Goal: Task Accomplishment & Management: Manage account settings

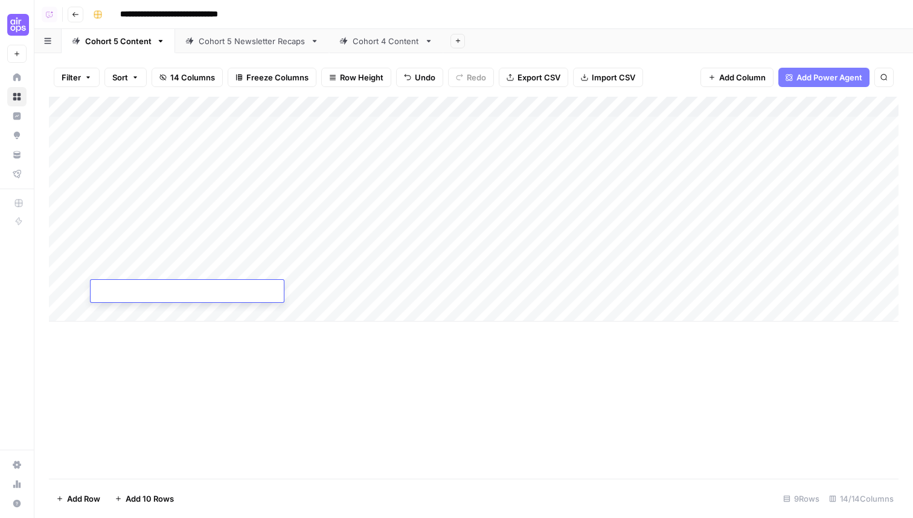
click at [191, 374] on div "Add Column" at bounding box center [474, 288] width 850 height 382
click at [171, 287] on div "Add Column" at bounding box center [474, 209] width 850 height 225
click at [171, 287] on textarea at bounding box center [187, 291] width 193 height 17
type textarea "**********"
click at [213, 357] on div "Add Column" at bounding box center [474, 288] width 850 height 382
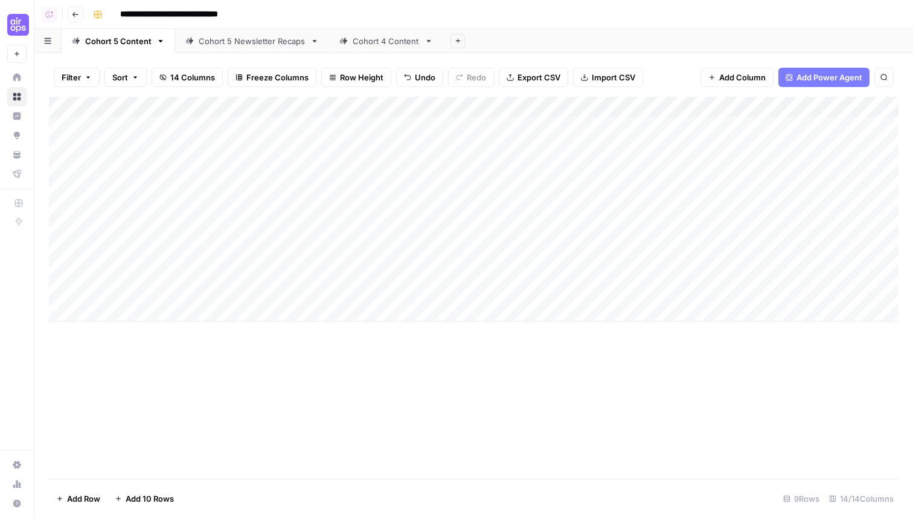
click at [277, 295] on div "Add Column" at bounding box center [474, 209] width 850 height 225
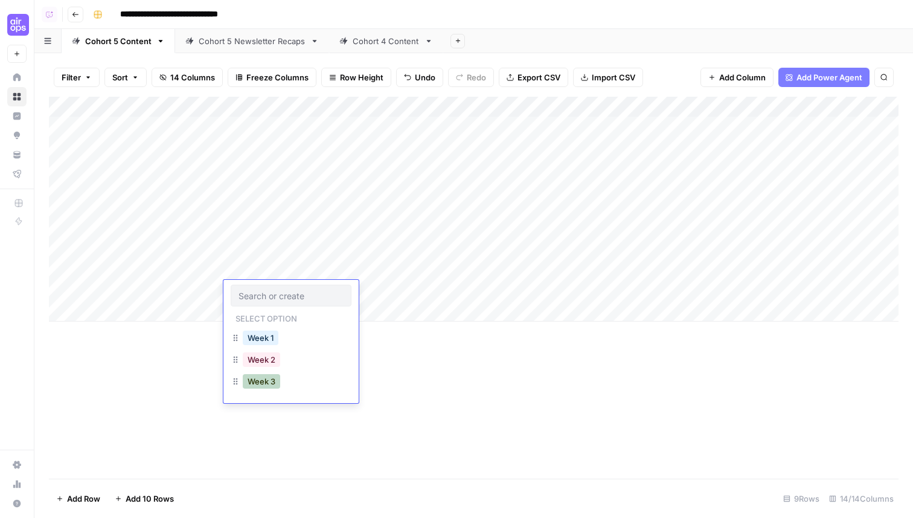
click at [263, 385] on button "Week 3" at bounding box center [261, 381] width 37 height 14
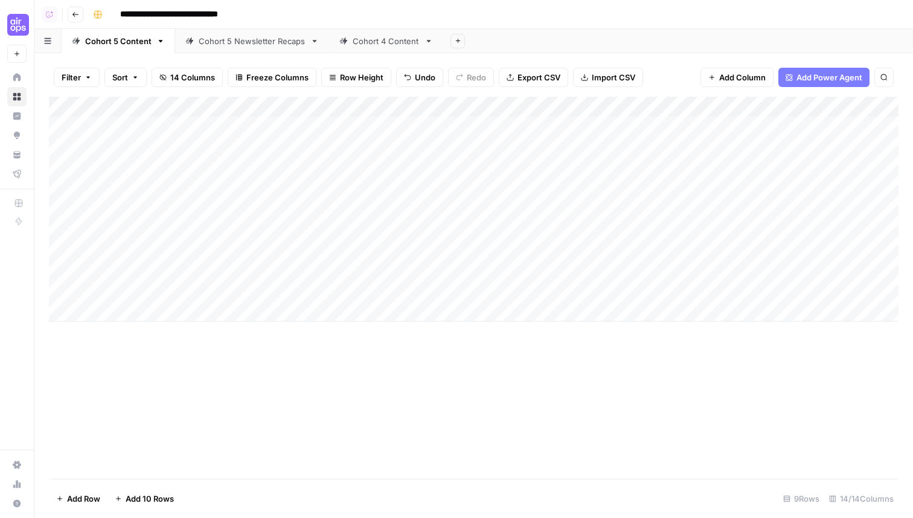
click at [344, 391] on div "Add Column" at bounding box center [474, 288] width 850 height 382
click at [353, 293] on div "Add Column" at bounding box center [474, 209] width 850 height 225
type textarea "**********"
click at [365, 437] on div "Add Column" at bounding box center [474, 288] width 850 height 382
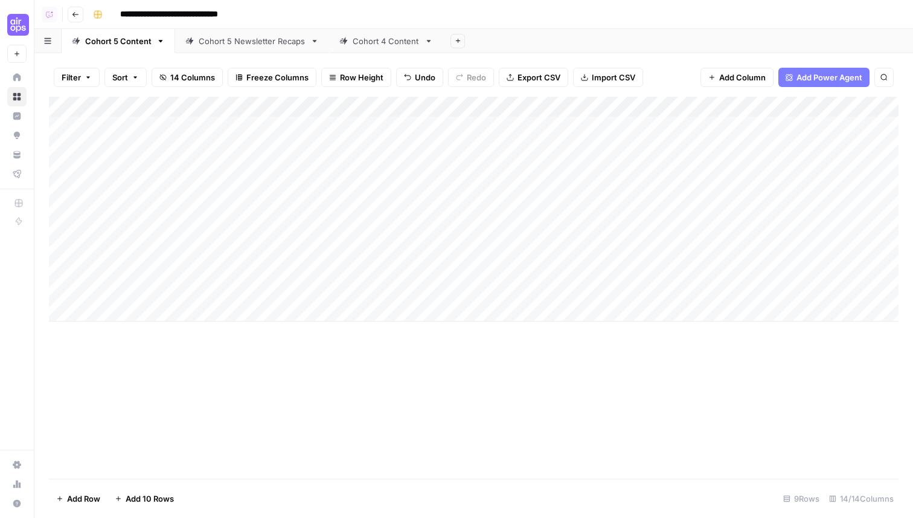
click at [447, 294] on div "Add Column" at bounding box center [474, 209] width 850 height 225
type textarea "**********"
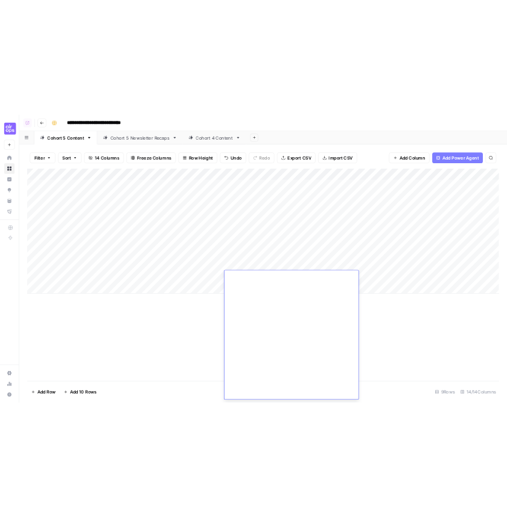
scroll to position [14380, 0]
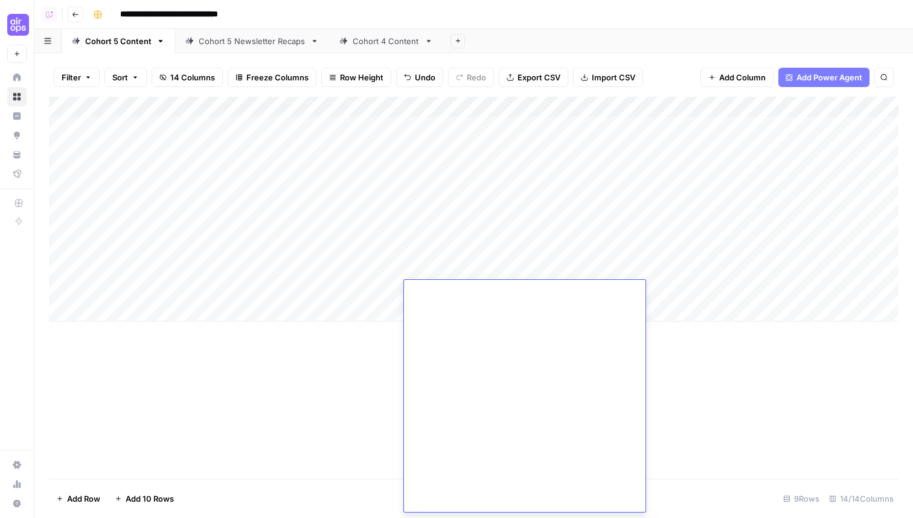
click at [354, 411] on div "Add Column" at bounding box center [474, 288] width 850 height 382
click at [678, 290] on div "Add Column" at bounding box center [474, 209] width 850 height 225
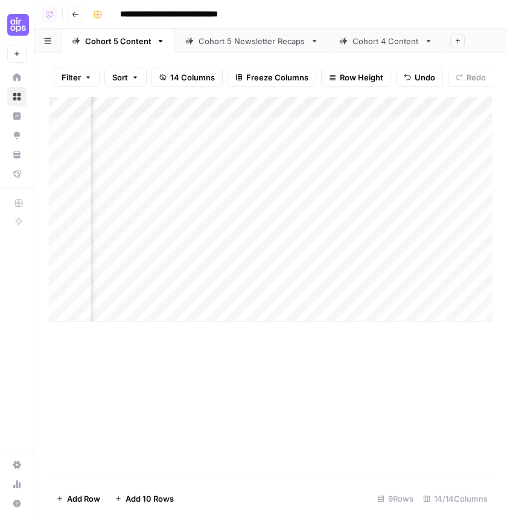
scroll to position [0, 239]
click at [286, 123] on div "Add Column" at bounding box center [271, 209] width 444 height 225
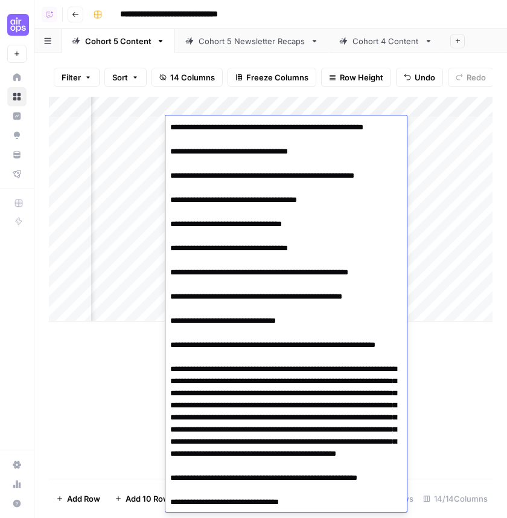
click at [476, 389] on div "Add Column" at bounding box center [271, 288] width 444 height 382
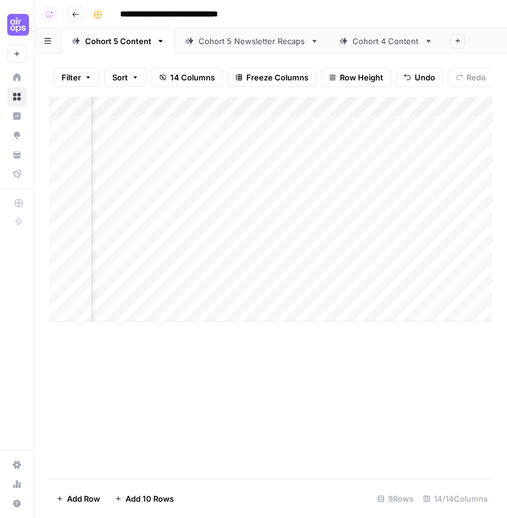
click at [242, 151] on div "Add Column" at bounding box center [271, 209] width 444 height 225
click at [252, 151] on div "Add Column" at bounding box center [271, 209] width 444 height 225
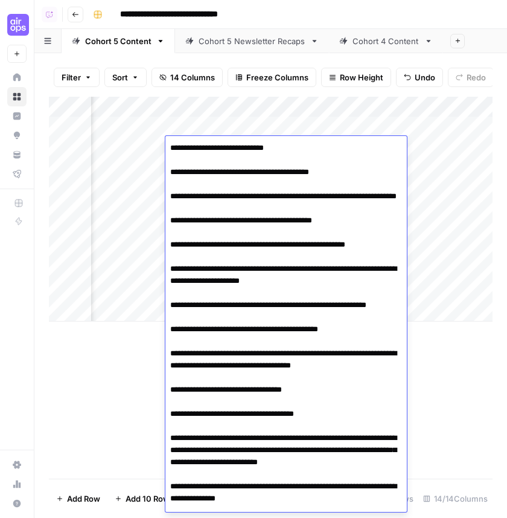
click at [130, 383] on div "Add Column" at bounding box center [271, 288] width 444 height 382
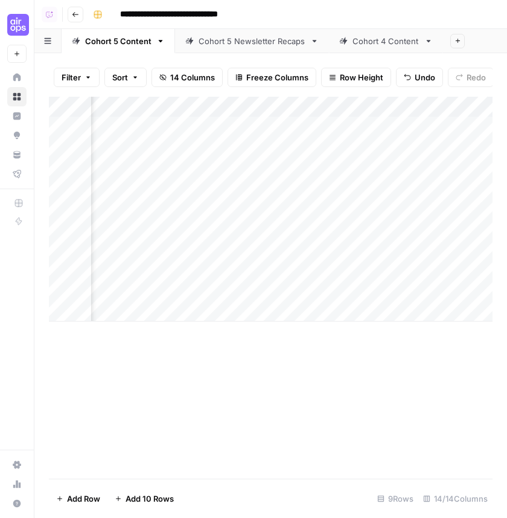
click at [225, 163] on div "Add Column" at bounding box center [271, 209] width 444 height 225
click at [226, 167] on div "Add Column" at bounding box center [271, 209] width 444 height 225
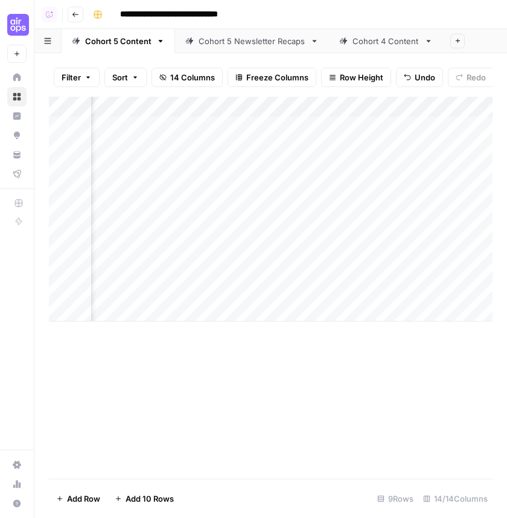
click at [127, 393] on div "Add Column" at bounding box center [271, 288] width 444 height 382
click at [243, 187] on div "Add Column" at bounding box center [271, 209] width 444 height 225
click at [240, 187] on div "Add Column" at bounding box center [271, 209] width 444 height 225
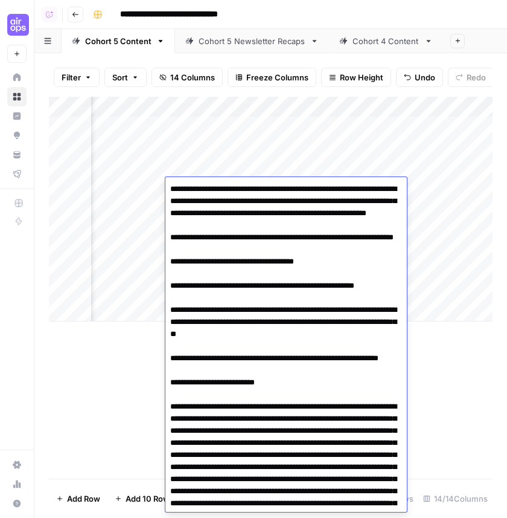
click at [100, 401] on div "Add Column" at bounding box center [271, 288] width 444 height 382
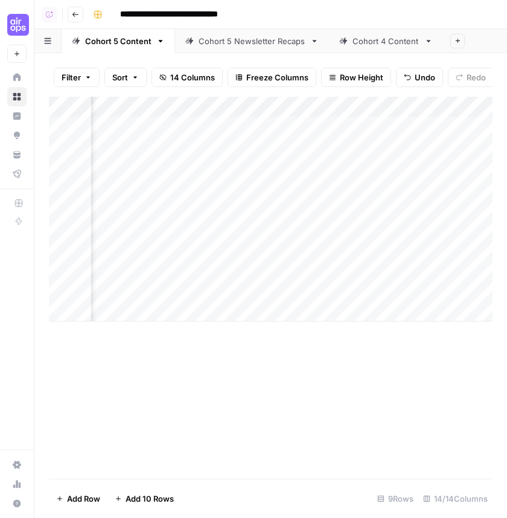
click at [260, 210] on div "Add Column" at bounding box center [271, 209] width 444 height 225
click at [270, 209] on div "Add Column" at bounding box center [271, 209] width 444 height 225
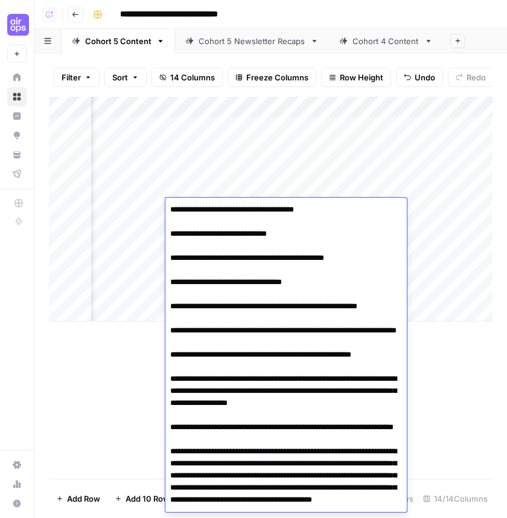
click at [121, 371] on div "Add Column" at bounding box center [271, 288] width 444 height 382
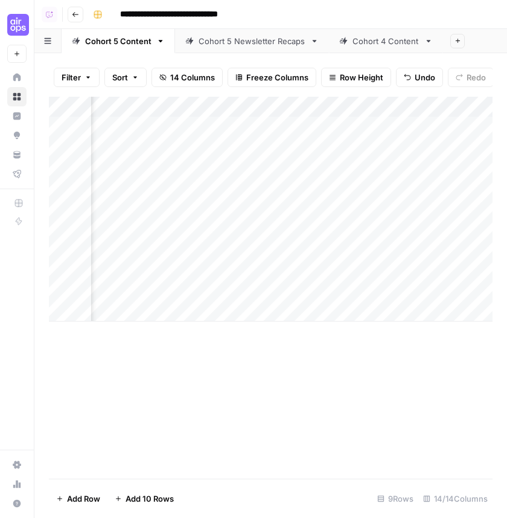
click at [279, 130] on div "Add Column" at bounding box center [271, 209] width 444 height 225
click at [287, 129] on div "Add Column" at bounding box center [271, 209] width 444 height 225
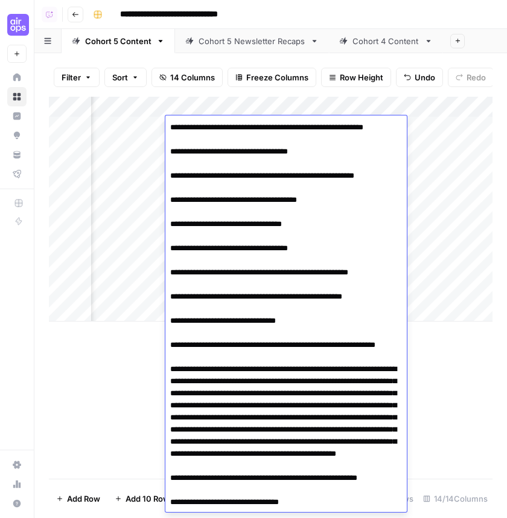
scroll to position [15373, 0]
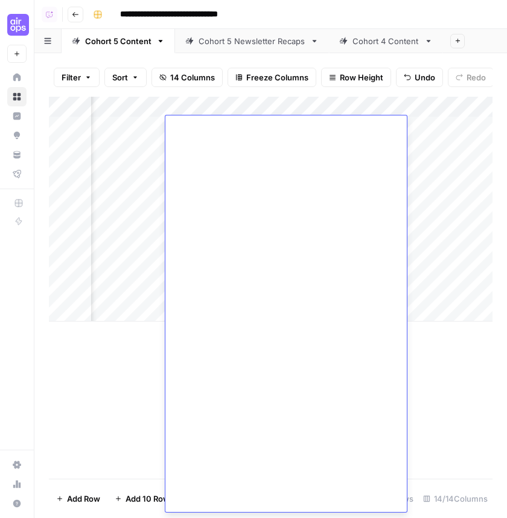
click at [107, 368] on div "Add Column" at bounding box center [271, 288] width 444 height 382
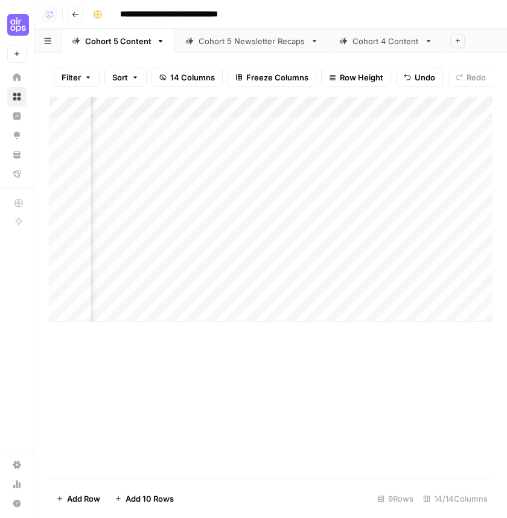
click at [221, 149] on div "Add Column" at bounding box center [271, 209] width 444 height 225
click at [217, 168] on div "Add Column" at bounding box center [271, 209] width 444 height 225
click at [239, 193] on div "Add Column" at bounding box center [271, 209] width 444 height 225
click at [265, 208] on div "Add Column" at bounding box center [271, 209] width 444 height 225
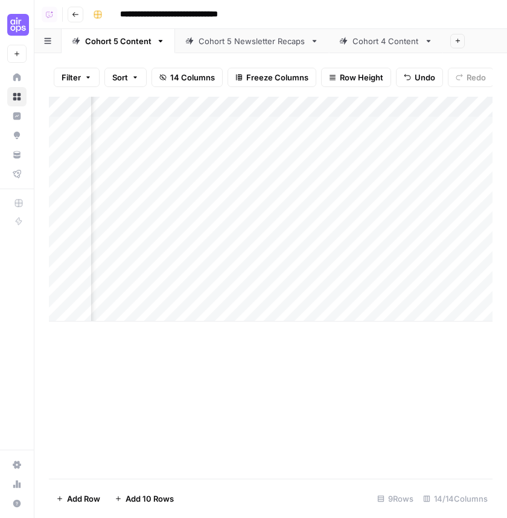
click at [249, 184] on div "Add Column" at bounding box center [271, 209] width 444 height 225
click at [247, 185] on div "Add Column" at bounding box center [271, 209] width 444 height 225
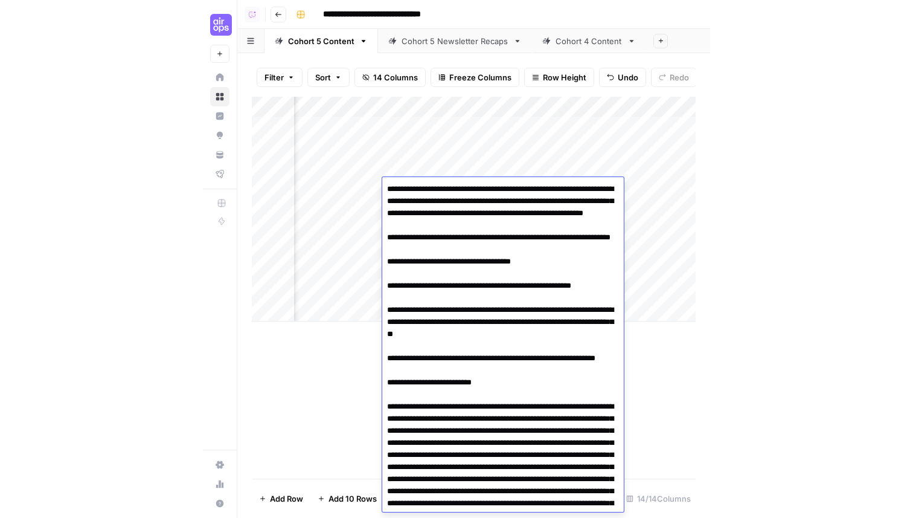
scroll to position [8889, 0]
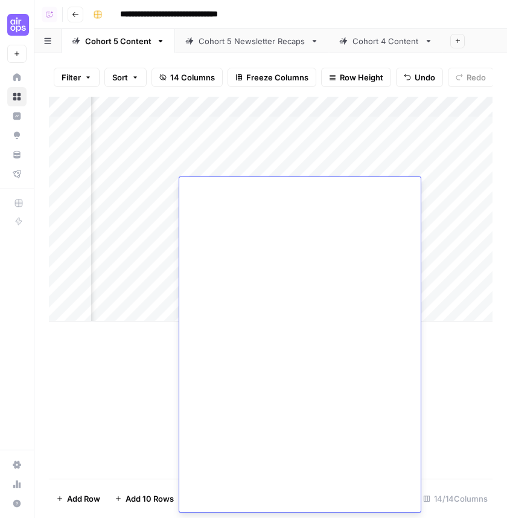
click at [153, 364] on div "Add Column" at bounding box center [271, 288] width 444 height 382
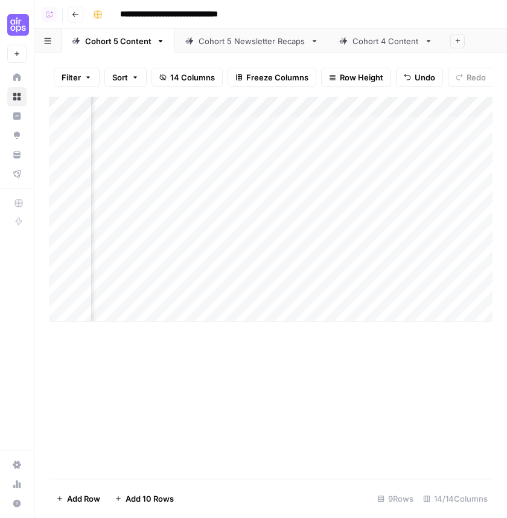
click at [242, 225] on div "Add Column" at bounding box center [271, 209] width 444 height 225
click at [239, 228] on div "Add Column" at bounding box center [271, 209] width 444 height 225
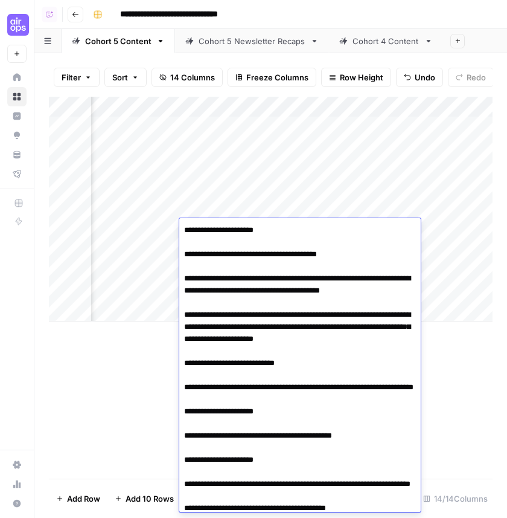
click at [151, 394] on div "Add Column" at bounding box center [271, 288] width 444 height 382
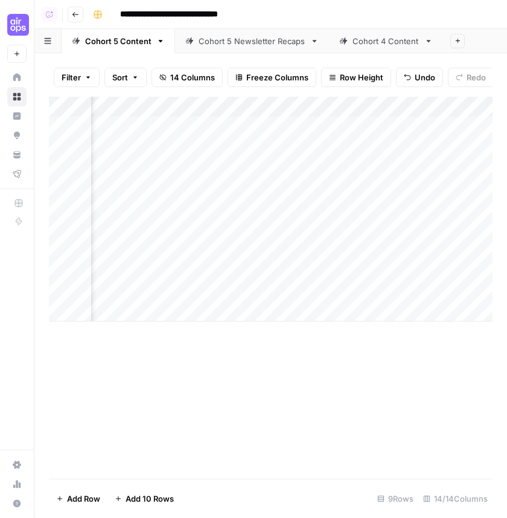
click at [243, 249] on div "Add Column" at bounding box center [271, 209] width 444 height 225
click at [255, 249] on div "Add Column" at bounding box center [271, 209] width 444 height 225
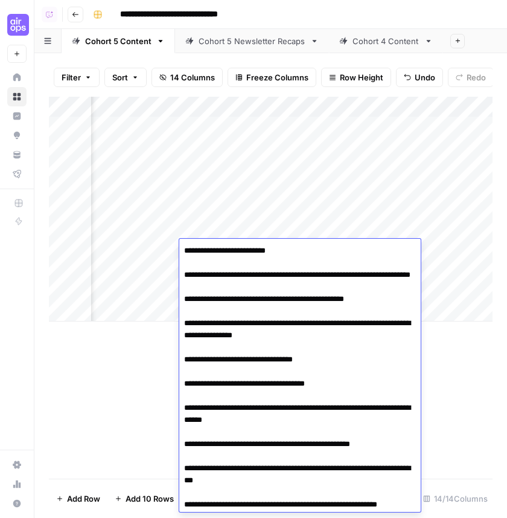
click at [147, 374] on div "Add Column" at bounding box center [271, 288] width 444 height 382
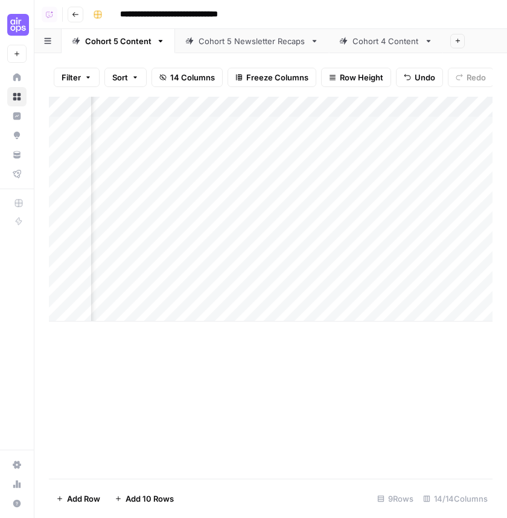
click at [249, 269] on div "Add Column" at bounding box center [271, 209] width 444 height 225
click at [246, 269] on div "Add Column" at bounding box center [271, 209] width 444 height 225
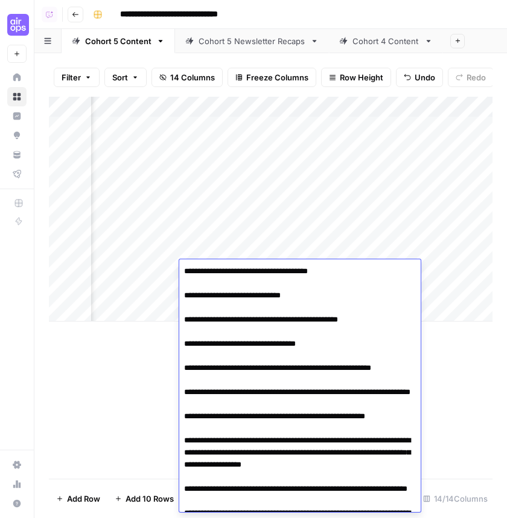
click at [129, 369] on div "Add Column" at bounding box center [271, 288] width 444 height 382
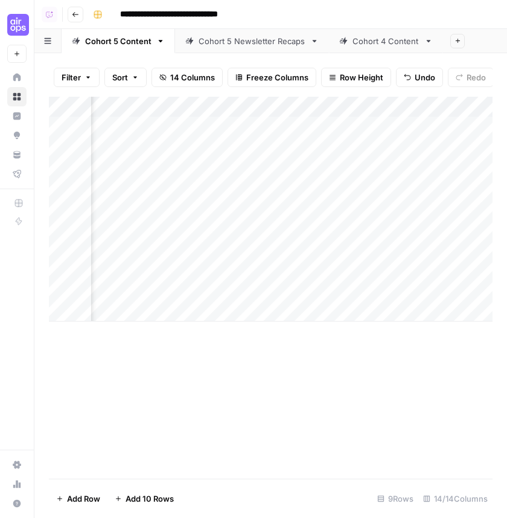
click at [217, 290] on div "Add Column" at bounding box center [271, 209] width 444 height 225
click at [231, 293] on div "Add Column" at bounding box center [271, 209] width 444 height 225
click at [105, 367] on div "Add Column" at bounding box center [271, 288] width 444 height 382
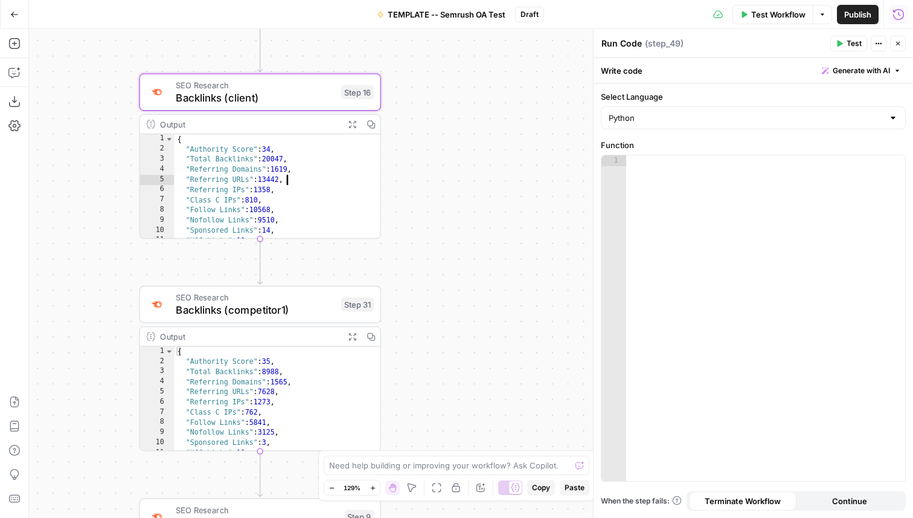
click at [228, 210] on div "{ "Authority Score" : 34 , "Total Backlinks" : 20047 , "Referring Domains" : 16…" at bounding box center [278, 197] width 207 height 126
type textarea "**********"
click at [867, 69] on span "Generate with AI" at bounding box center [861, 70] width 57 height 11
click at [772, 141] on div at bounding box center [784, 141] width 231 height 72
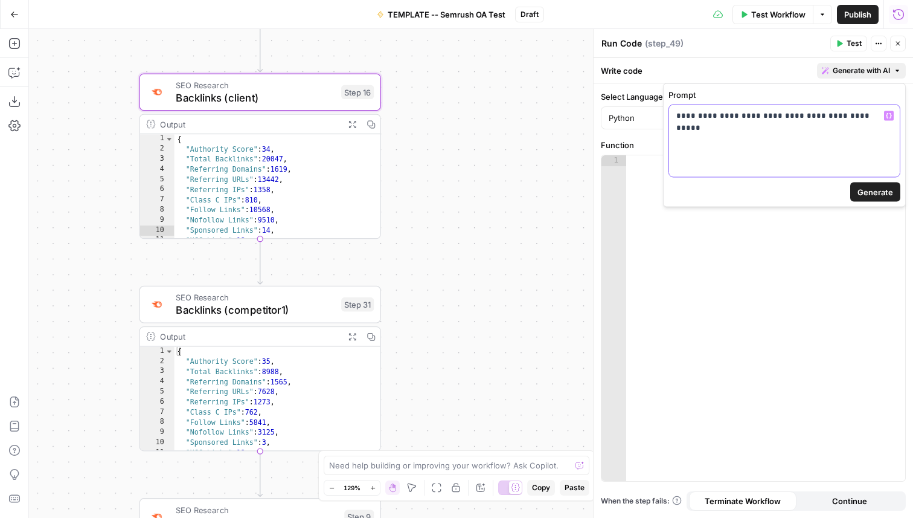
click at [811, 116] on p "**********" at bounding box center [784, 116] width 216 height 12
click at [861, 117] on p "**********" at bounding box center [784, 116] width 216 height 12
click at [818, 123] on p "**********" at bounding box center [784, 128] width 216 height 36
click at [279, 99] on span "Backlinks (client)" at bounding box center [255, 98] width 159 height 16
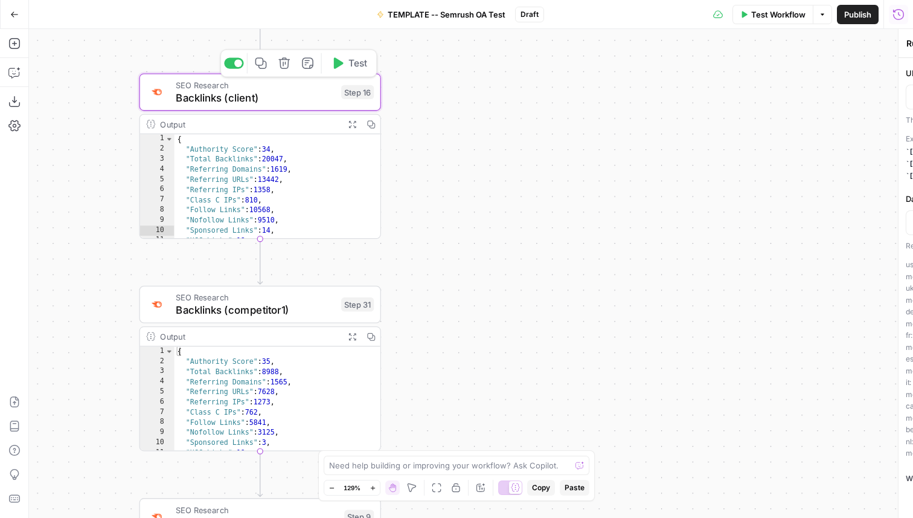
type textarea "Backlinks (client)"
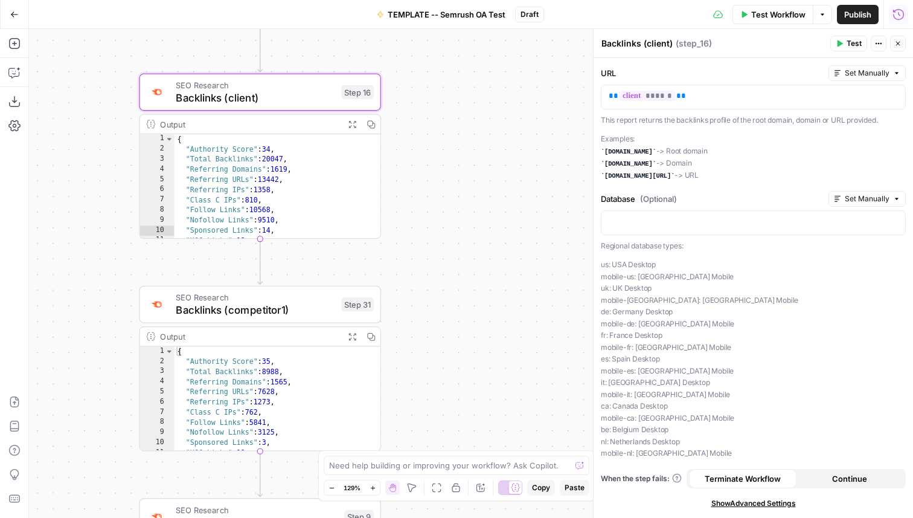
click at [894, 39] on button "Close" at bounding box center [898, 44] width 16 height 16
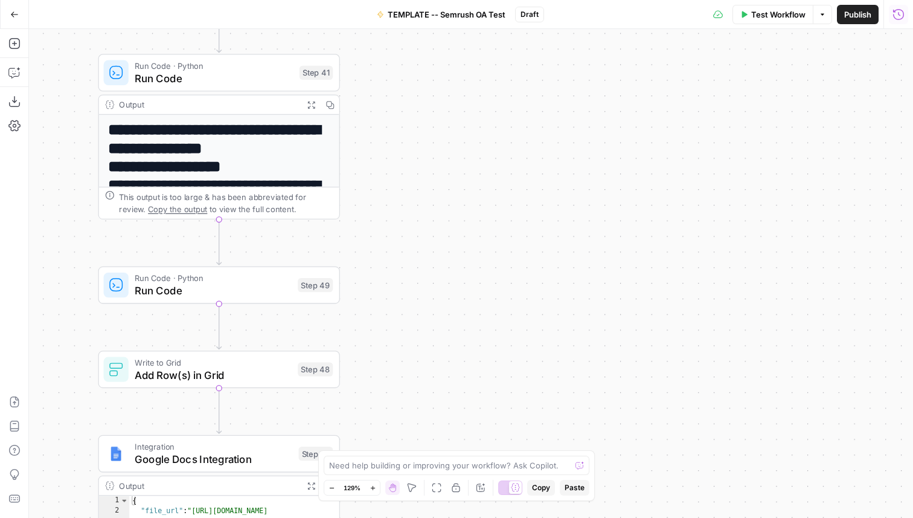
click at [244, 287] on span "Run Code" at bounding box center [213, 291] width 157 height 16
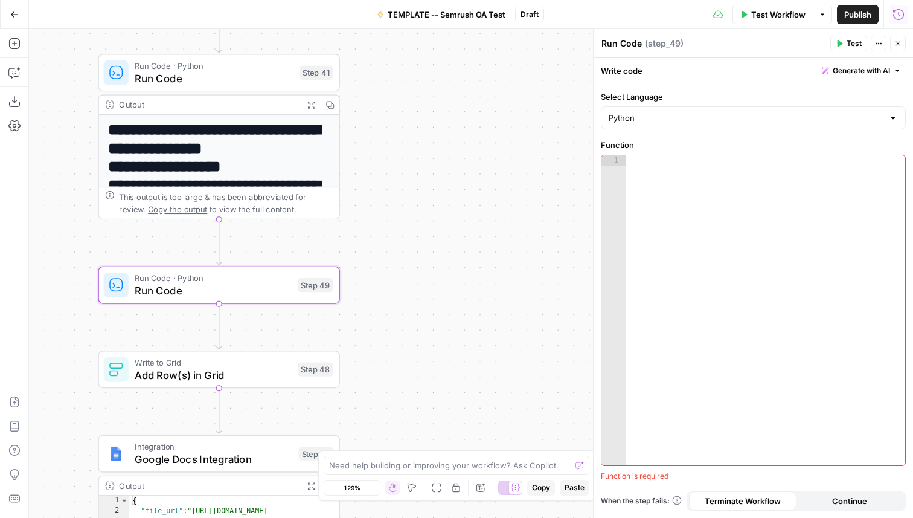
click at [883, 74] on span "Generate with AI" at bounding box center [861, 70] width 57 height 11
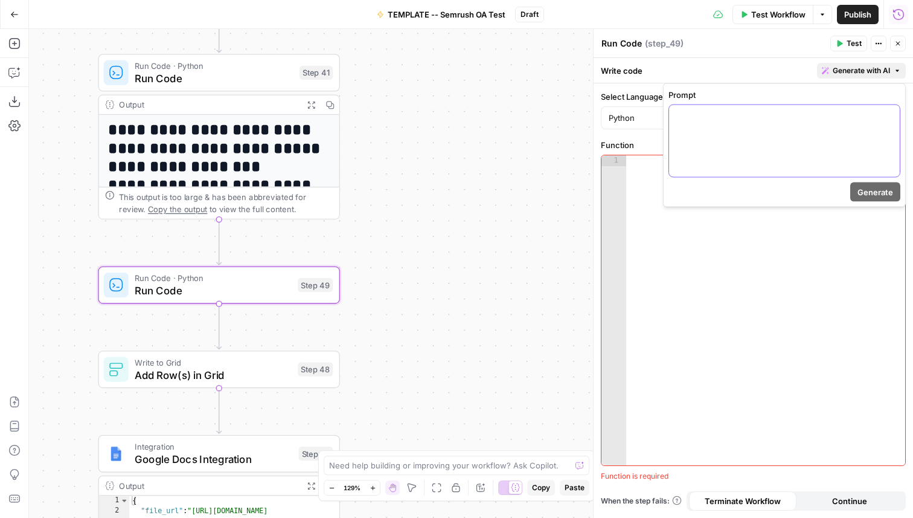
click at [754, 154] on div at bounding box center [784, 141] width 231 height 72
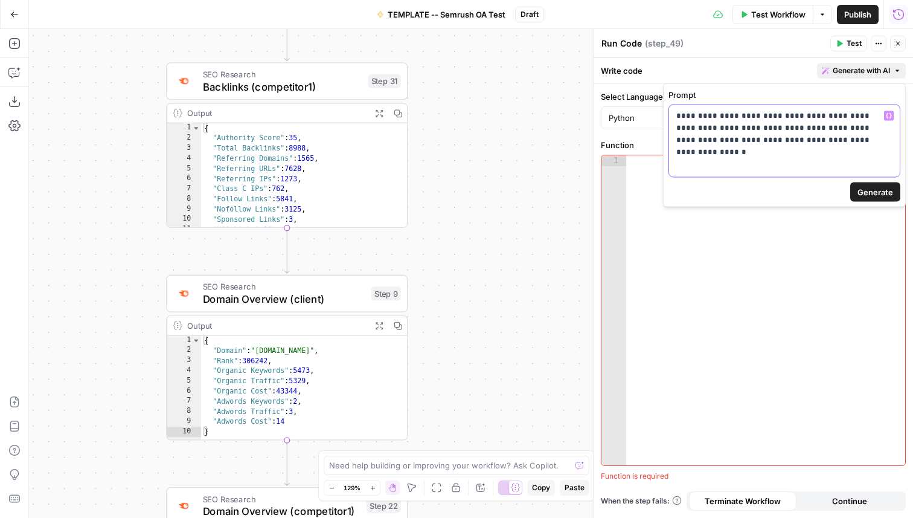
click at [809, 141] on p "**********" at bounding box center [784, 128] width 216 height 36
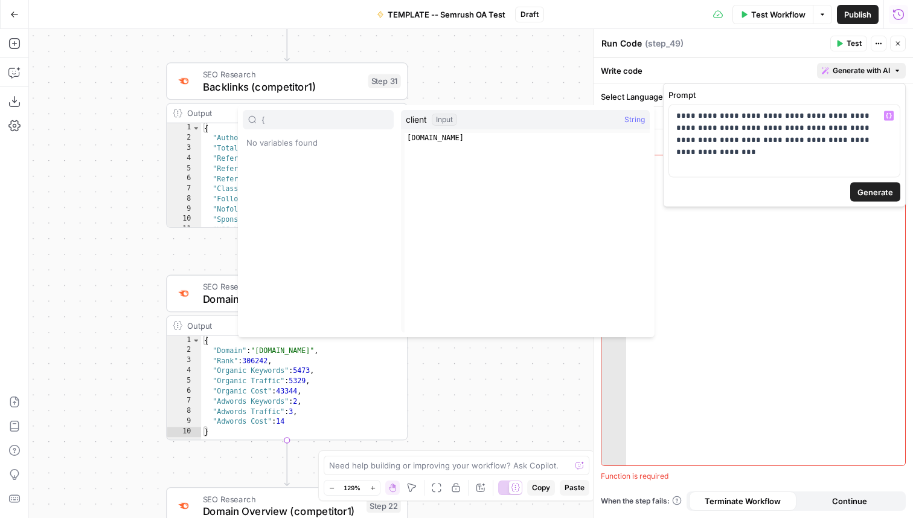
type input "{"
click at [816, 141] on p "**********" at bounding box center [784, 128] width 216 height 36
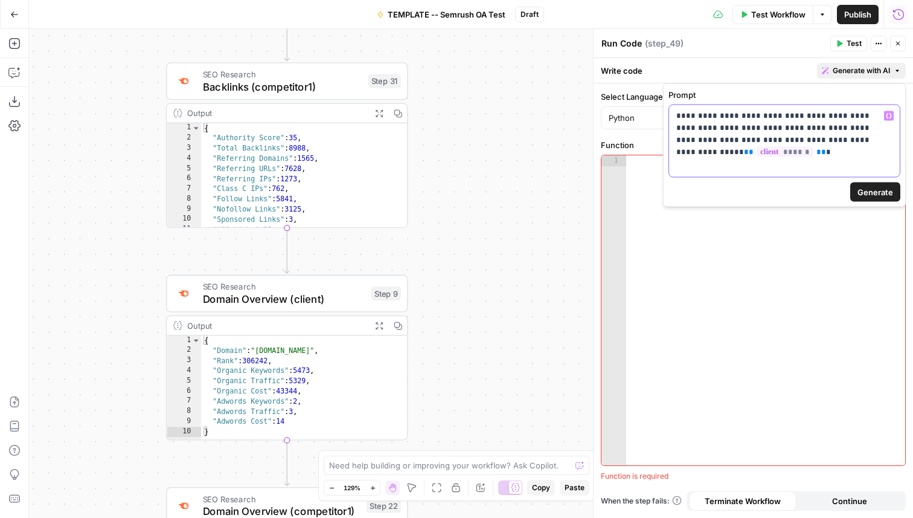
click at [891, 139] on p "**********" at bounding box center [784, 128] width 216 height 36
click at [870, 192] on span "Generate" at bounding box center [875, 192] width 36 height 12
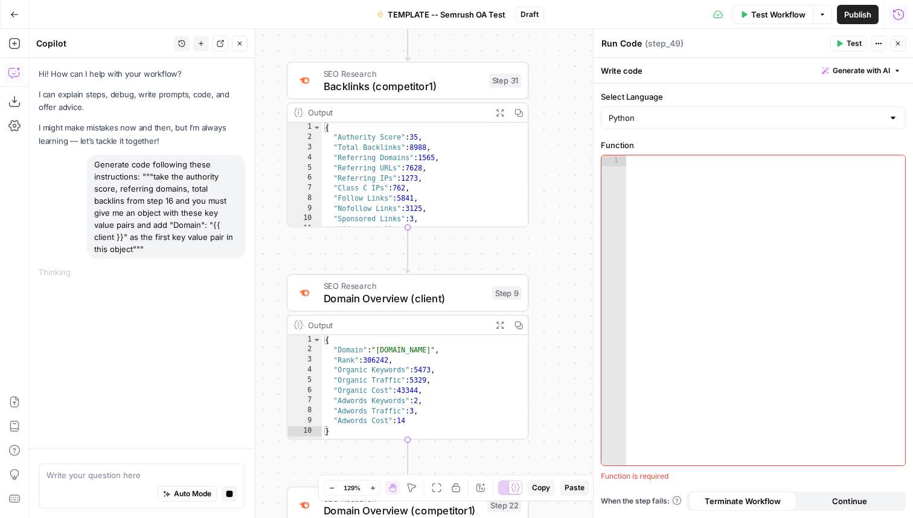
drag, startPoint x: 546, startPoint y: 232, endPoint x: 572, endPoint y: 232, distance: 26.6
click at [573, 232] on div "**********" at bounding box center [471, 273] width 884 height 489
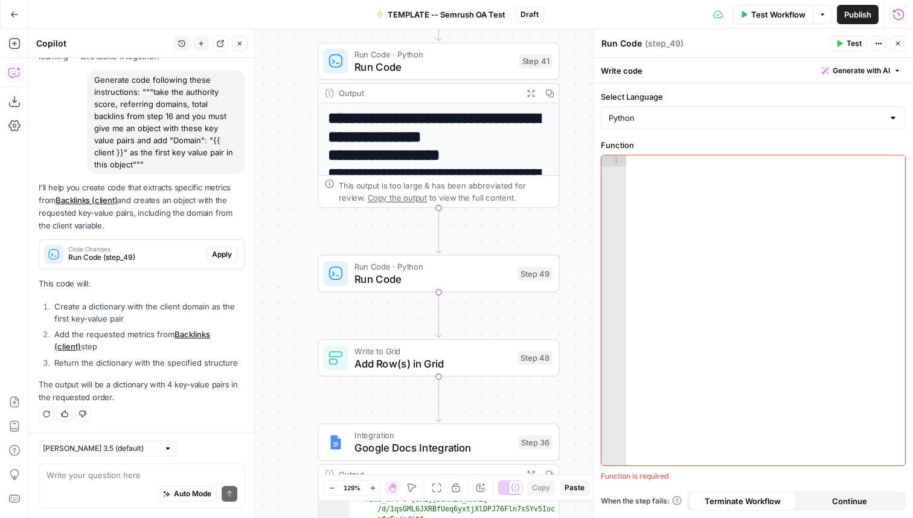
scroll to position [54, 0]
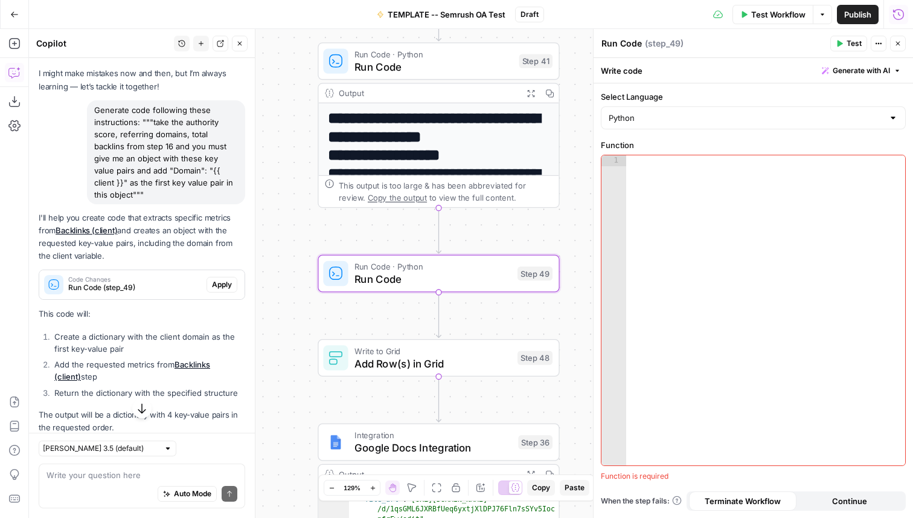
click at [223, 282] on span "Apply" at bounding box center [222, 284] width 20 height 11
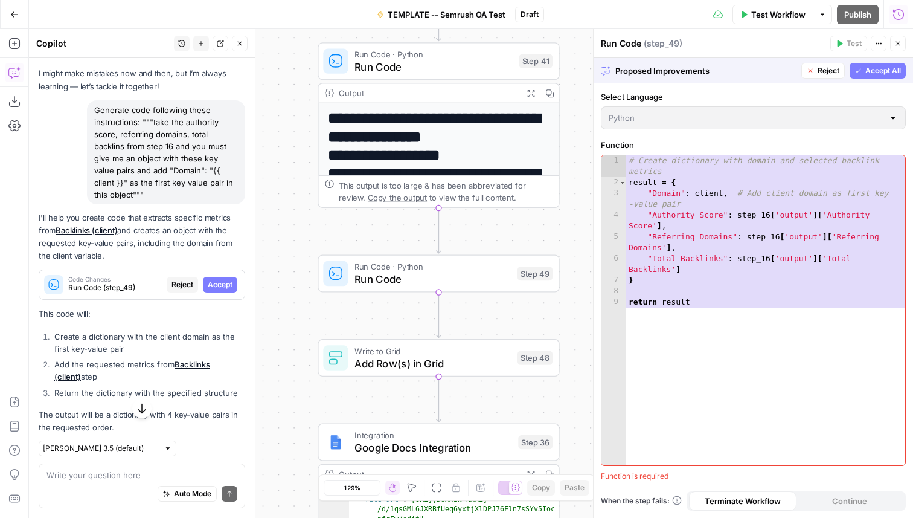
click at [874, 72] on span "Accept All" at bounding box center [883, 70] width 36 height 11
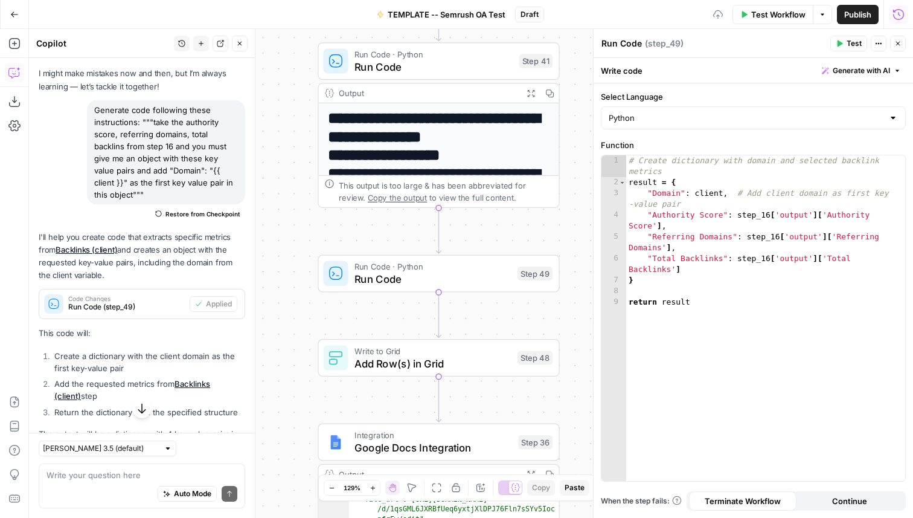
click at [846, 42] on button "Test" at bounding box center [848, 44] width 37 height 16
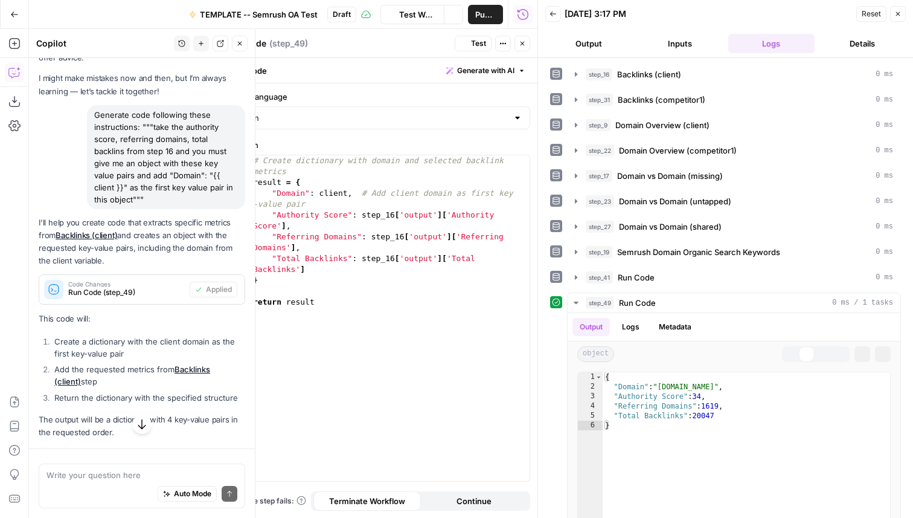
scroll to position [104, 0]
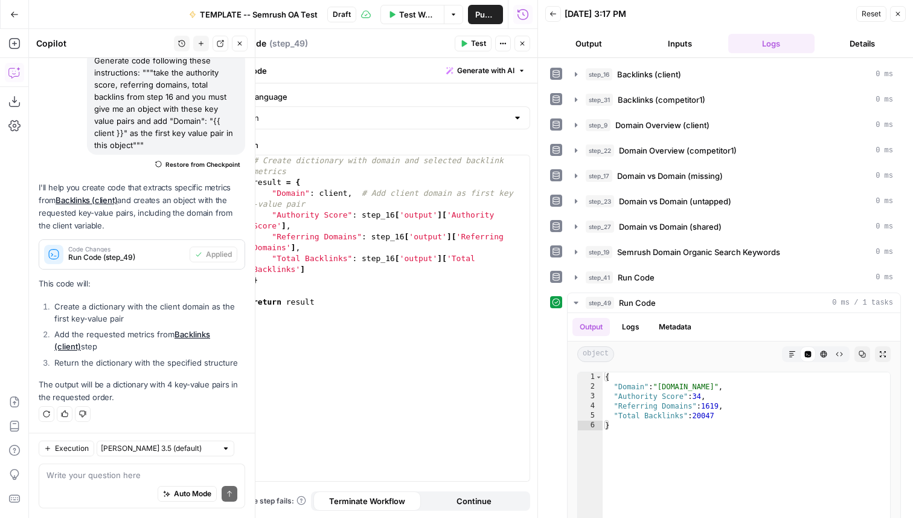
click at [234, 40] on button "Close" at bounding box center [240, 44] width 16 height 16
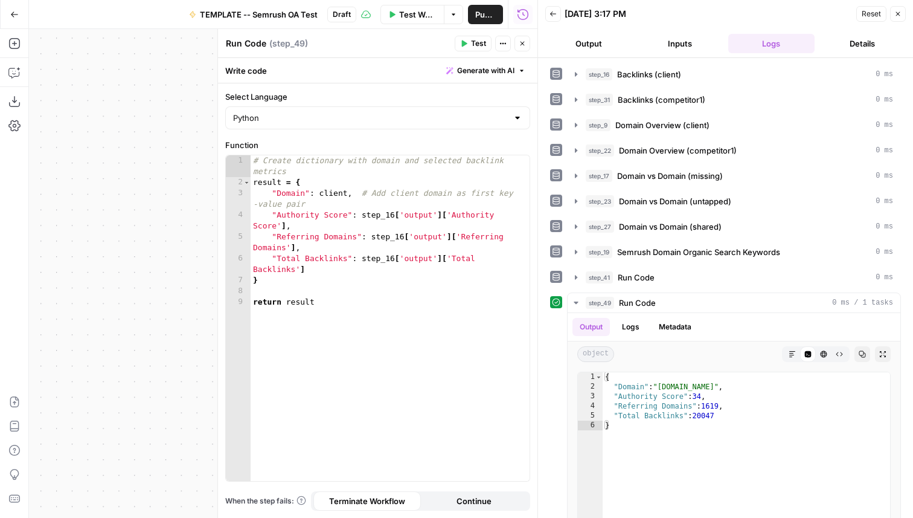
drag, startPoint x: 164, startPoint y: 280, endPoint x: 0, endPoint y: 259, distance: 165.5
click at [0, 259] on div "**********" at bounding box center [268, 273] width 537 height 489
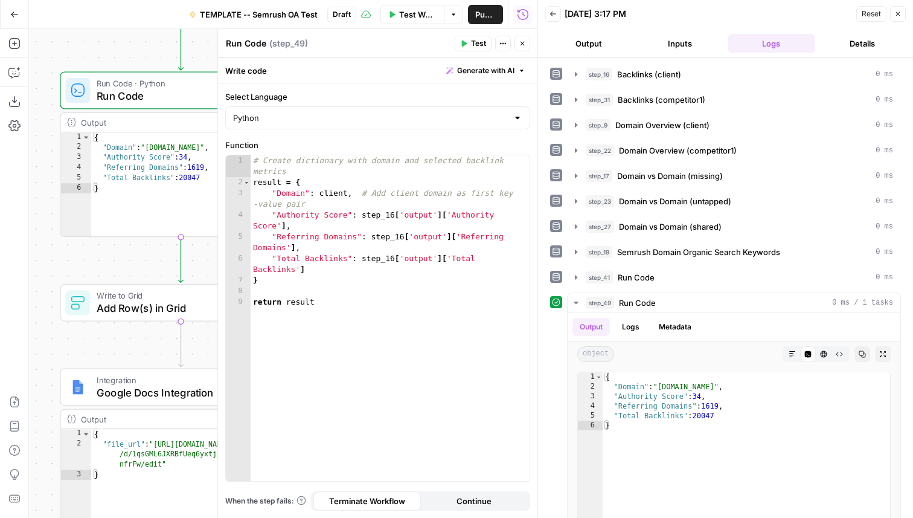
drag, startPoint x: 139, startPoint y: 261, endPoint x: 50, endPoint y: 94, distance: 189.9
click at [50, 94] on div "**********" at bounding box center [283, 273] width 508 height 489
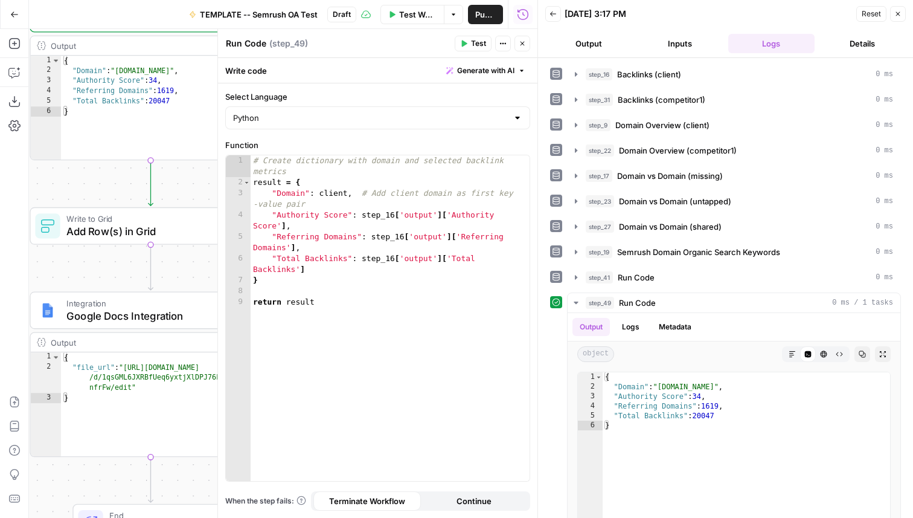
drag, startPoint x: 103, startPoint y: 262, endPoint x: 71, endPoint y: 187, distance: 82.0
click at [71, 187] on div "**********" at bounding box center [283, 273] width 508 height 489
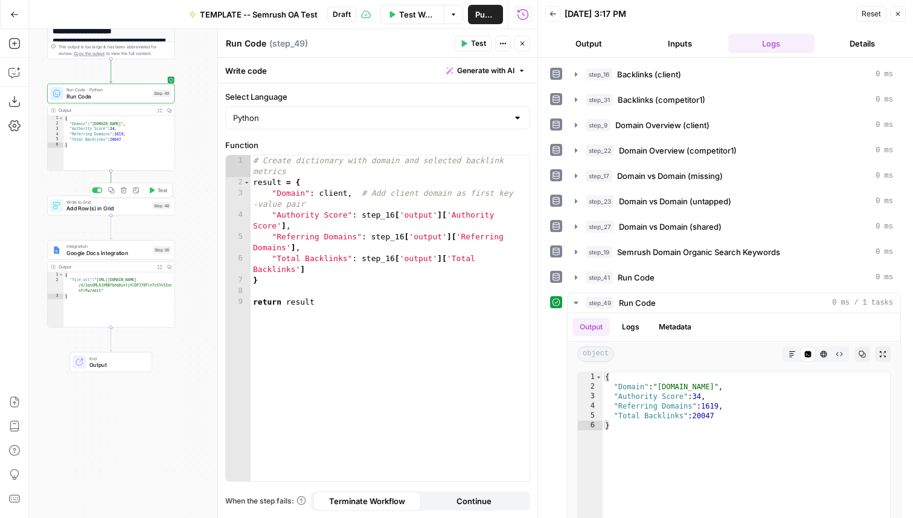
click at [98, 209] on span "Add Row(s) in Grid" at bounding box center [107, 208] width 83 height 8
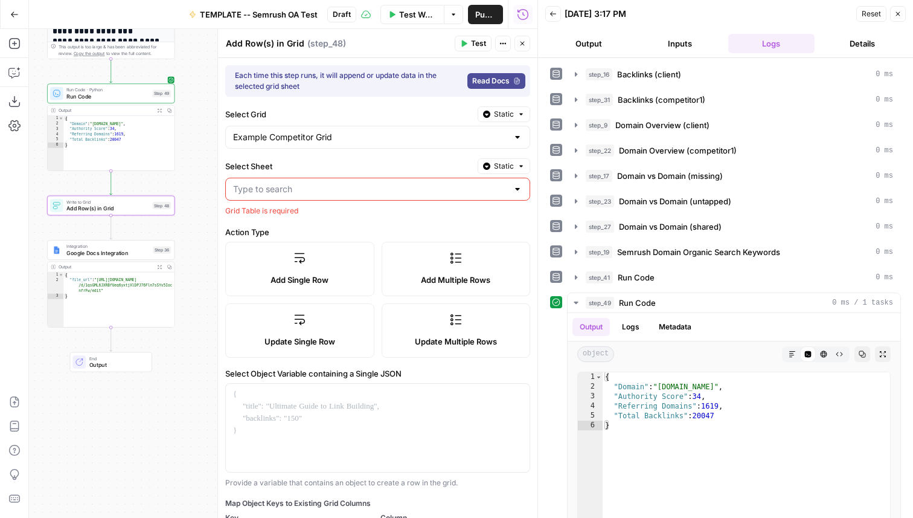
click at [318, 191] on input "Select Sheet" at bounding box center [370, 189] width 275 height 12
click at [339, 161] on label "Select Sheet" at bounding box center [349, 166] width 248 height 12
click at [339, 183] on input "Select Sheet" at bounding box center [370, 189] width 275 height 12
click at [396, 225] on span "Sept 2025" at bounding box center [376, 219] width 280 height 12
type input "Sept 2025"
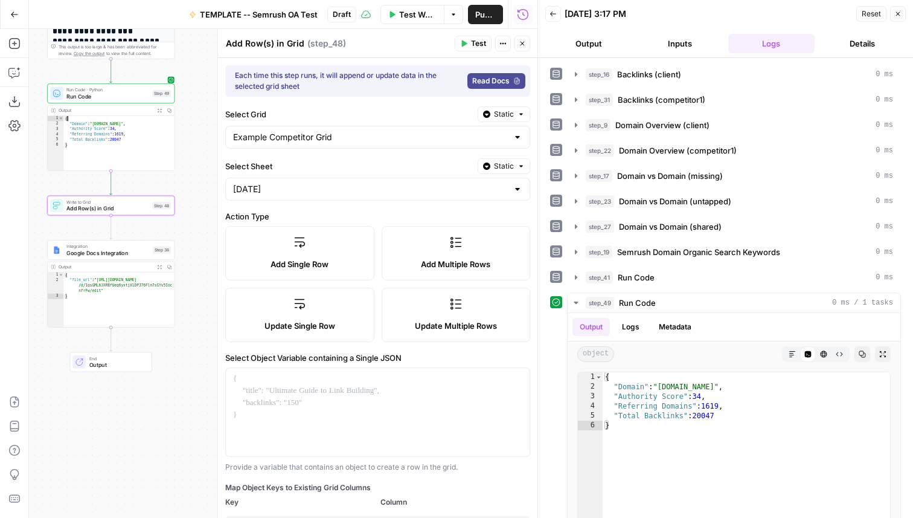
click at [80, 123] on div "{ "Domain" : "simpletiger.com" , "Authority Score" : 34 , "Referring Domains" :…" at bounding box center [118, 149] width 111 height 66
click at [100, 129] on div "{ "Domain" : "simpletiger.com" , "Authority Score" : 34 , "Referring Domains" :…" at bounding box center [118, 149] width 111 height 66
type textarea "**********"
click at [287, 387] on div at bounding box center [378, 412] width 304 height 88
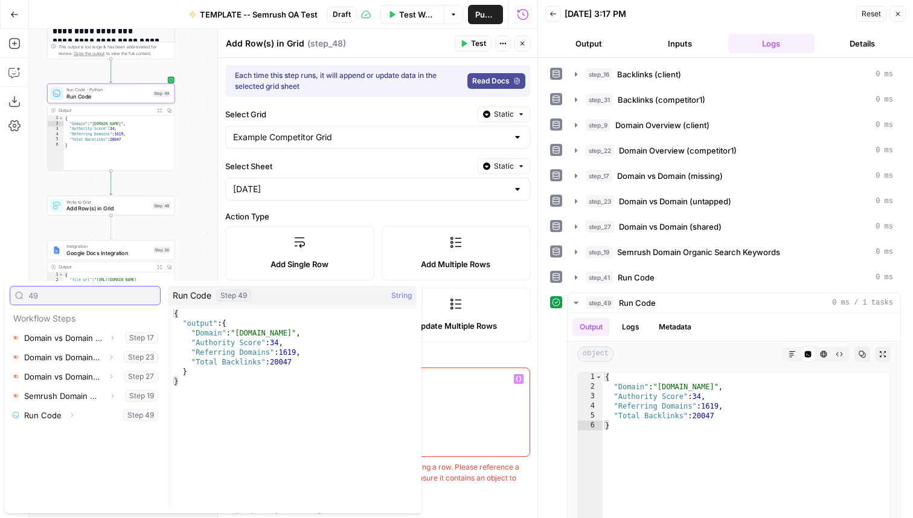
type input "49"
click at [118, 414] on button "Select variable Run Code" at bounding box center [85, 414] width 151 height 19
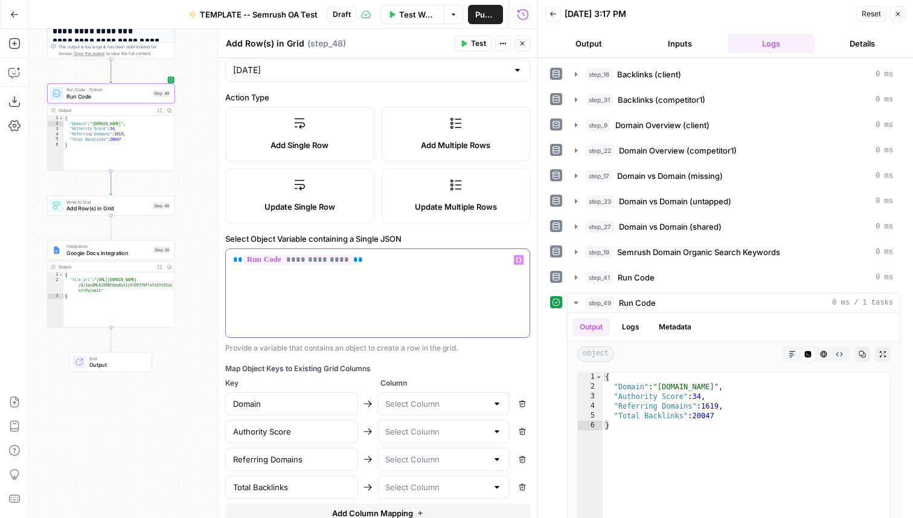
scroll to position [160, 0]
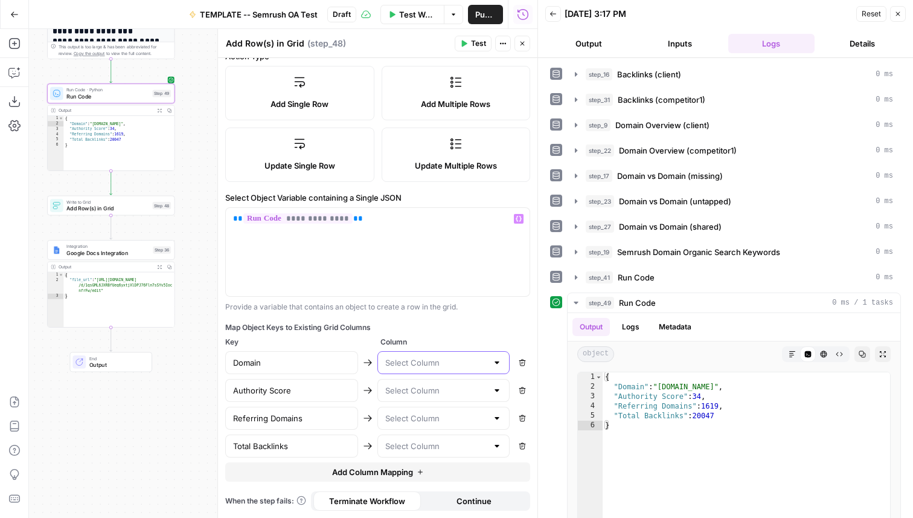
click at [415, 364] on input "text" at bounding box center [436, 362] width 103 height 12
click at [413, 399] on button "Domain" at bounding box center [444, 392] width 122 height 17
type input "Domain"
click at [417, 396] on div at bounding box center [443, 390] width 133 height 23
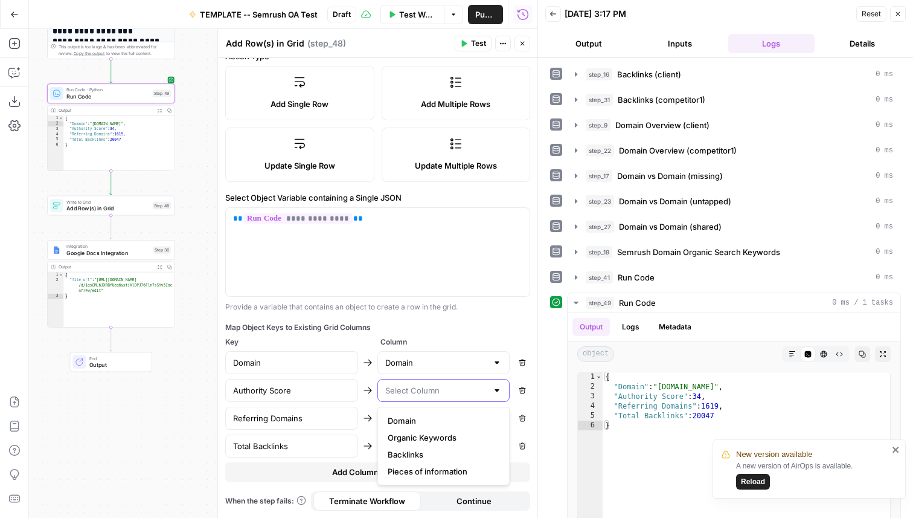
click at [417, 393] on input "text" at bounding box center [436, 390] width 103 height 12
click at [443, 330] on div "Map Object Keys to Existing Grid Columns" at bounding box center [377, 327] width 305 height 11
click at [443, 395] on input "text" at bounding box center [436, 390] width 103 height 12
click at [455, 313] on div "**********" at bounding box center [377, 208] width 319 height 620
click at [521, 45] on icon "button" at bounding box center [522, 43] width 7 height 7
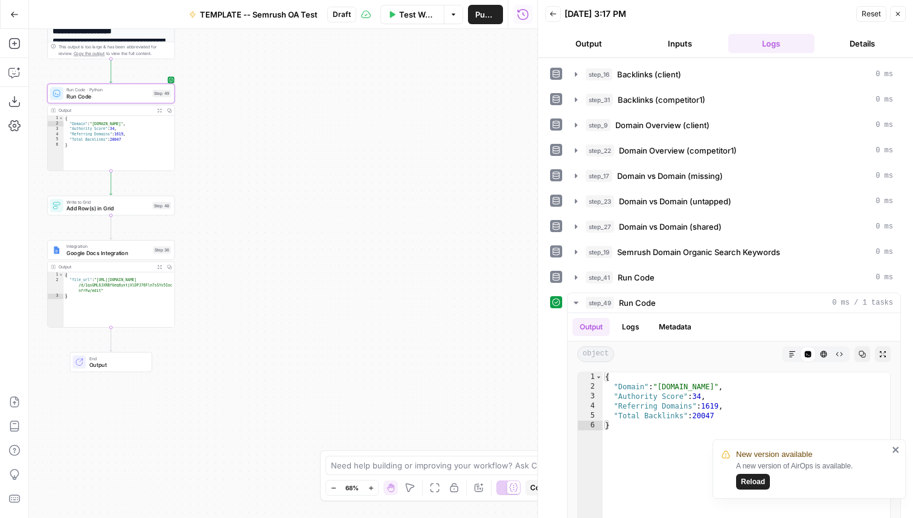
click at [96, 213] on div "Write to Grid Add Row(s) in Grid Step 48 Copy step Delete step Add Note Test" at bounding box center [110, 206] width 127 height 20
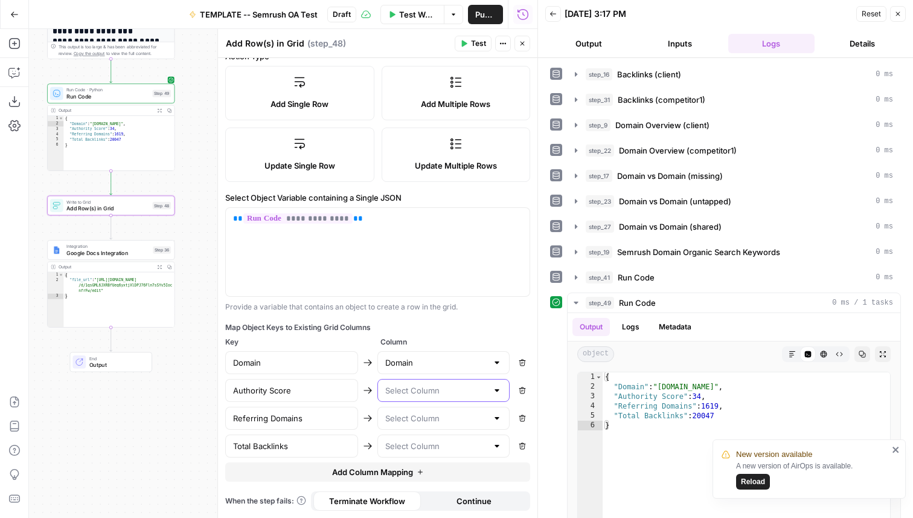
click at [431, 392] on input "text" at bounding box center [436, 390] width 103 height 12
click at [426, 435] on span "Authority Score" at bounding box center [441, 437] width 107 height 12
type input "Authority Score"
click at [425, 415] on input "text" at bounding box center [436, 418] width 103 height 12
click at [412, 485] on span "Referring Domains" at bounding box center [441, 482] width 107 height 12
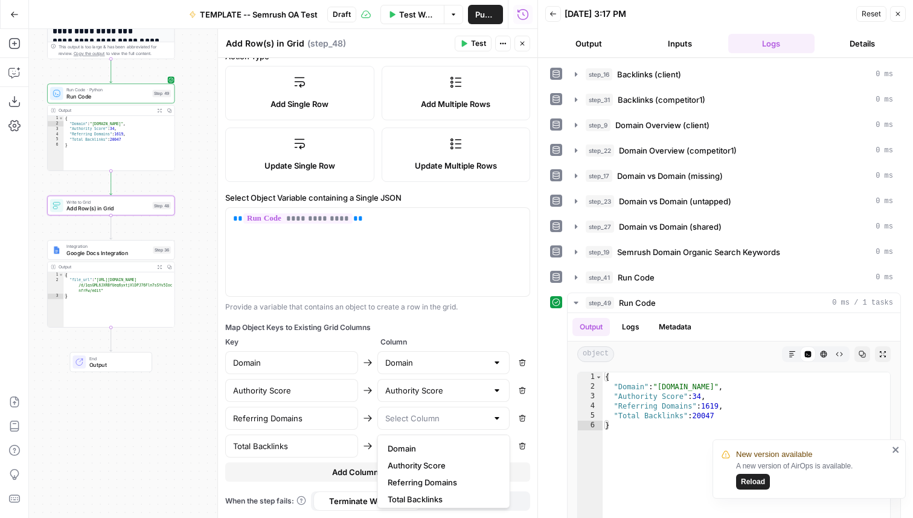
type input "Referring Domains"
click at [412, 441] on input "text" at bounding box center [436, 446] width 103 height 12
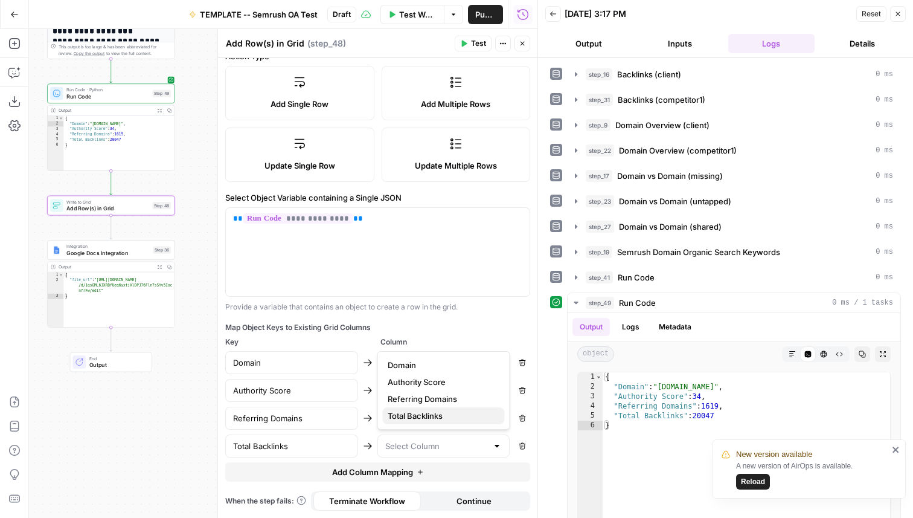
click at [418, 412] on span "Total Backlinks" at bounding box center [441, 415] width 107 height 12
type input "Total Backlinks"
click at [469, 46] on button "Test" at bounding box center [473, 44] width 37 height 16
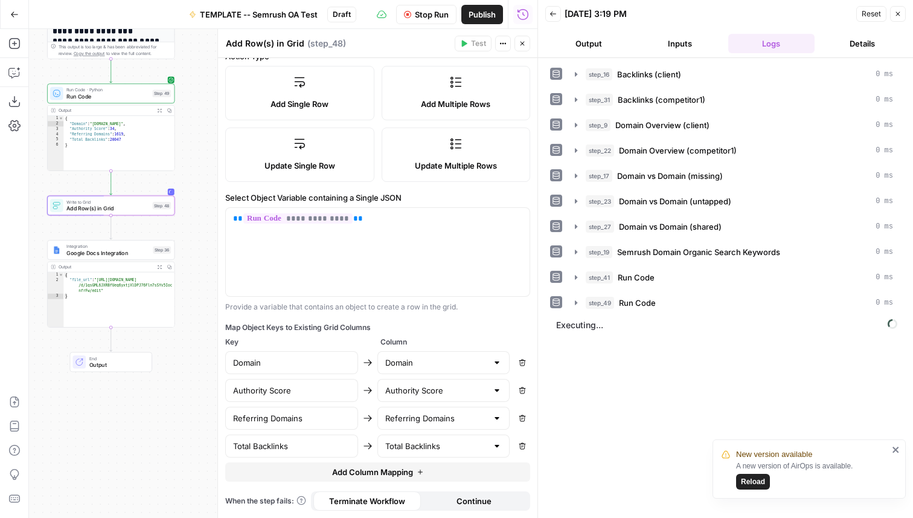
click at [758, 482] on span "Reload" at bounding box center [753, 481] width 24 height 11
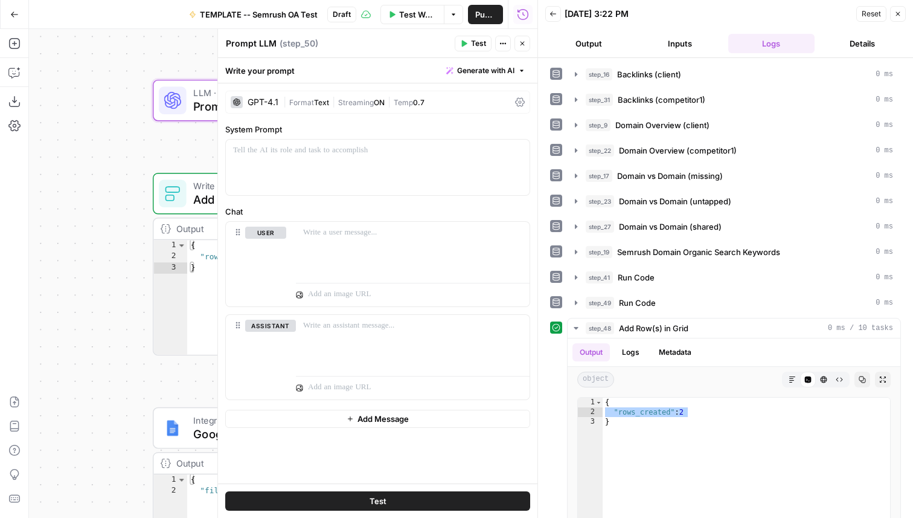
click at [258, 42] on textarea "Prompt LLM" at bounding box center [251, 43] width 51 height 12
type textarea "Brief Comparison"
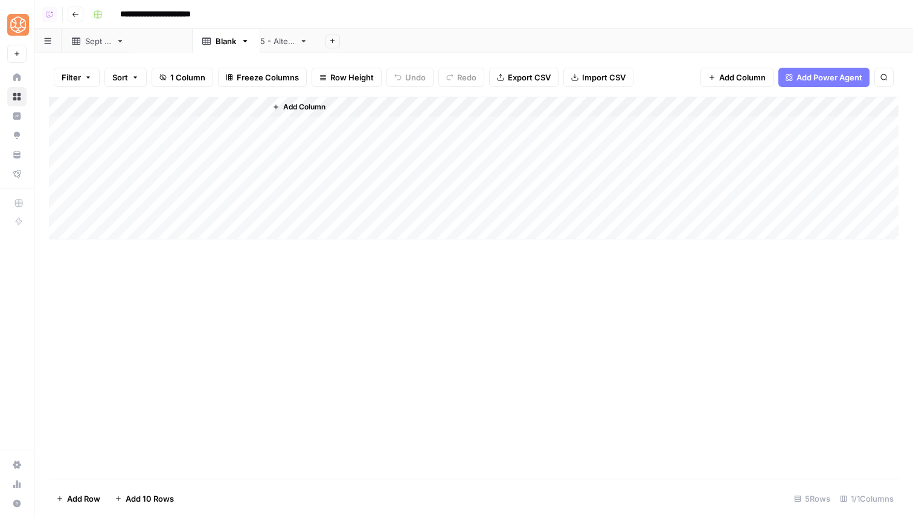
drag, startPoint x: 297, startPoint y: 46, endPoint x: 194, endPoint y: 46, distance: 103.3
click at [194, 46] on div "[DATE] [DATE] - Alternate Blank Add Sheet" at bounding box center [473, 41] width 879 height 24
click at [192, 39] on icon "button" at bounding box center [188, 41] width 8 height 8
click at [222, 62] on span "Rename Sheet" at bounding box center [250, 64] width 58 height 12
type input "**********"
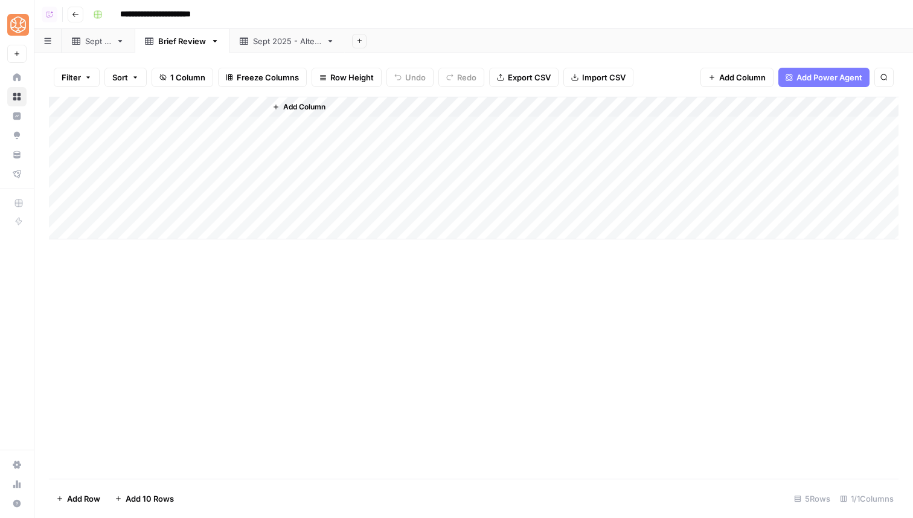
click at [159, 107] on div "Add Column" at bounding box center [474, 168] width 850 height 143
click at [152, 139] on input "Title" at bounding box center [163, 136] width 123 height 12
type input "Domain"
click at [242, 133] on div "Add Column" at bounding box center [474, 168] width 850 height 143
click at [142, 104] on div "Add Column" at bounding box center [474, 168] width 850 height 143
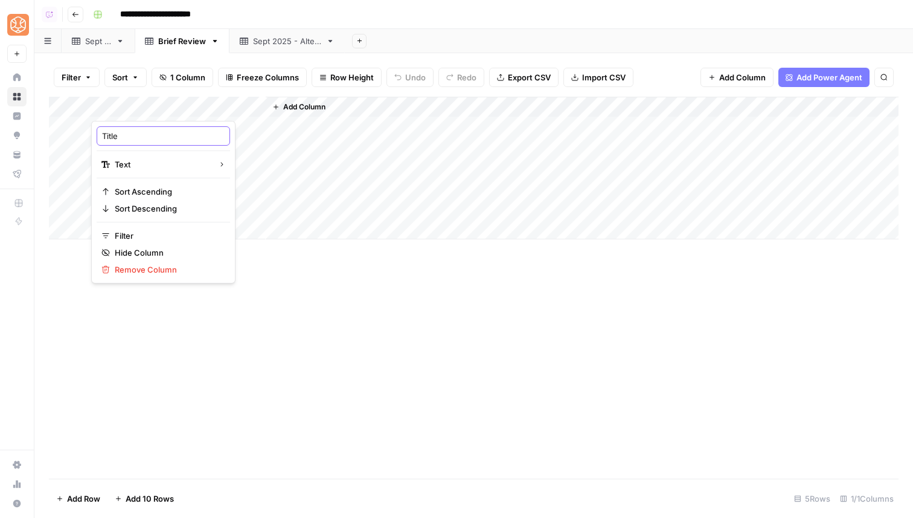
click at [144, 136] on input "Title" at bounding box center [163, 136] width 123 height 12
type input "Domain 1"
click at [301, 106] on span "Add Column" at bounding box center [304, 106] width 42 height 11
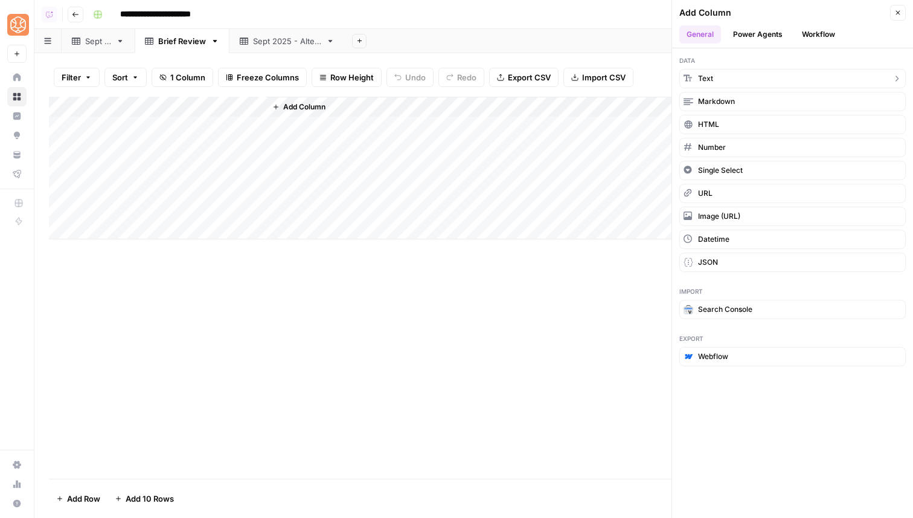
click at [732, 74] on button "Text" at bounding box center [792, 78] width 226 height 19
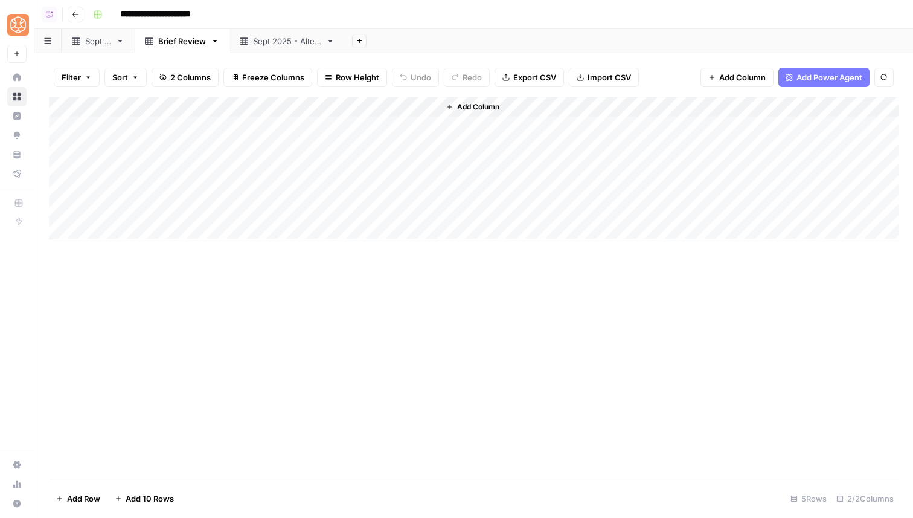
click at [332, 106] on div "Add Column" at bounding box center [474, 168] width 850 height 143
click at [329, 135] on input "New Column" at bounding box center [337, 136] width 123 height 12
type input "Competitor 1"
click at [489, 101] on span "Add Column" at bounding box center [478, 106] width 42 height 11
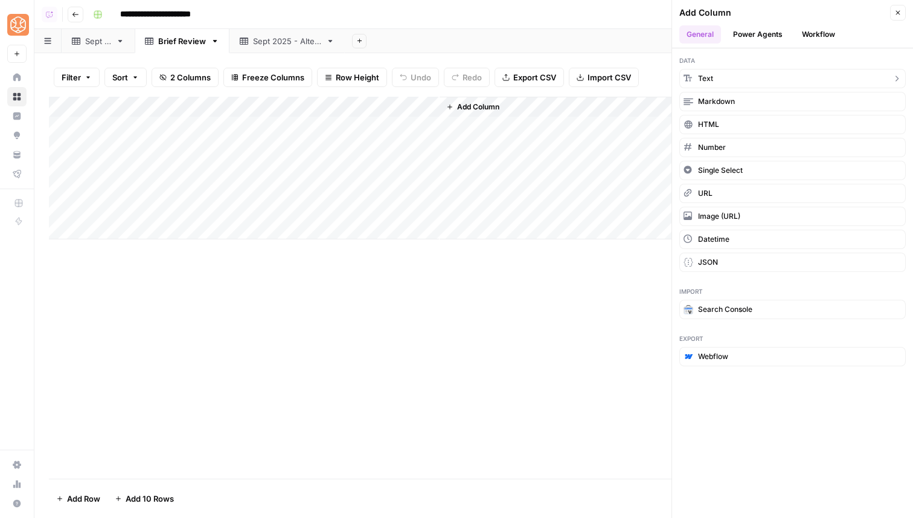
click at [717, 74] on button "Text" at bounding box center [792, 78] width 226 height 19
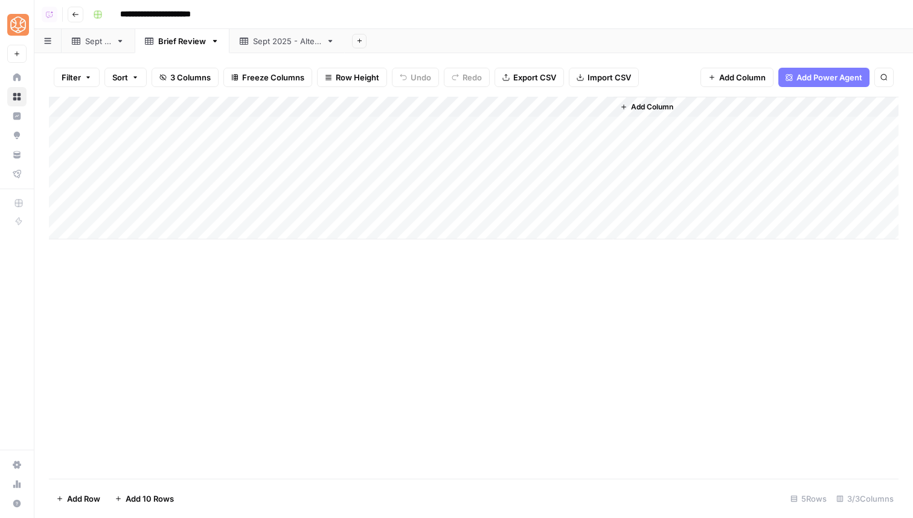
click at [479, 107] on div "Add Column" at bounding box center [474, 168] width 850 height 143
click at [494, 136] on input "New Column" at bounding box center [511, 136] width 123 height 12
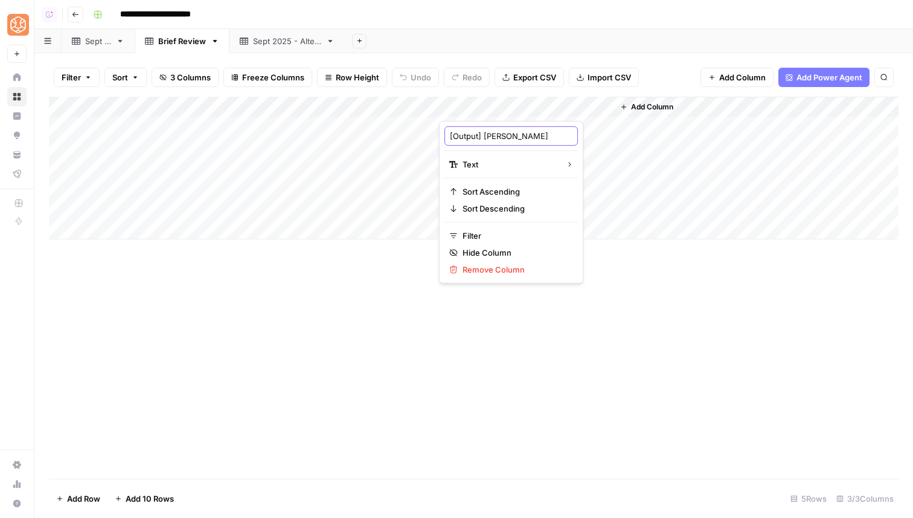
type input "[Output] Brief"
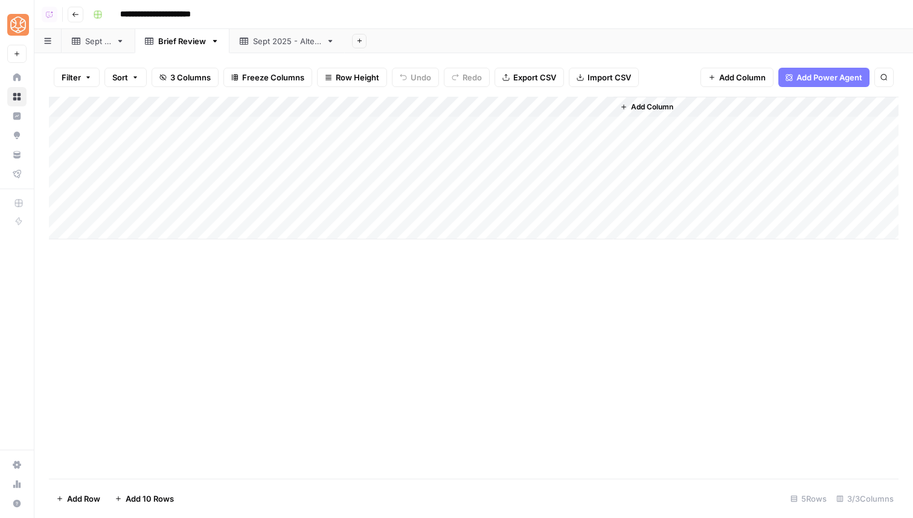
click at [585, 347] on div "Add Column" at bounding box center [474, 288] width 850 height 382
click at [100, 42] on div "Sept 2025" at bounding box center [98, 41] width 26 height 12
click at [287, 362] on div "Add Column" at bounding box center [474, 288] width 850 height 382
click at [807, 104] on span "Add Column" at bounding box center [826, 106] width 42 height 11
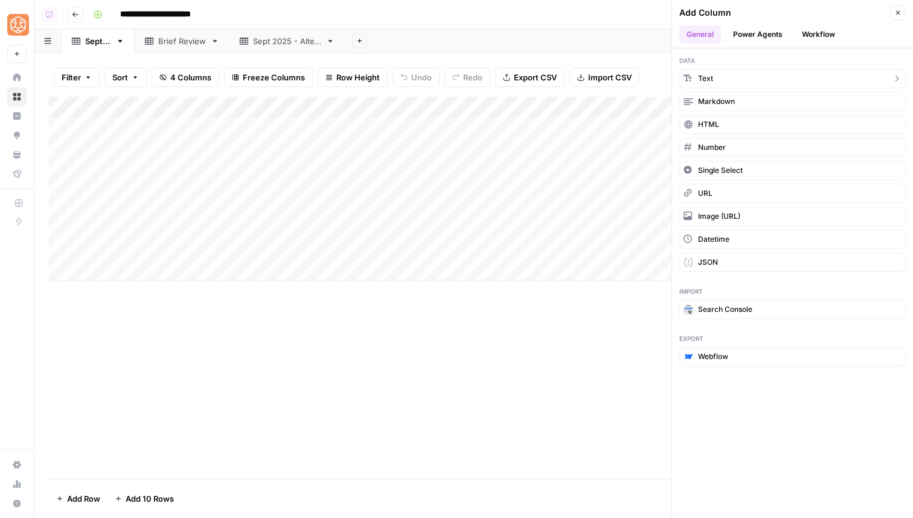
click at [748, 74] on button "Text" at bounding box center [792, 78] width 226 height 19
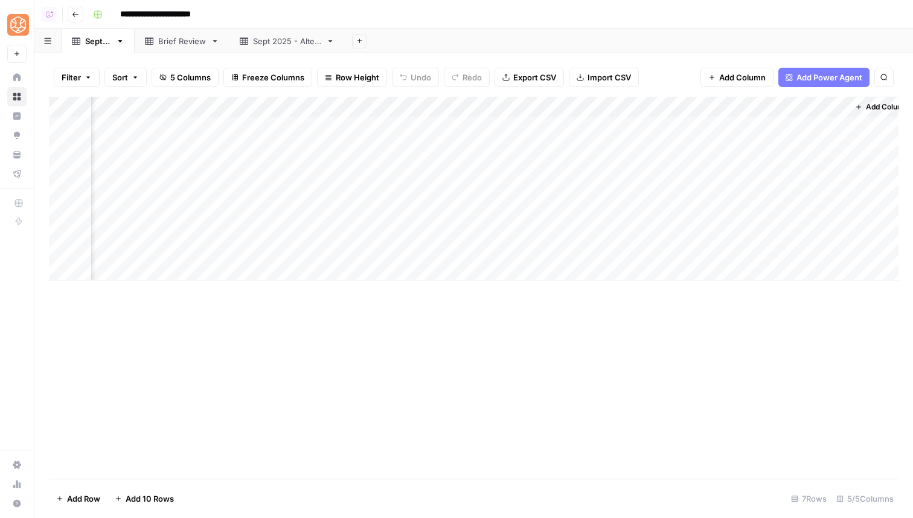
scroll to position [0, 130]
click at [693, 107] on div "Add Column" at bounding box center [474, 189] width 850 height 184
click at [698, 130] on input "New Column" at bounding box center [729, 136] width 123 height 12
type input "[Brief]"
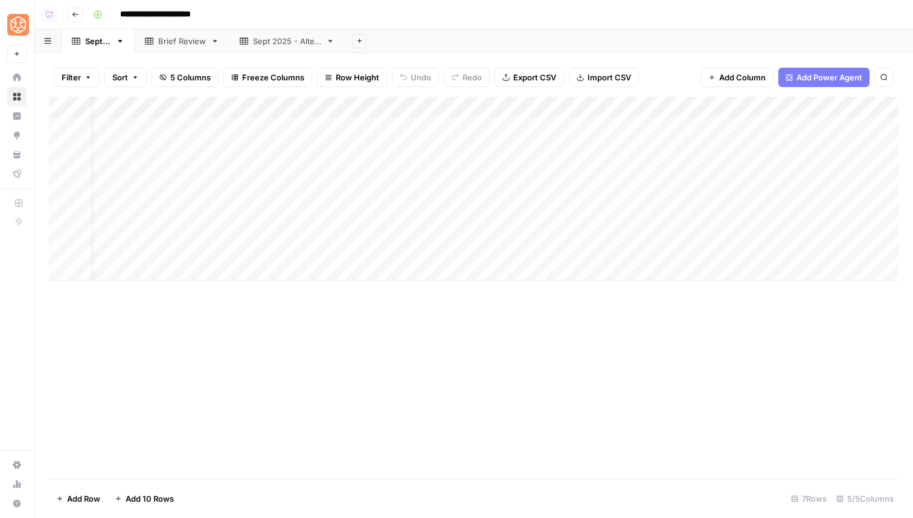
click at [370, 399] on div "Add Column" at bounding box center [474, 288] width 850 height 382
click at [276, 72] on span "Freeze Columns" at bounding box center [273, 77] width 62 height 12
click at [282, 119] on span "First 1 Column" at bounding box center [284, 119] width 100 height 12
click at [298, 313] on div "Add Column" at bounding box center [474, 288] width 850 height 382
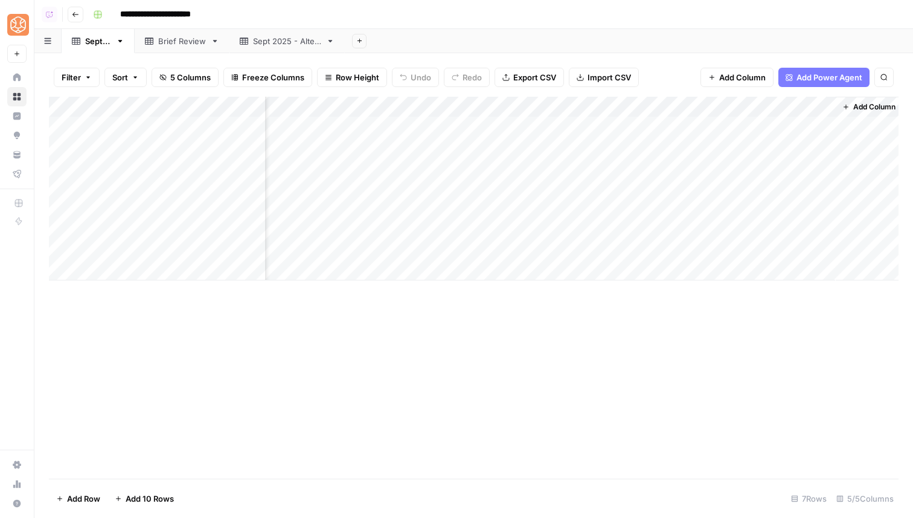
scroll to position [0, 130]
click at [706, 103] on div "Add Column" at bounding box center [474, 189] width 850 height 184
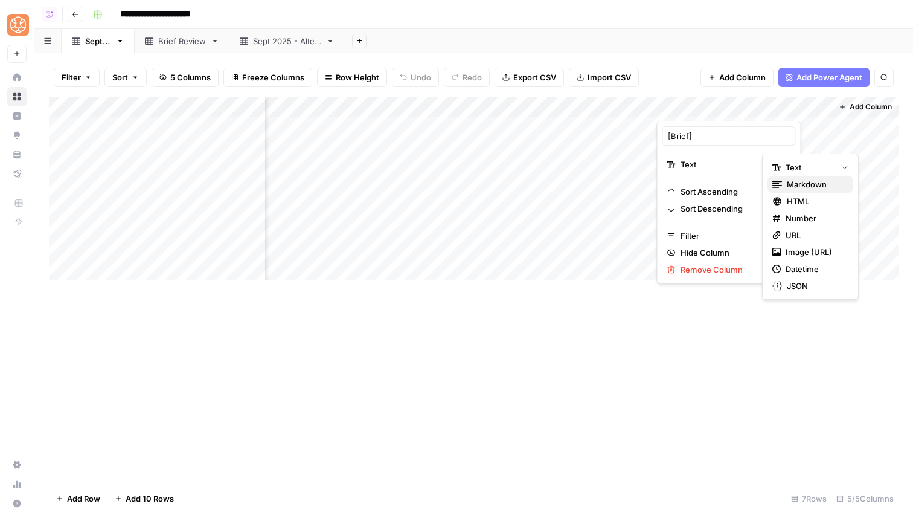
click at [807, 185] on span "Markdown" at bounding box center [815, 184] width 57 height 12
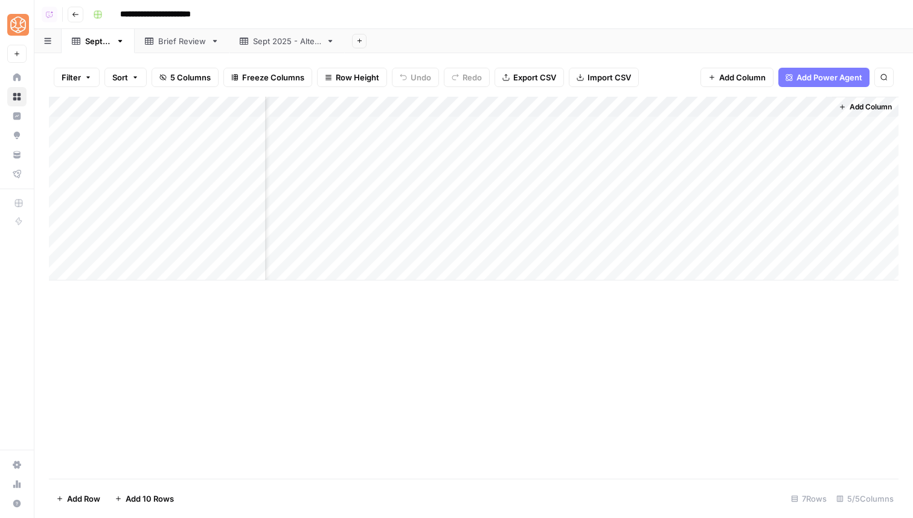
click at [701, 108] on div "Add Column" at bounding box center [474, 189] width 850 height 184
click at [621, 334] on div "Add Column" at bounding box center [474, 288] width 850 height 382
click at [819, 227] on div "Add Column" at bounding box center [474, 189] width 850 height 184
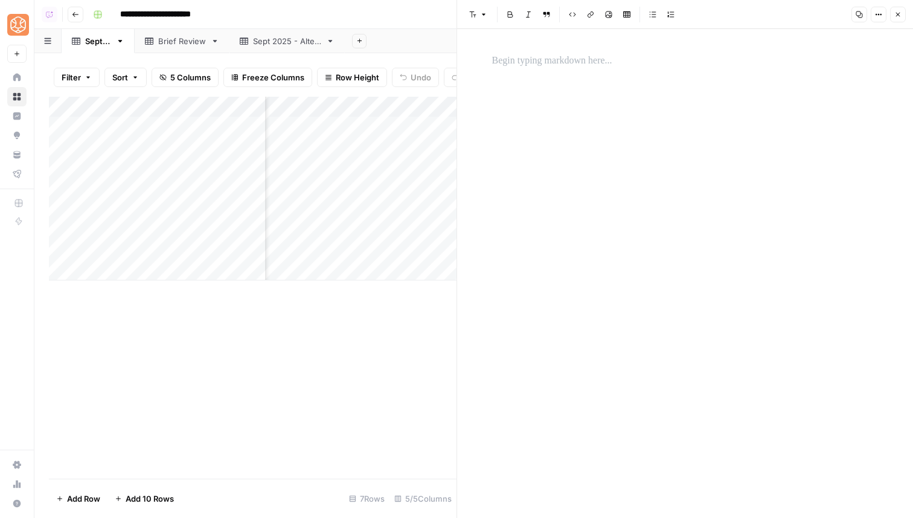
click at [557, 58] on p at bounding box center [685, 61] width 386 height 16
click at [902, 16] on button "Close" at bounding box center [898, 15] width 16 height 16
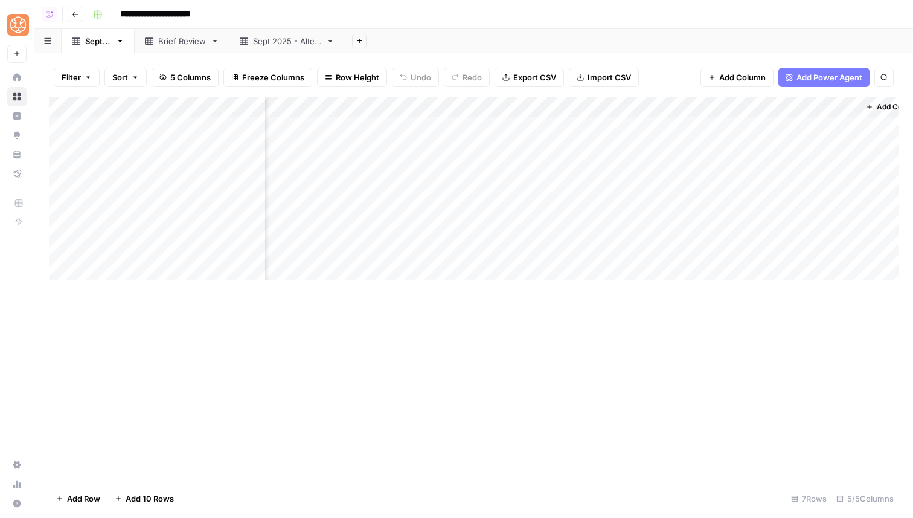
scroll to position [0, 130]
click at [819, 229] on div "Add Column" at bounding box center [474, 189] width 850 height 184
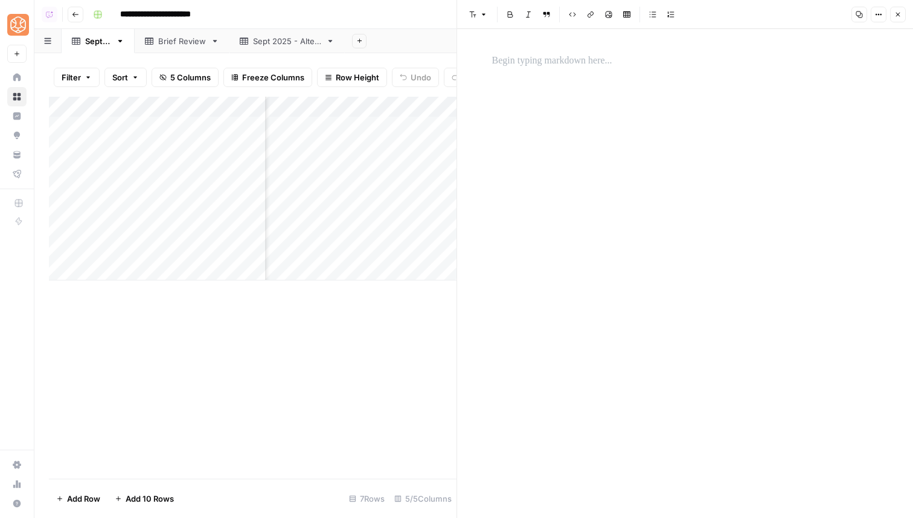
click at [560, 63] on p at bounding box center [685, 61] width 386 height 16
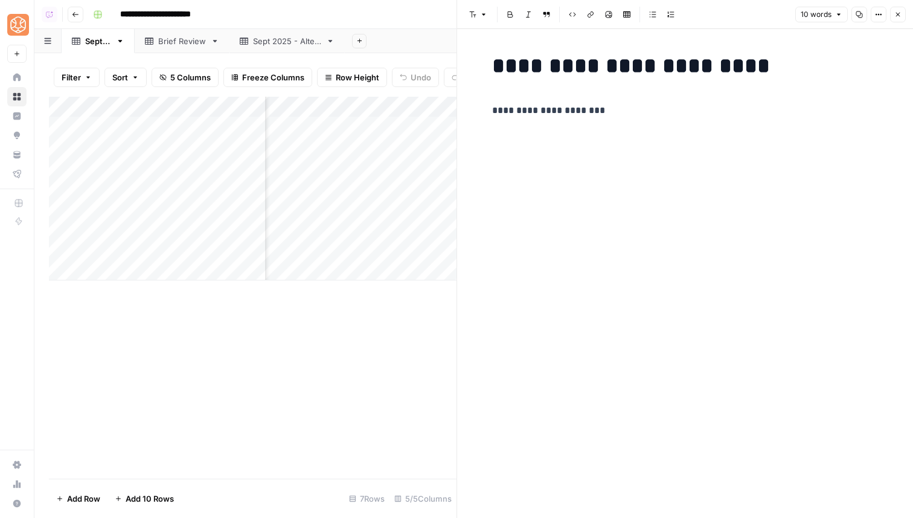
click at [900, 13] on icon "button" at bounding box center [897, 14] width 7 height 7
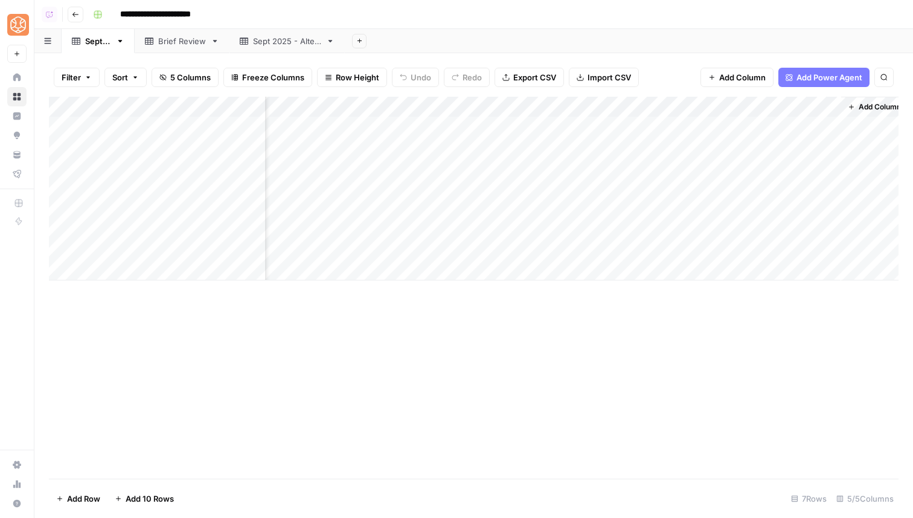
scroll to position [0, 115]
click at [765, 232] on div "Add Column" at bounding box center [474, 189] width 850 height 184
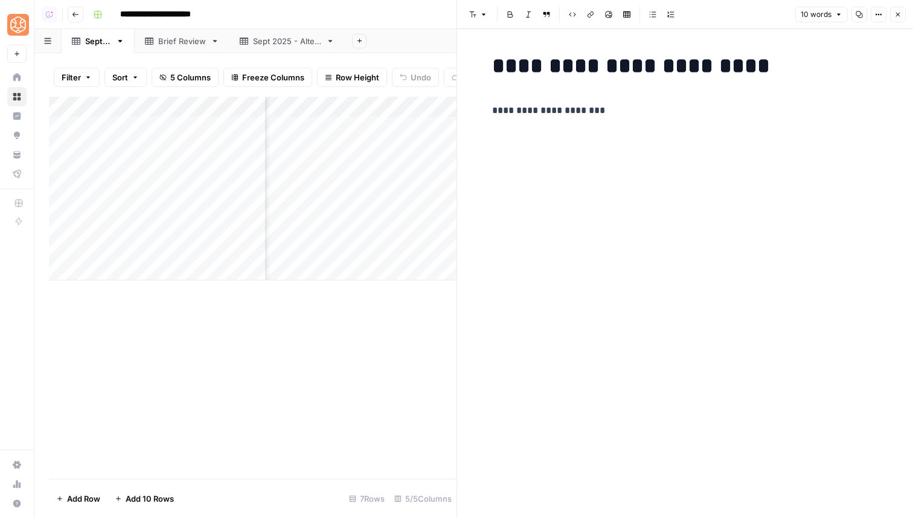
click at [588, 111] on p "**********" at bounding box center [685, 111] width 386 height 16
copy h1 "**********"
click at [598, 119] on div "**********" at bounding box center [685, 85] width 401 height 75
click at [895, 13] on icon "button" at bounding box center [897, 14] width 7 height 7
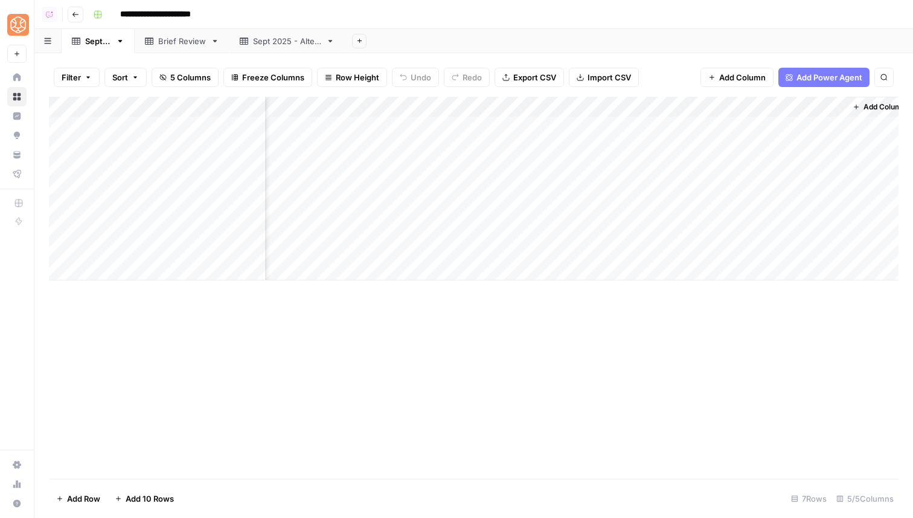
click at [739, 244] on div "Add Column" at bounding box center [474, 189] width 850 height 184
click at [836, 249] on div "Add Column" at bounding box center [474, 189] width 850 height 184
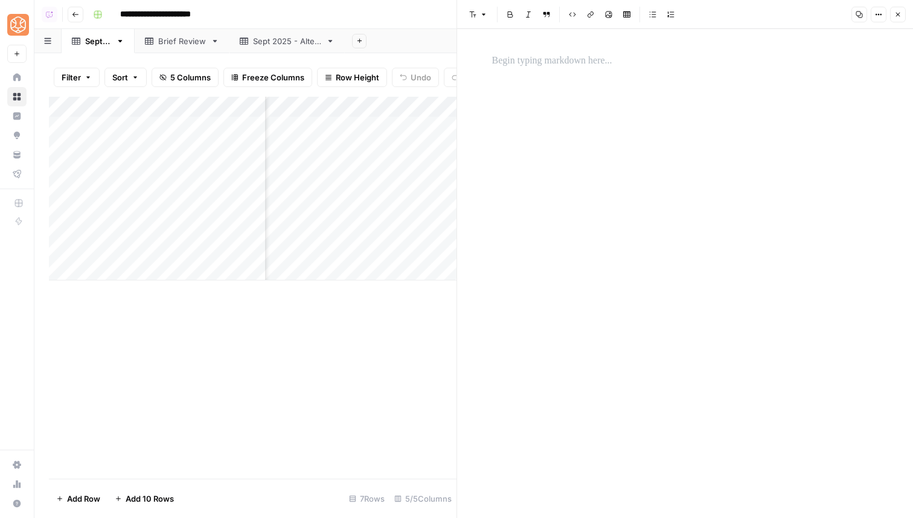
click at [546, 60] on p at bounding box center [685, 61] width 386 height 16
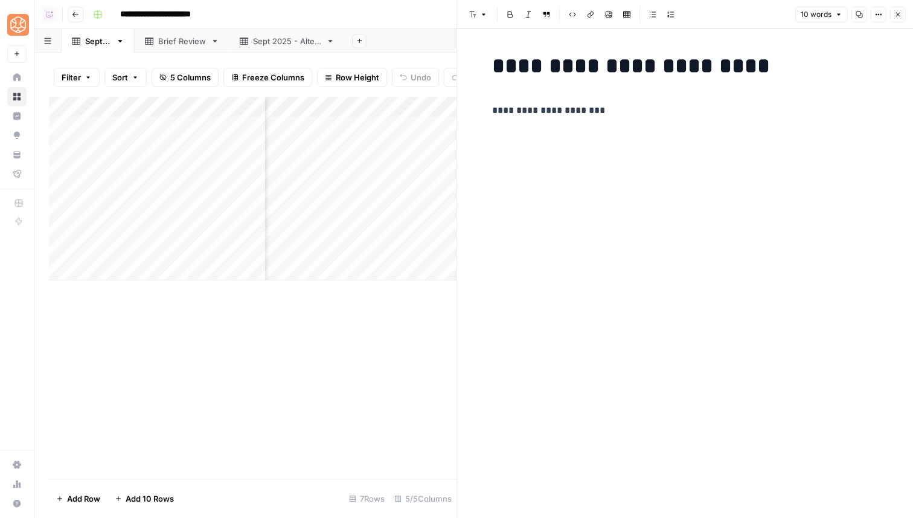
click at [898, 7] on button "Close" at bounding box center [898, 15] width 16 height 16
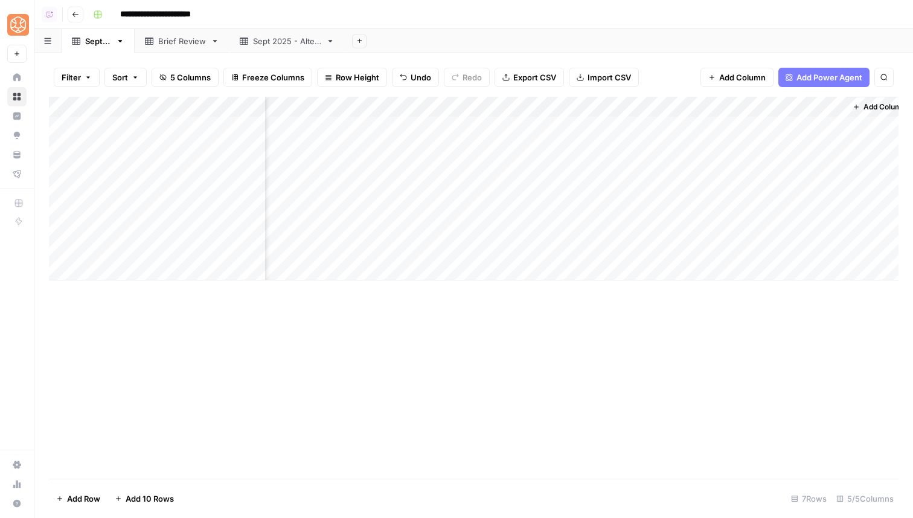
click at [836, 229] on div "Add Column" at bounding box center [474, 189] width 850 height 184
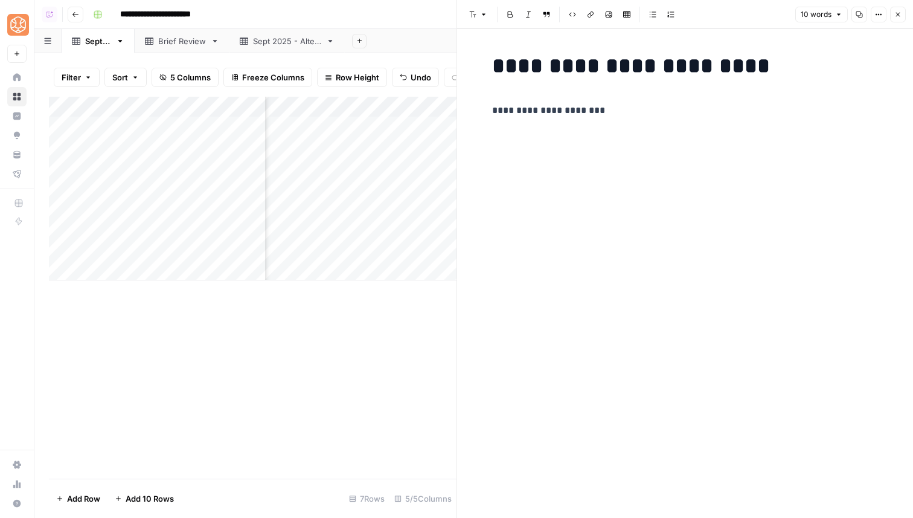
click at [899, 10] on button "Close" at bounding box center [898, 15] width 16 height 16
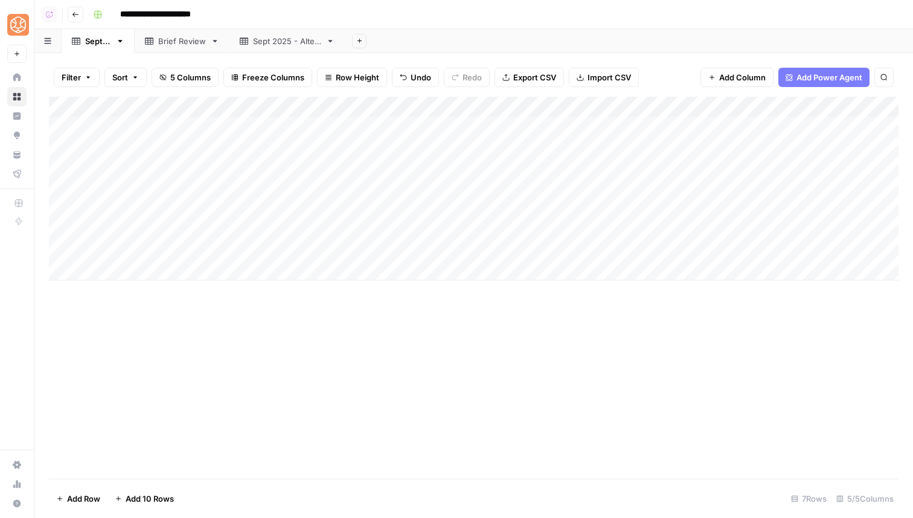
click at [485, 365] on div "Add Column" at bounding box center [474, 288] width 850 height 382
click at [542, 427] on div "Add Column" at bounding box center [474, 288] width 850 height 382
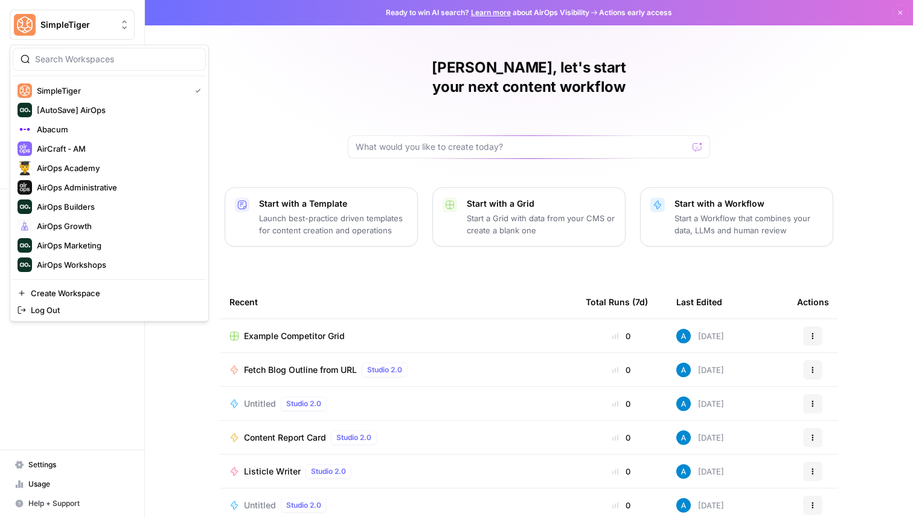
click at [45, 26] on span "SimpleTiger" at bounding box center [76, 25] width 73 height 12
click at [72, 153] on span "AirCraft - AM" at bounding box center [116, 149] width 159 height 12
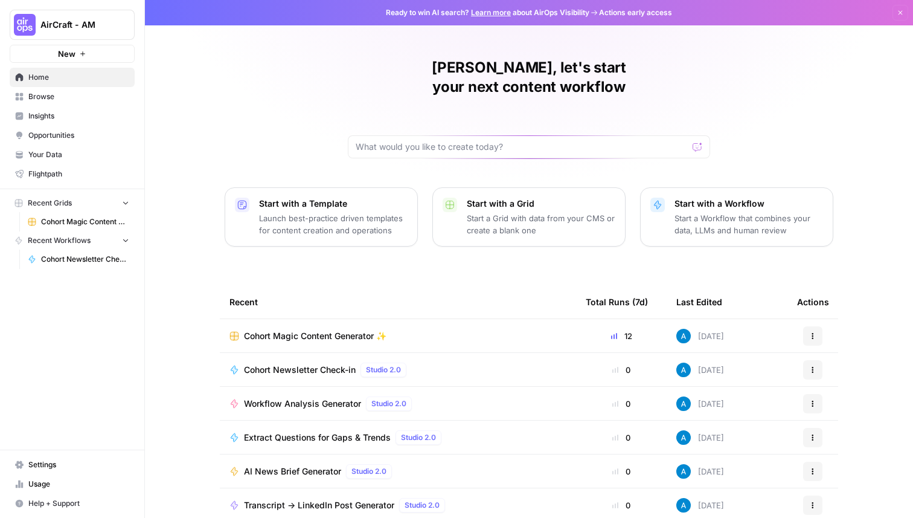
click at [330, 397] on span "Workflow Analysis Generator" at bounding box center [302, 403] width 117 height 12
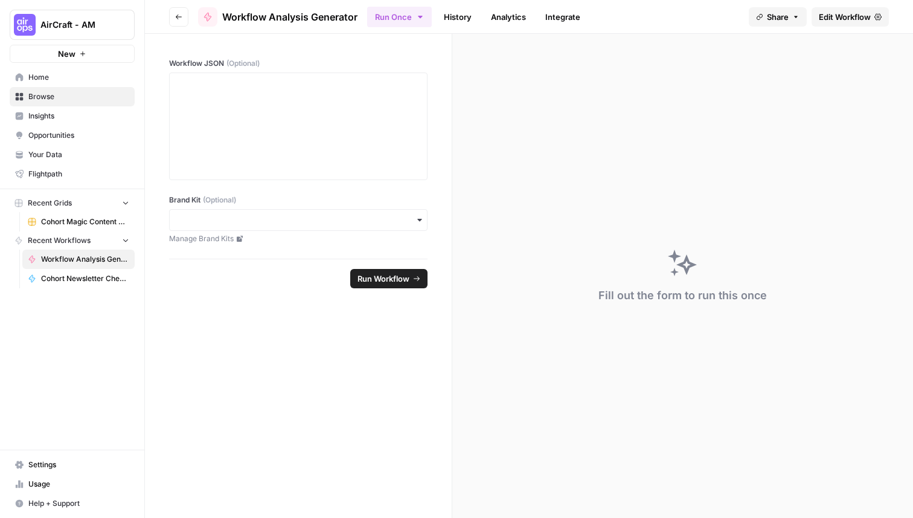
click at [857, 14] on span "Edit Workflow" at bounding box center [845, 17] width 52 height 12
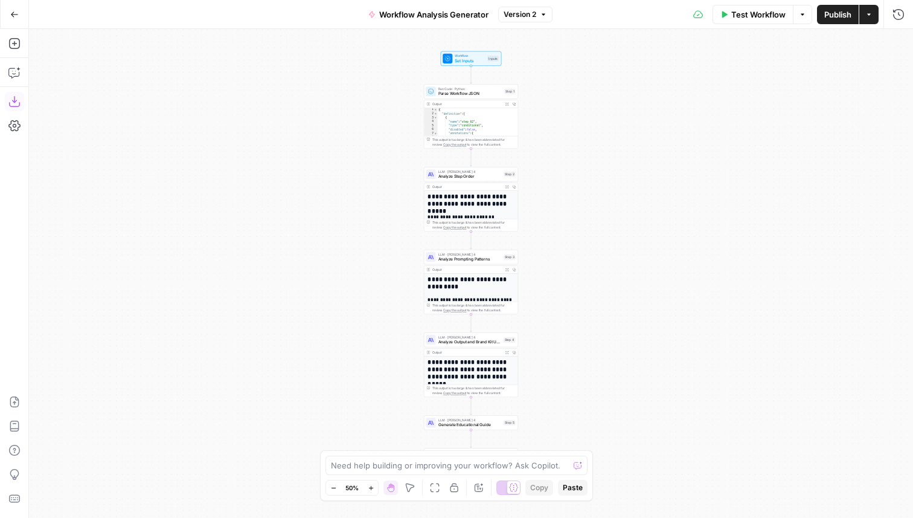
click at [18, 101] on icon "button" at bounding box center [14, 101] width 12 height 12
click at [603, 114] on div "Workflow Set Inputs Inputs Run Code · Python Parse Workflow JSON Step 1 Output …" at bounding box center [471, 273] width 884 height 489
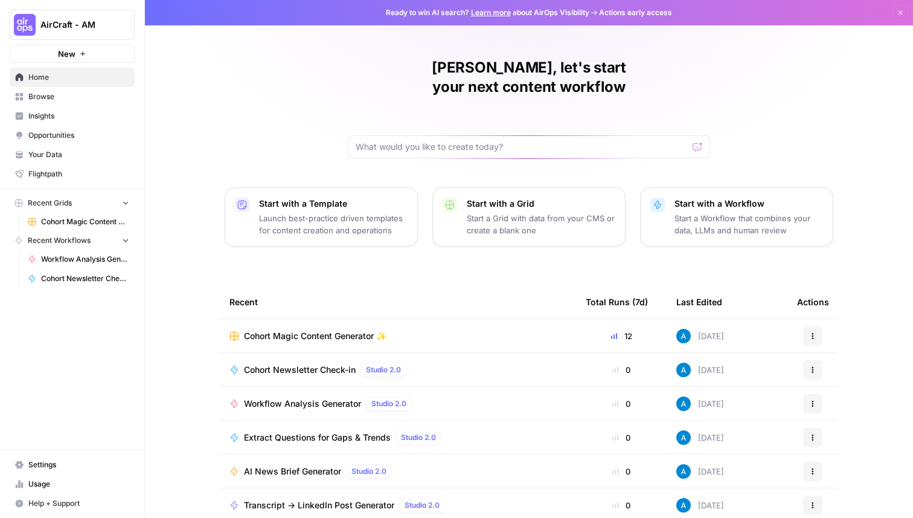
click at [34, 26] on img "Workspace: AirCraft - AM" at bounding box center [25, 25] width 22 height 22
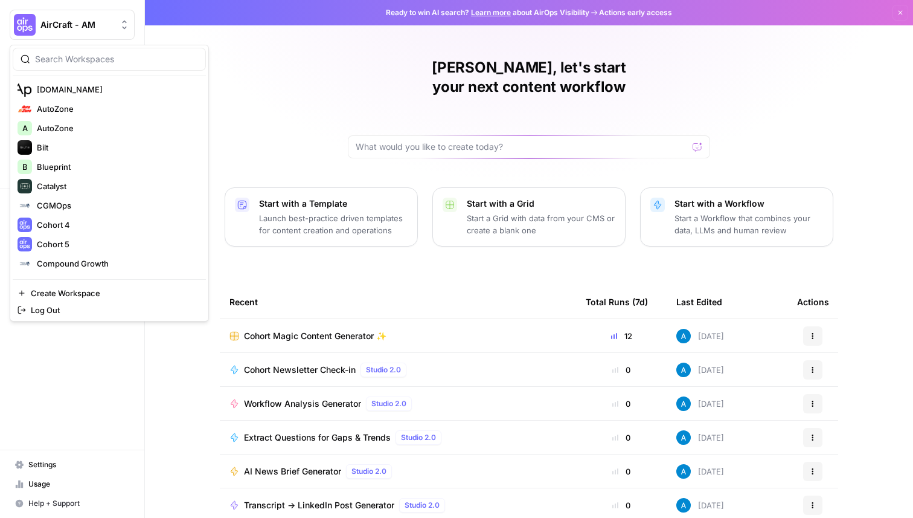
scroll to position [260, 0]
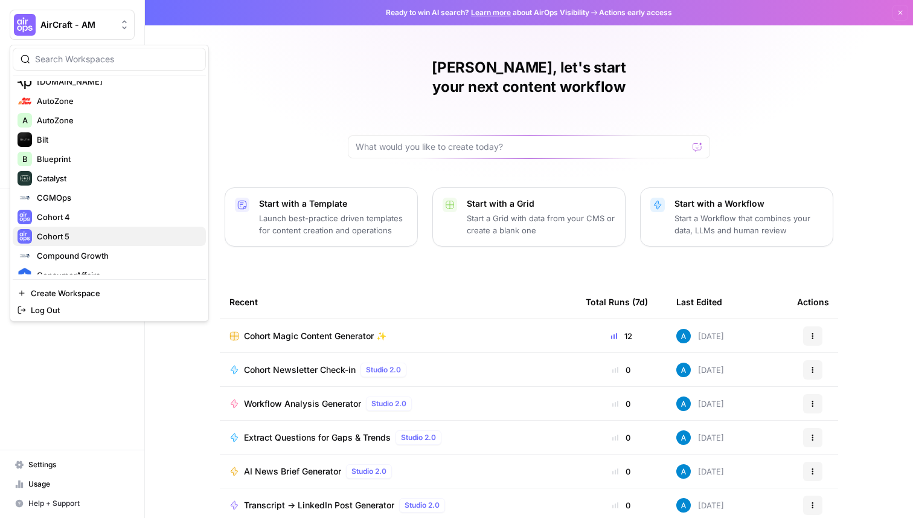
click at [51, 235] on span "Cohort 5" at bounding box center [116, 236] width 159 height 12
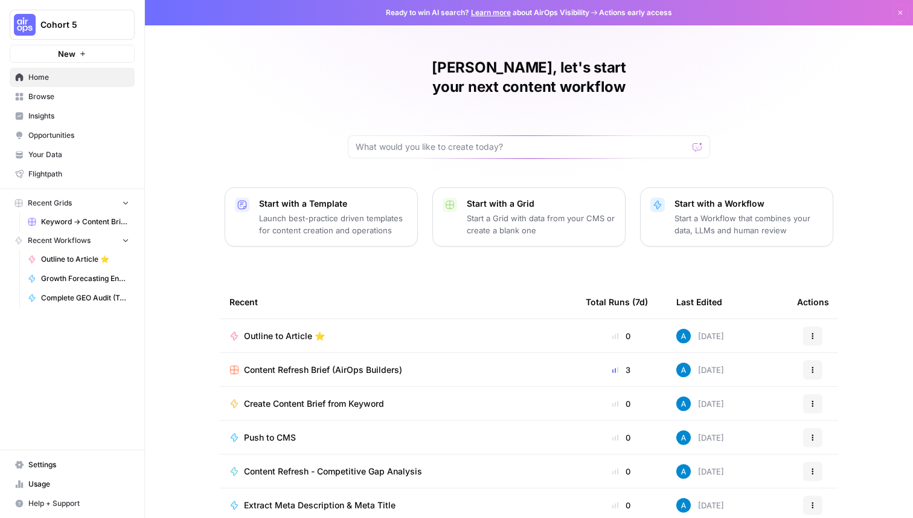
click at [60, 98] on span "Browse" at bounding box center [78, 96] width 101 height 11
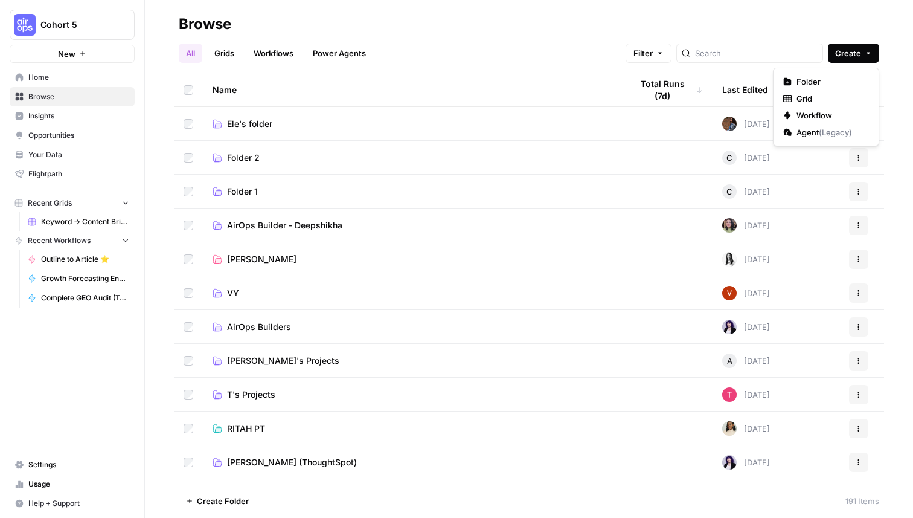
click at [869, 55] on icon "button" at bounding box center [868, 53] width 7 height 7
click at [816, 111] on span "Workflow" at bounding box center [830, 115] width 68 height 12
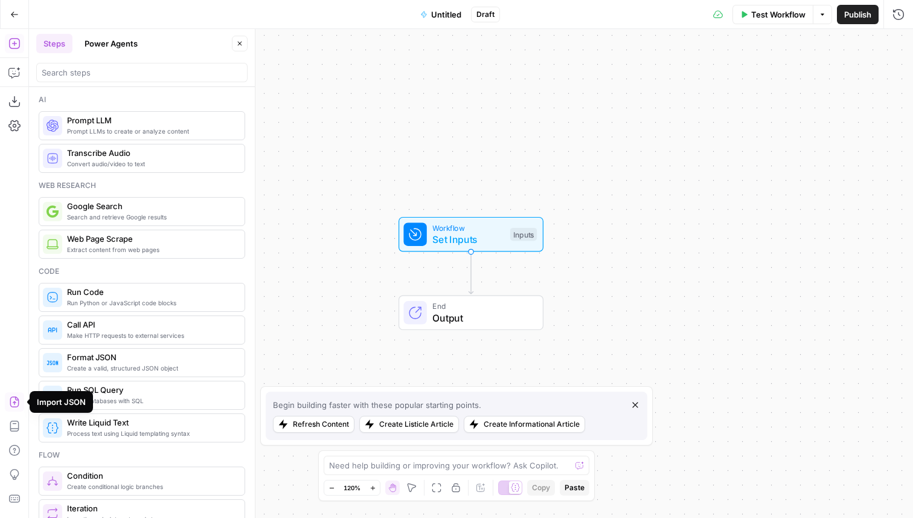
click at [16, 399] on icon "button" at bounding box center [14, 401] width 9 height 11
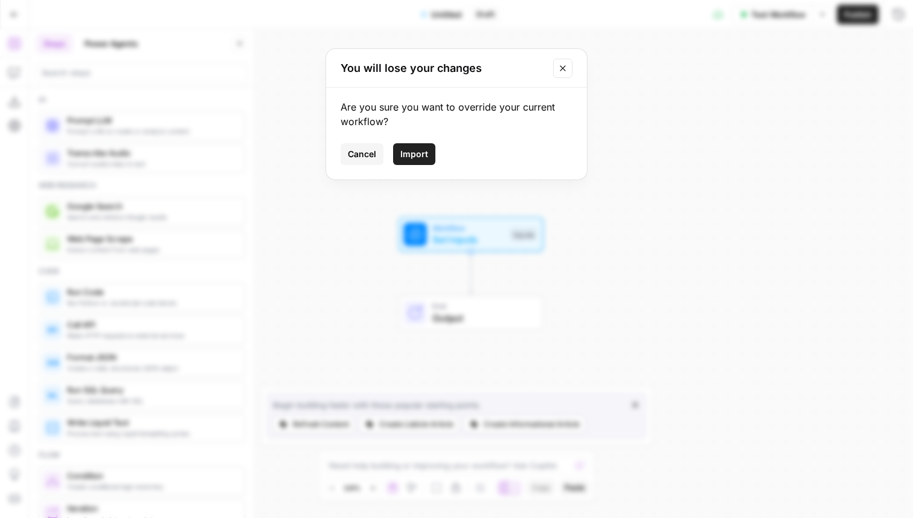
click at [408, 156] on span "Import" at bounding box center [414, 154] width 28 height 12
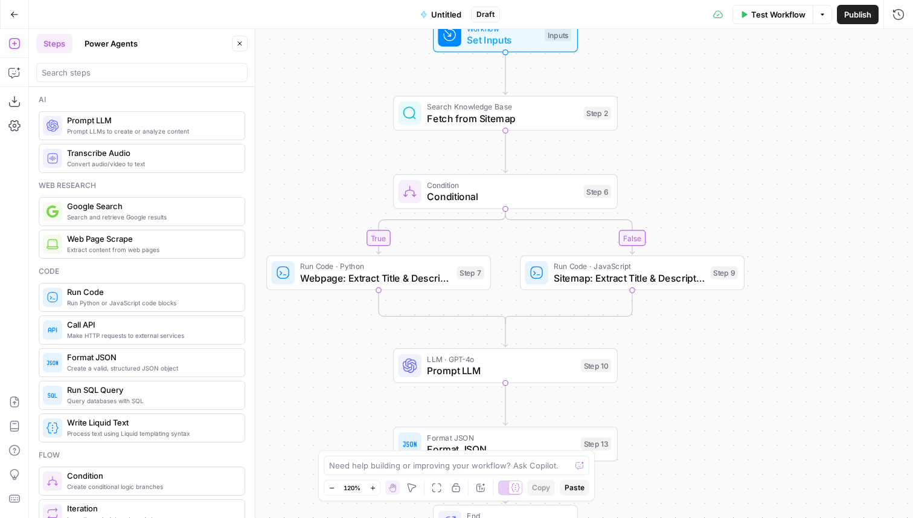
drag, startPoint x: 345, startPoint y: 258, endPoint x: 395, endPoint y: 66, distance: 197.7
click at [396, 66] on div "true false Workflow Set Inputs Inputs Search Knowledge Base Fetch from Sitemap …" at bounding box center [471, 273] width 884 height 489
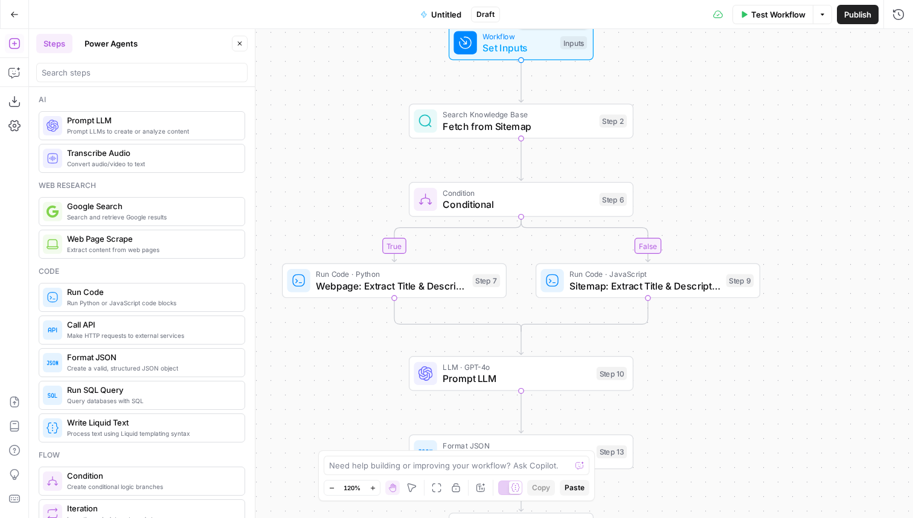
click at [519, 48] on span "Set Inputs" at bounding box center [518, 47] width 72 height 14
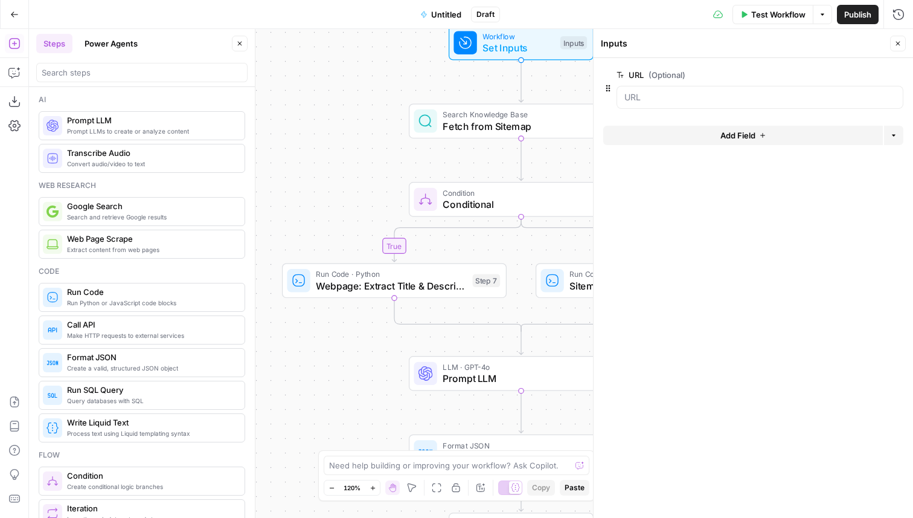
click at [900, 40] on icon "button" at bounding box center [897, 43] width 7 height 7
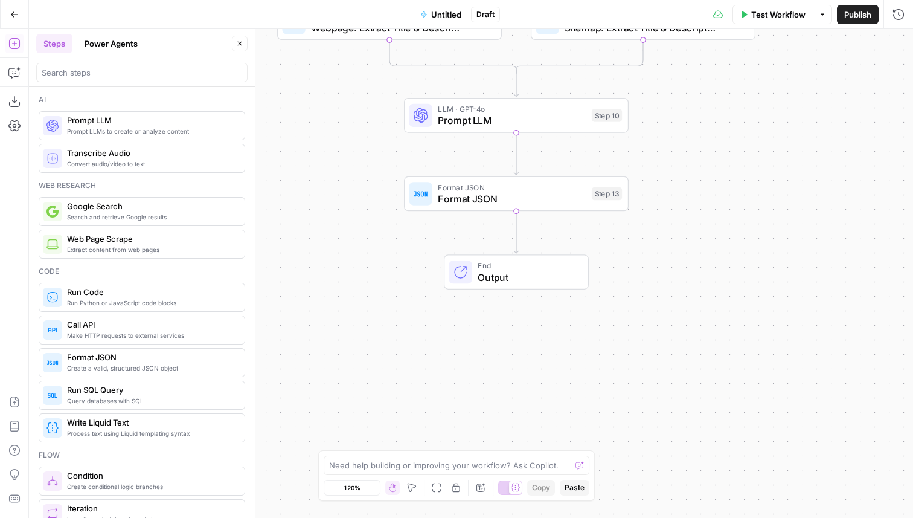
drag, startPoint x: 689, startPoint y: 374, endPoint x: 682, endPoint y: 92, distance: 282.7
click at [682, 92] on div "true false Workflow Set Inputs Inputs Search Knowledge Base Fetch from Sitemap …" at bounding box center [471, 273] width 884 height 489
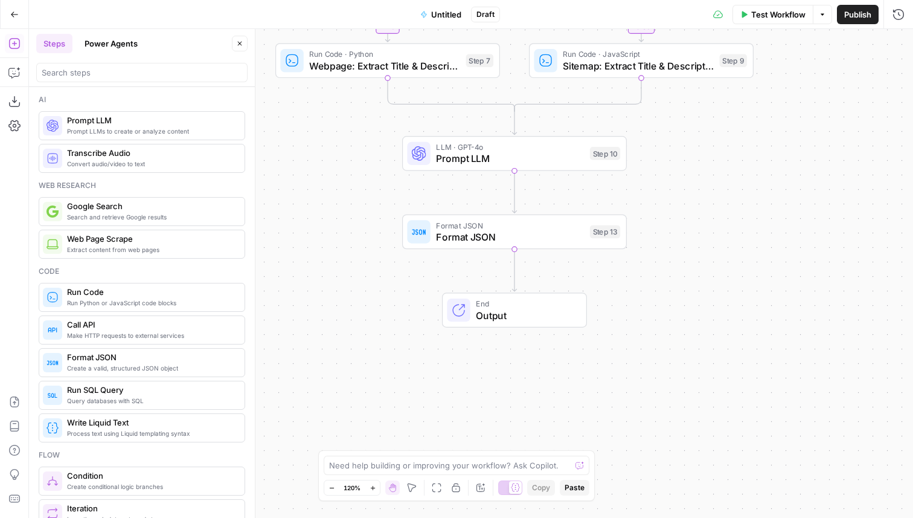
drag, startPoint x: 665, startPoint y: 159, endPoint x: 664, endPoint y: 342, distance: 183.6
click at [664, 342] on div "true false Workflow Set Inputs Inputs Search Knowledge Base Fetch from Sitemap …" at bounding box center [471, 273] width 884 height 489
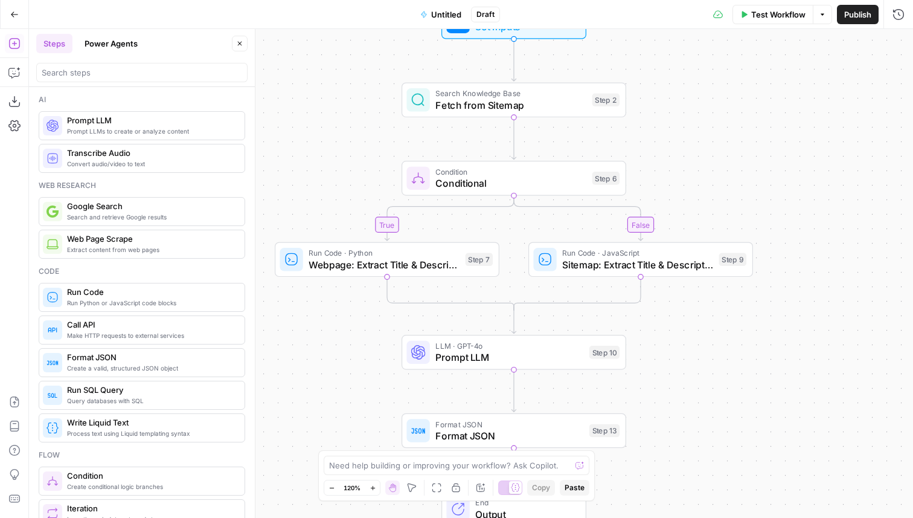
drag, startPoint x: 689, startPoint y: 125, endPoint x: 689, endPoint y: 215, distance: 90.0
click at [689, 215] on div "true false Workflow Set Inputs Inputs Search Knowledge Base Fetch from Sitemap …" at bounding box center [471, 273] width 884 height 489
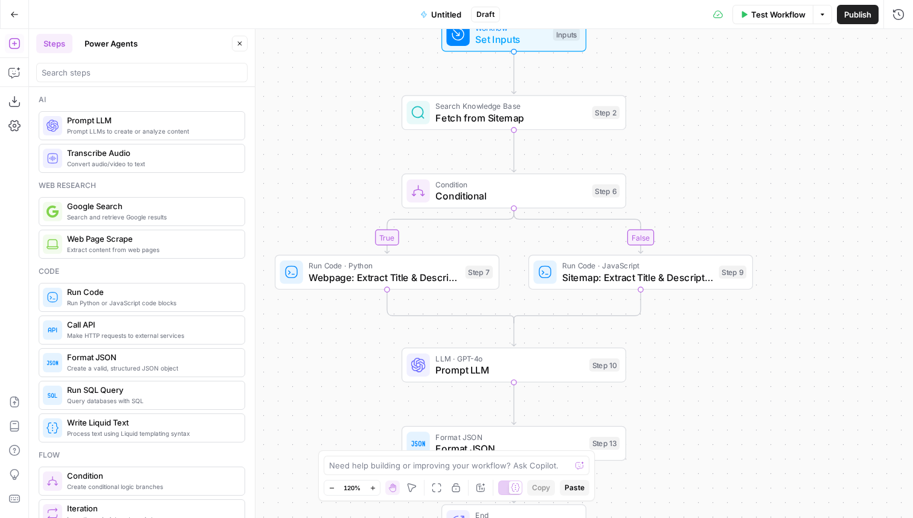
click at [435, 12] on span "Untitled" at bounding box center [446, 14] width 30 height 12
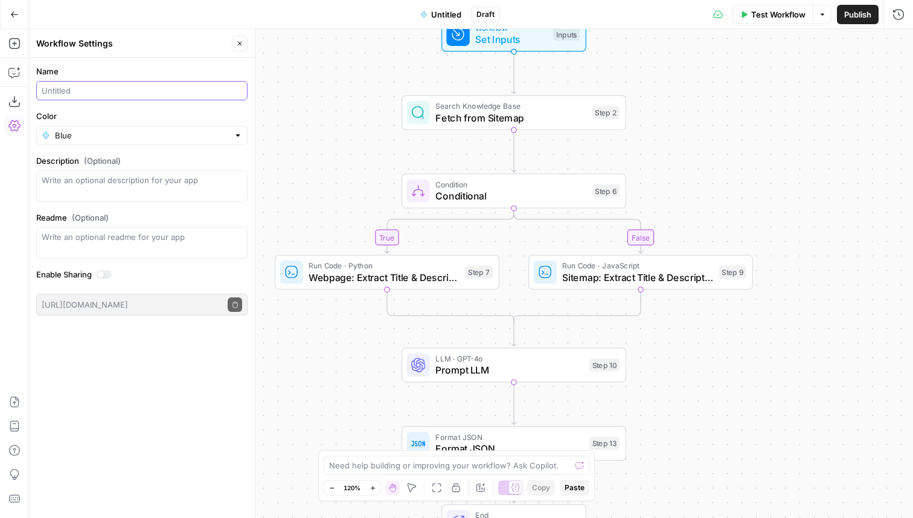
click at [111, 94] on input "Name" at bounding box center [142, 91] width 200 height 12
type input "Test JSON Download"
click at [186, 118] on label "Color" at bounding box center [141, 116] width 211 height 12
click at [186, 129] on input "Blue" at bounding box center [142, 135] width 174 height 12
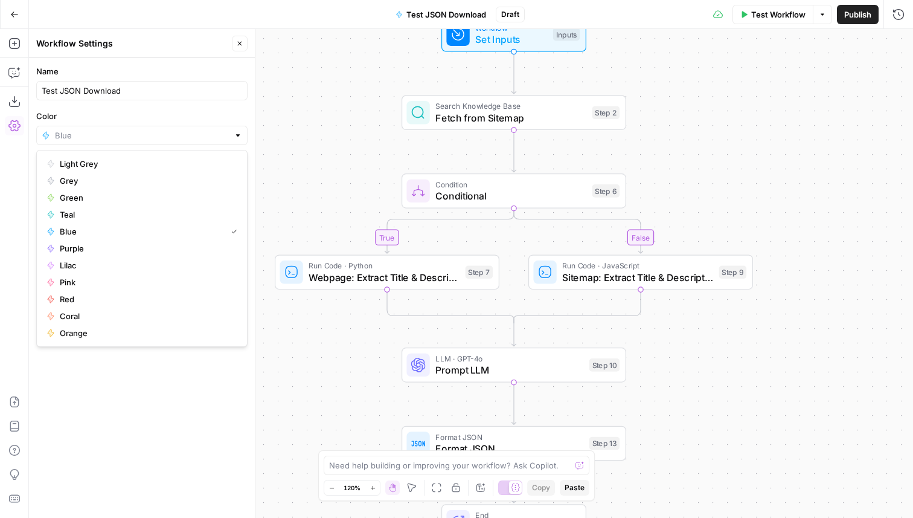
type input "Blue"
click at [239, 69] on label "Name" at bounding box center [141, 71] width 211 height 12
click at [239, 85] on input "Test JSON Download" at bounding box center [142, 91] width 200 height 12
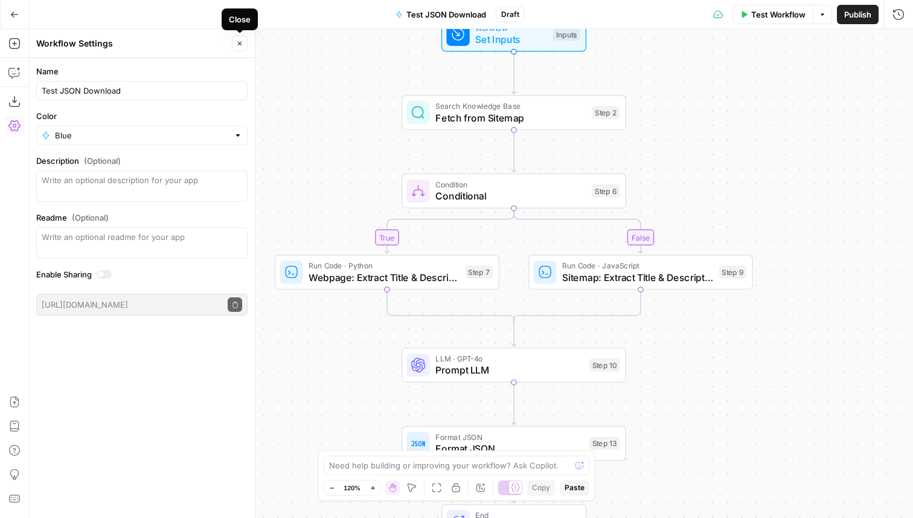
click at [246, 43] on button "Close" at bounding box center [240, 44] width 16 height 16
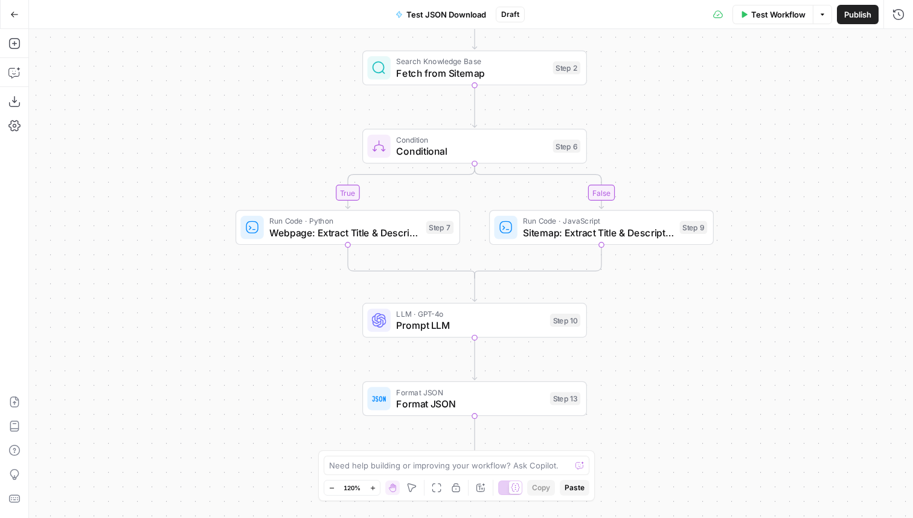
drag, startPoint x: 269, startPoint y: 134, endPoint x: 228, endPoint y: 89, distance: 60.3
click at [229, 89] on div "true false Workflow Set Inputs Inputs Search Knowledge Base Fetch from Sitemap …" at bounding box center [471, 273] width 884 height 489
click at [857, 10] on span "Publish" at bounding box center [857, 14] width 27 height 12
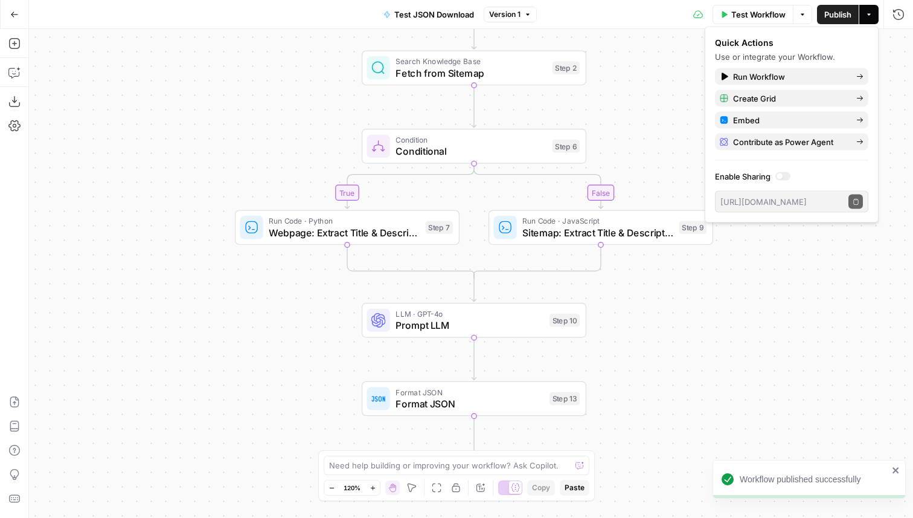
click at [603, 8] on div "Test Workflow Options Publish Actions Run History" at bounding box center [725, 14] width 376 height 28
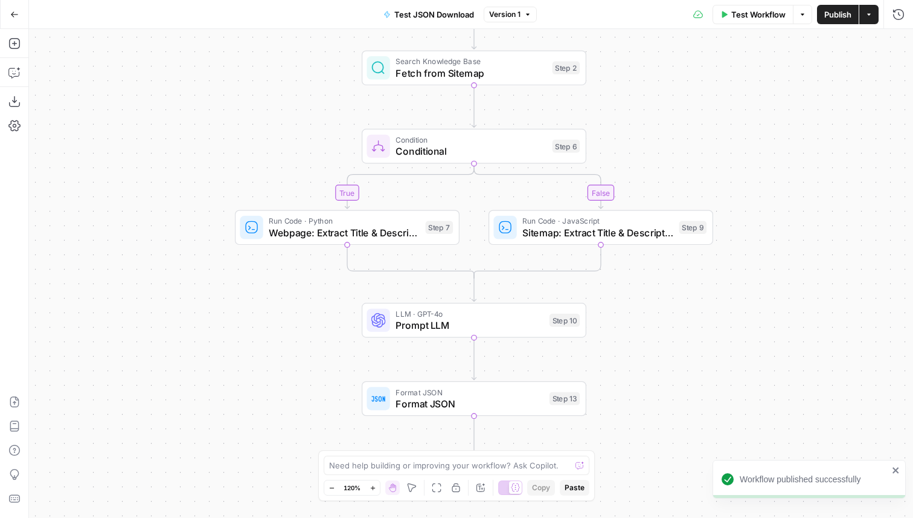
click at [685, 125] on div "true false Workflow Set Inputs Inputs Search Knowledge Base Fetch from Sitemap …" at bounding box center [471, 273] width 884 height 489
click at [7, 13] on button "Go Back" at bounding box center [15, 15] width 22 height 22
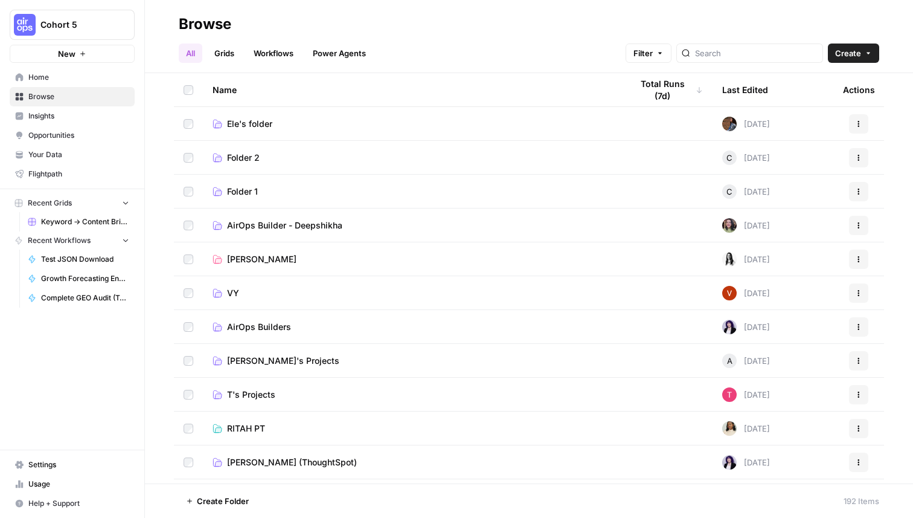
click at [470, 19] on h2 "Browse" at bounding box center [529, 23] width 700 height 19
click at [856, 53] on span "Create" at bounding box center [848, 53] width 26 height 12
click at [815, 117] on span "Workflow" at bounding box center [830, 115] width 68 height 12
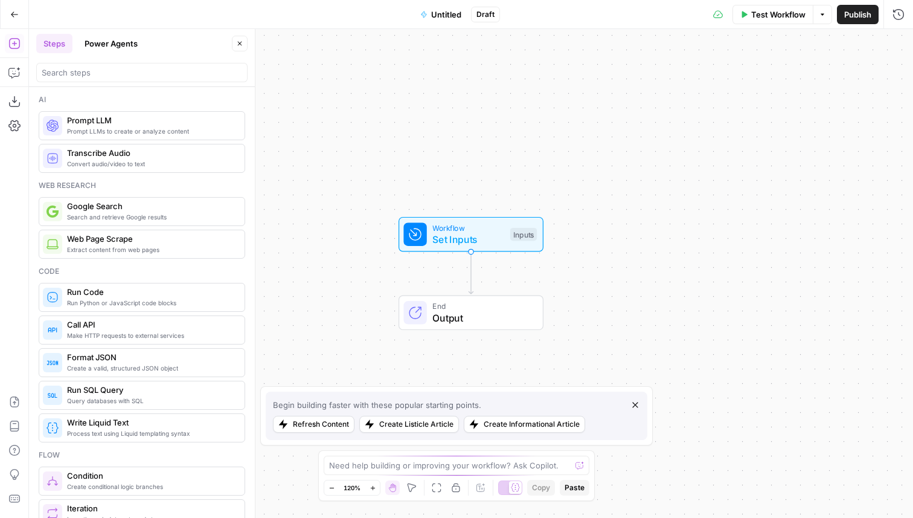
click at [107, 48] on button "Power Agents" at bounding box center [111, 43] width 68 height 19
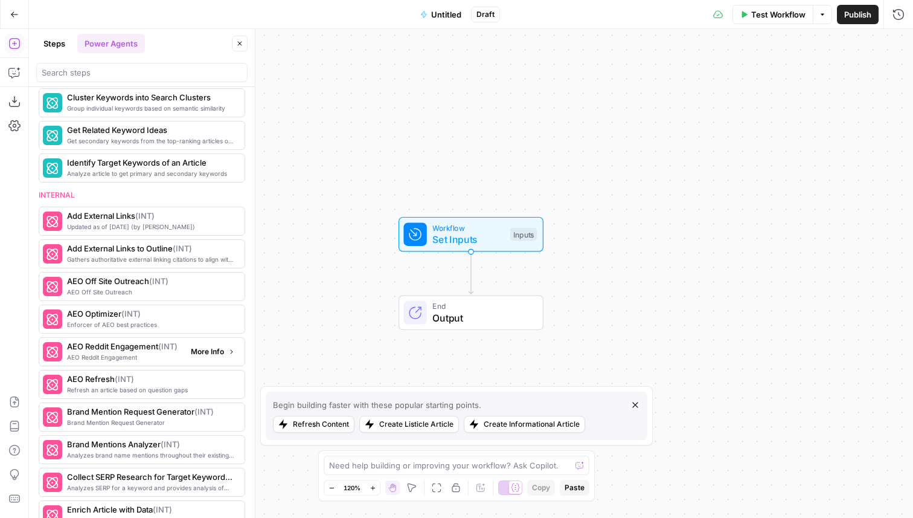
scroll to position [767, 0]
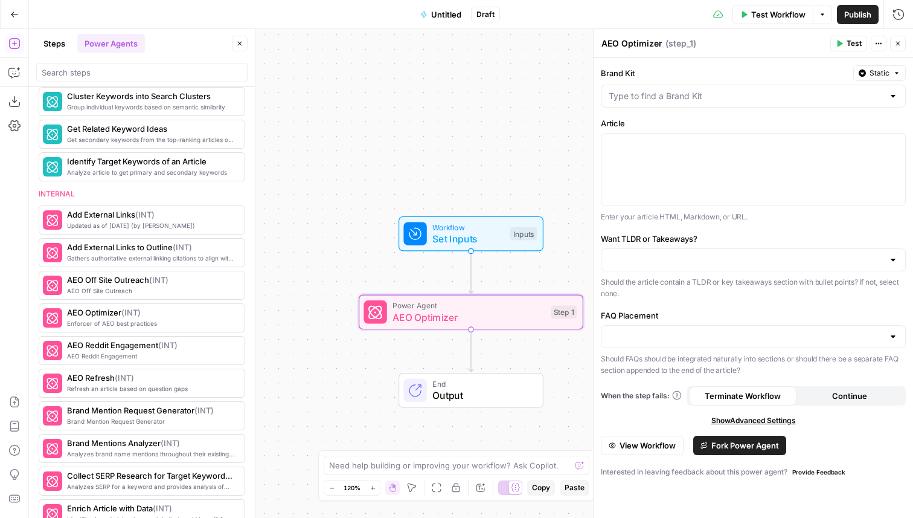
drag, startPoint x: 478, startPoint y: 144, endPoint x: 478, endPoint y: 127, distance: 16.3
click at [478, 127] on div "Workflow Set Inputs Inputs Power Agent AEO Optimizer Step 1 End Output" at bounding box center [471, 273] width 884 height 489
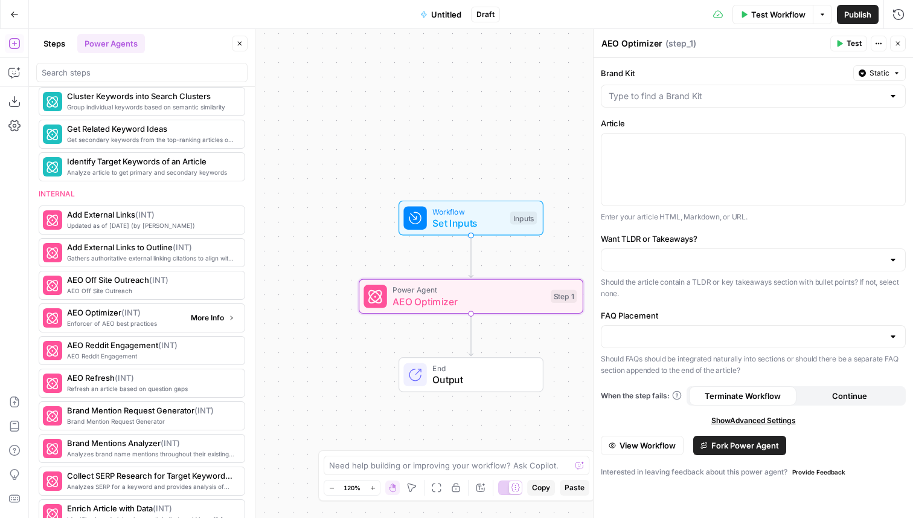
click at [219, 315] on span "More Info" at bounding box center [207, 317] width 33 height 11
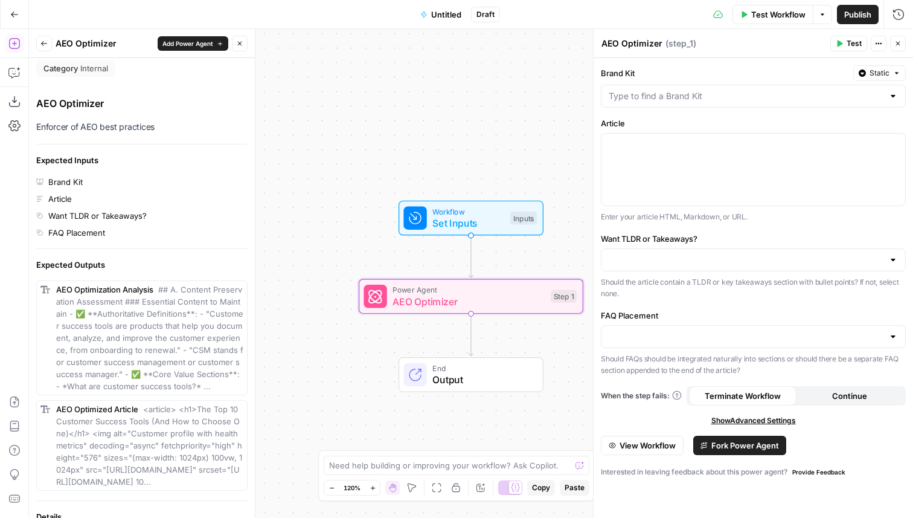
scroll to position [0, 0]
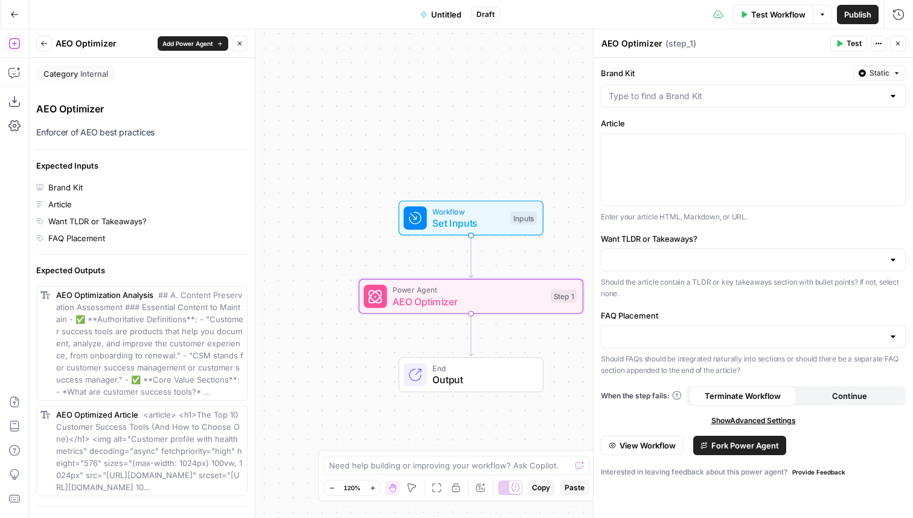
click at [165, 266] on div "Expected Outputs" at bounding box center [141, 270] width 211 height 12
click at [39, 50] on button "Back" at bounding box center [44, 44] width 16 height 16
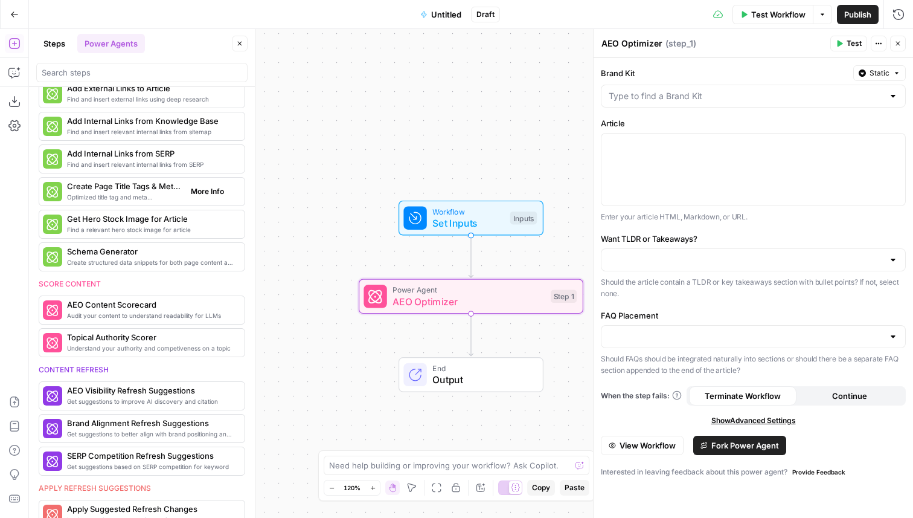
scroll to position [325, 0]
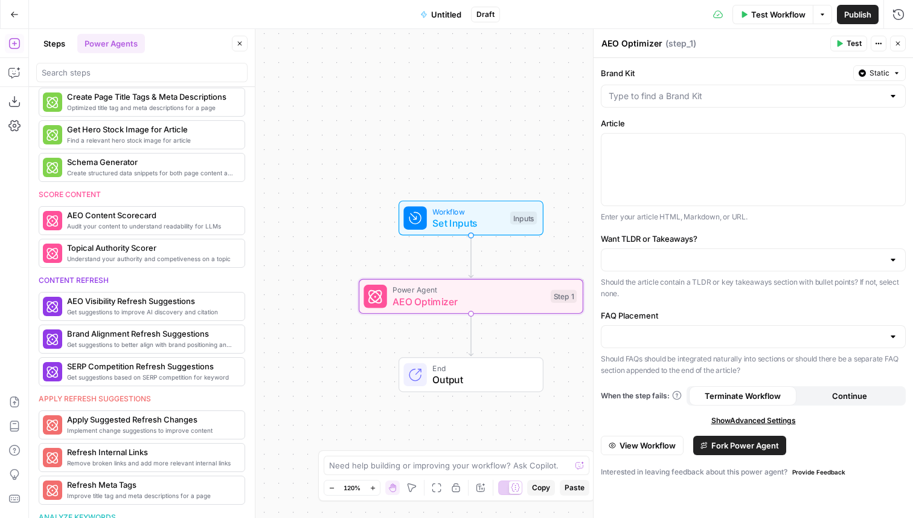
click at [7, 13] on button "Go Back" at bounding box center [15, 15] width 22 height 22
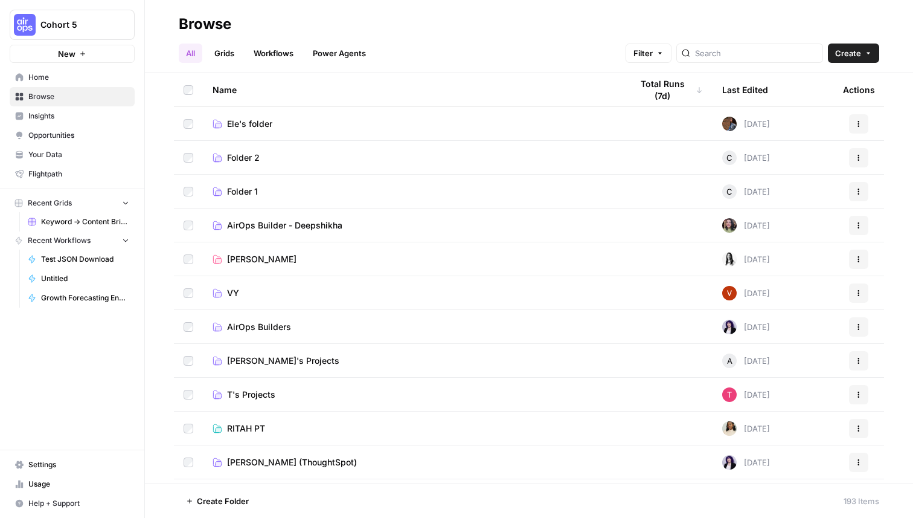
click at [86, 92] on span "Browse" at bounding box center [78, 96] width 101 height 11
click at [74, 77] on span "Home" at bounding box center [78, 77] width 101 height 11
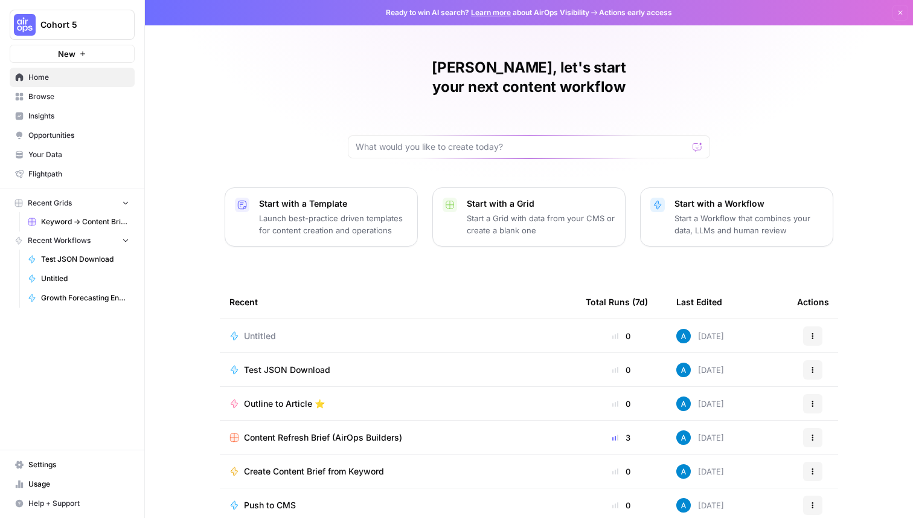
click at [816, 326] on button "Actions" at bounding box center [812, 335] width 19 height 19
click at [751, 371] on span "Delete" at bounding box center [759, 372] width 97 height 12
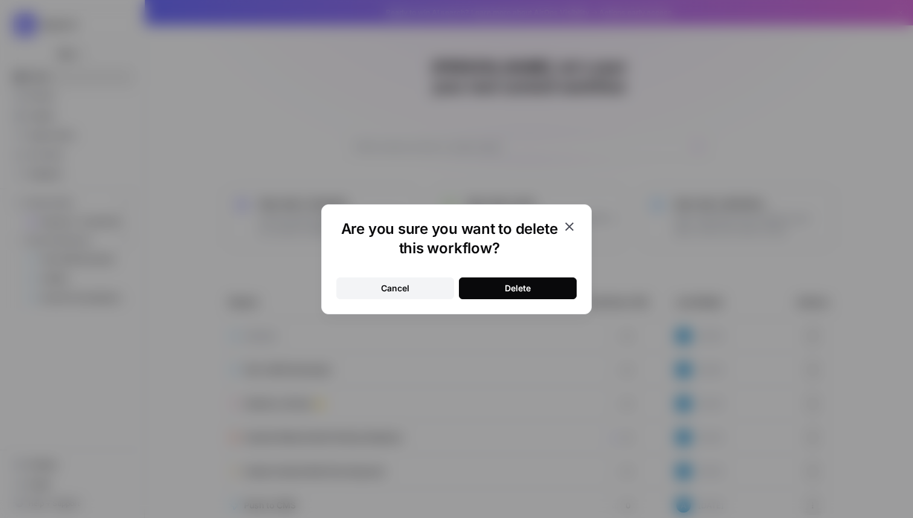
click at [501, 289] on button "Delete" at bounding box center [518, 288] width 118 height 22
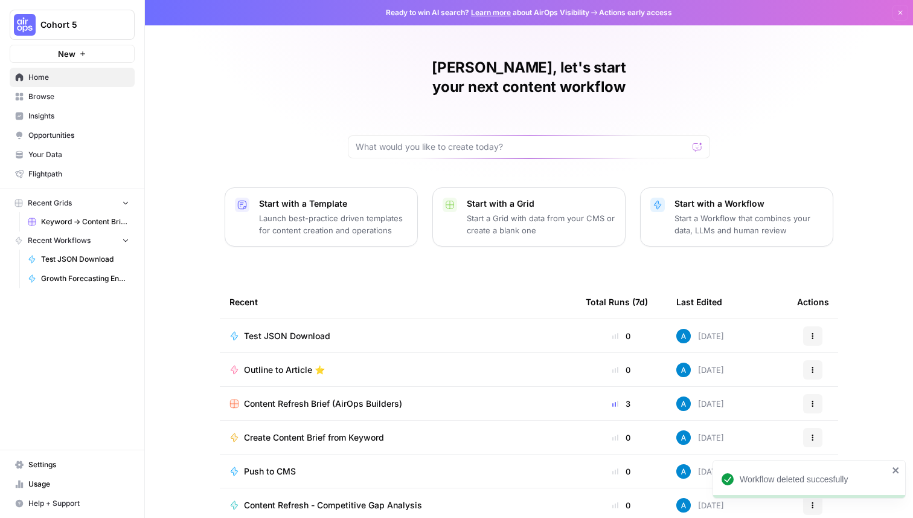
scroll to position [38, 0]
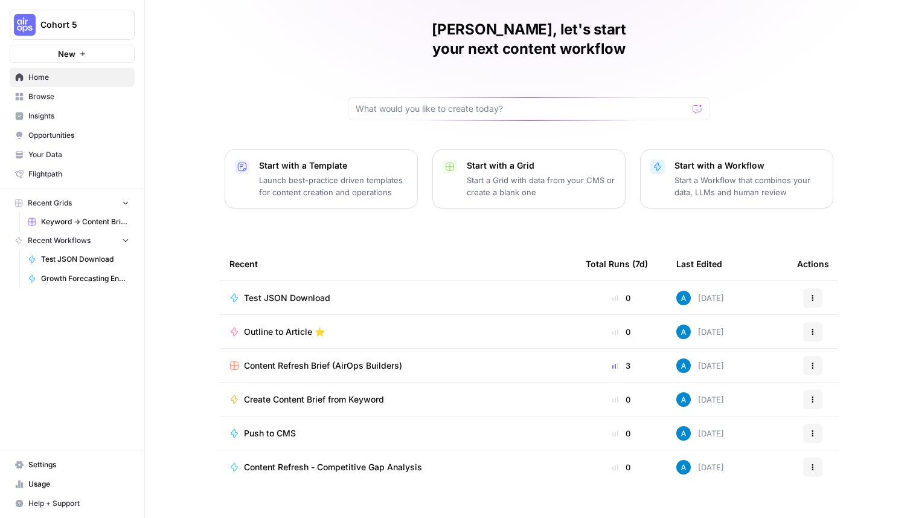
click at [75, 97] on span "Browse" at bounding box center [78, 96] width 101 height 11
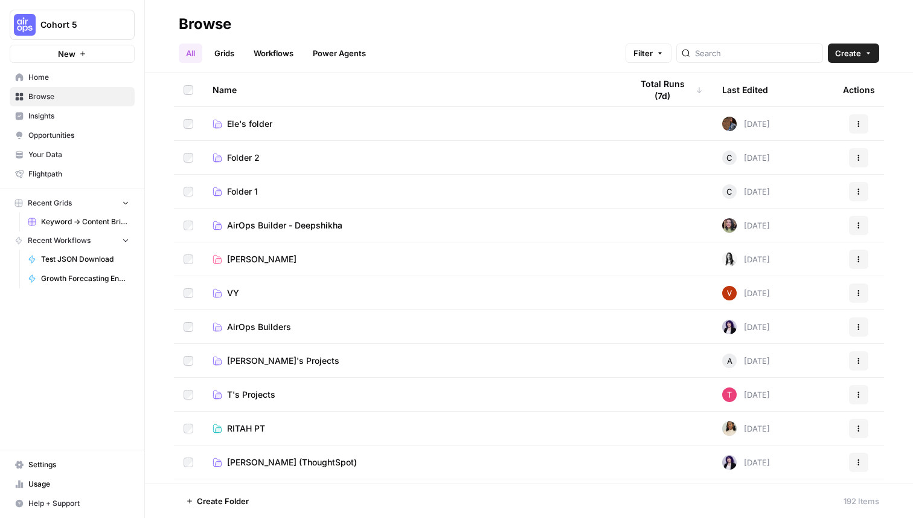
click at [769, 60] on div at bounding box center [749, 52] width 147 height 19
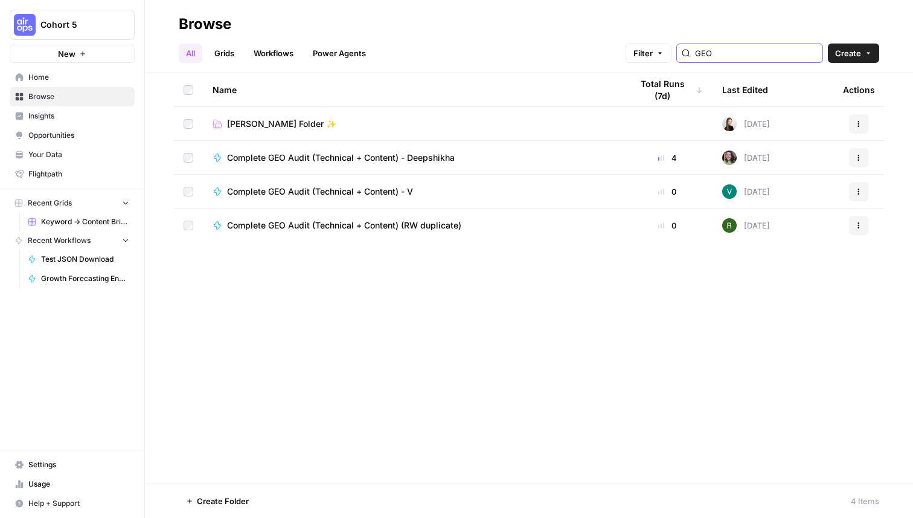
type input "GEO"
click at [437, 159] on span "Complete GEO Audit (Technical + Content) - Deepshikha" at bounding box center [341, 158] width 228 height 12
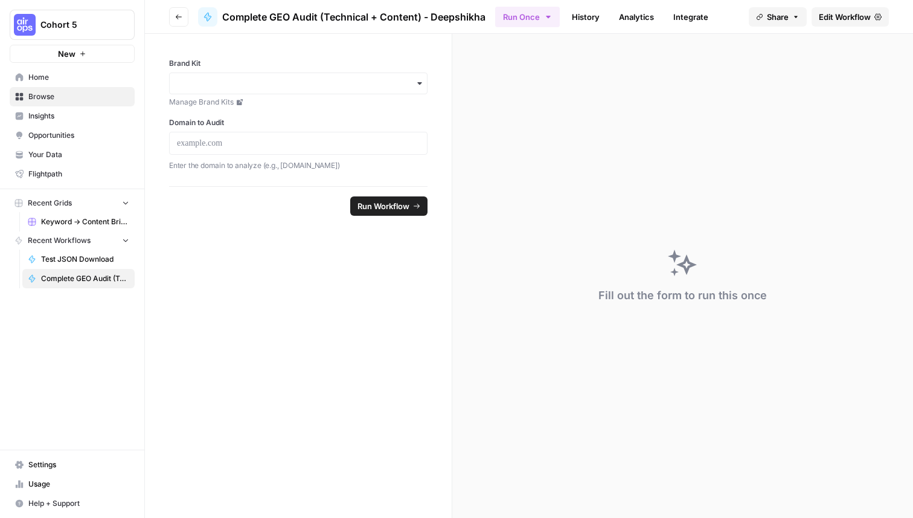
click at [866, 17] on span "Edit Workflow" at bounding box center [845, 17] width 52 height 12
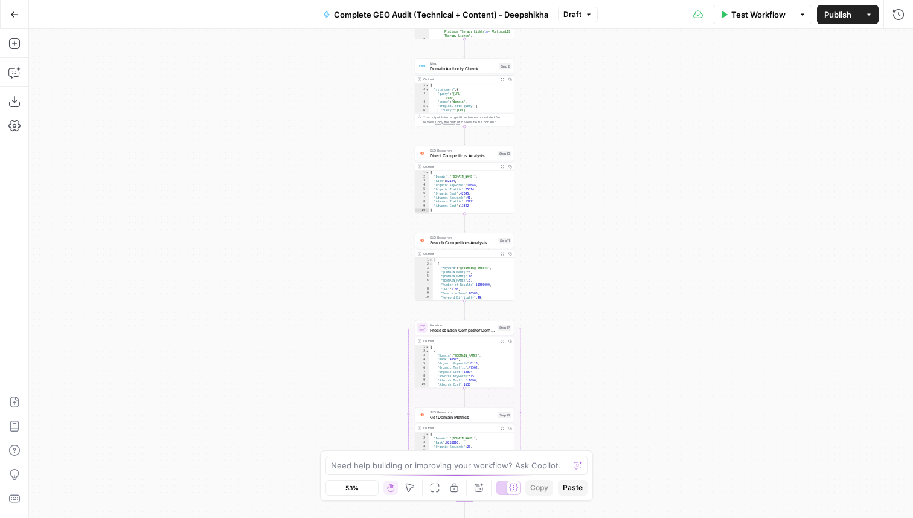
click at [582, 155] on div "Workflow Set Inputs Inputs Perplexity Deep Research Brand Online Presence Resea…" at bounding box center [471, 273] width 884 height 489
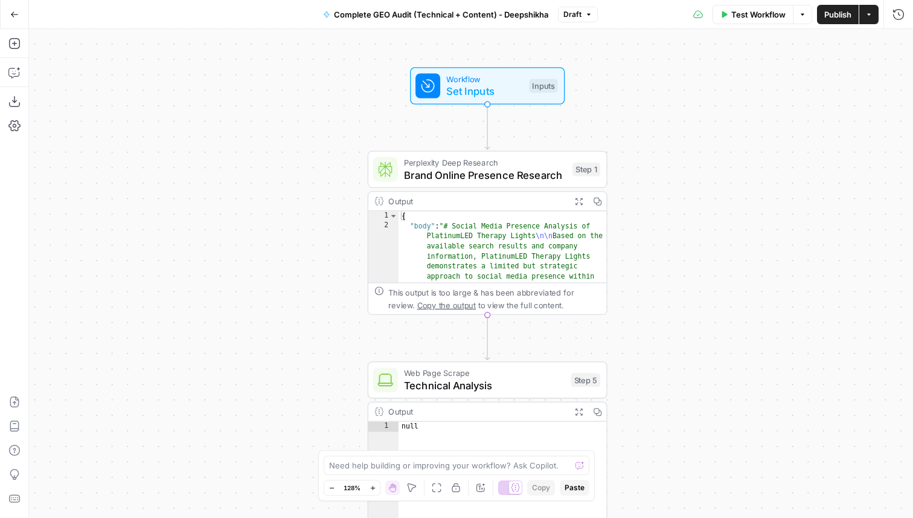
click at [416, 182] on div "Perplexity Deep Research Brand Online Presence Research Step 1 Copy step Delete…" at bounding box center [488, 169] width 240 height 37
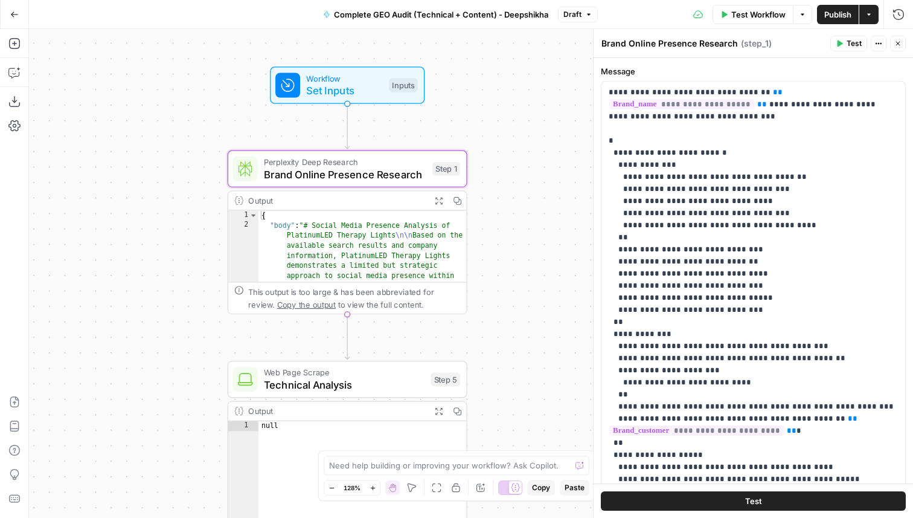
drag, startPoint x: 317, startPoint y: 240, endPoint x: 170, endPoint y: 237, distance: 147.4
click at [170, 237] on div "Workflow Set Inputs Inputs Perplexity Deep Research Brand Online Presence Resea…" at bounding box center [471, 273] width 884 height 489
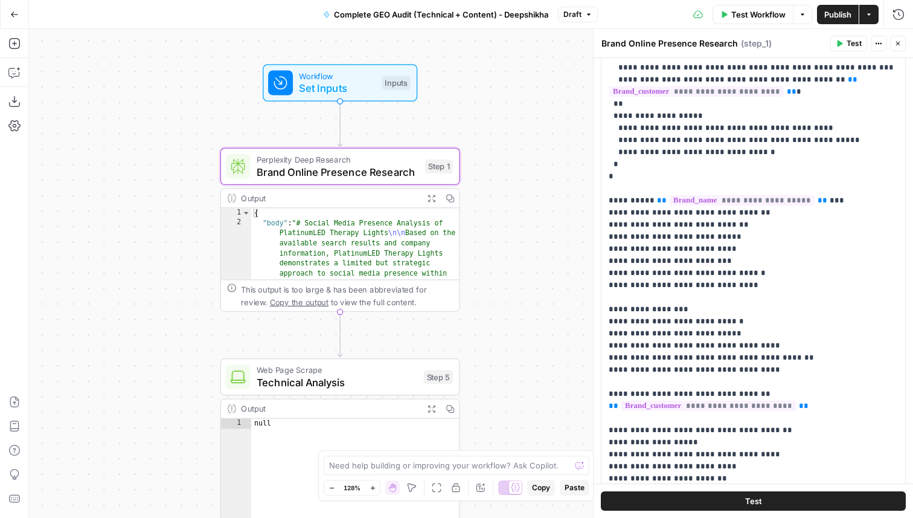
scroll to position [118, 0]
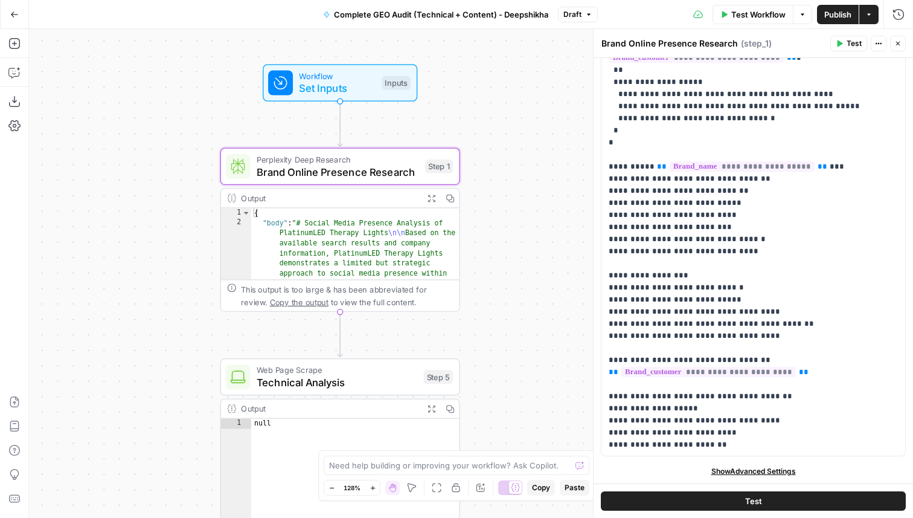
click at [741, 470] on span "Show Advanced Settings" at bounding box center [753, 471] width 85 height 11
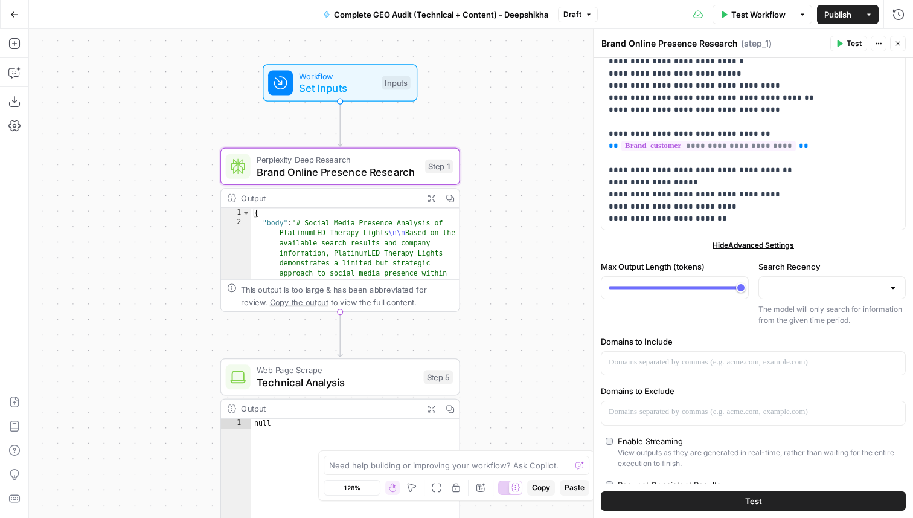
scroll to position [0, 0]
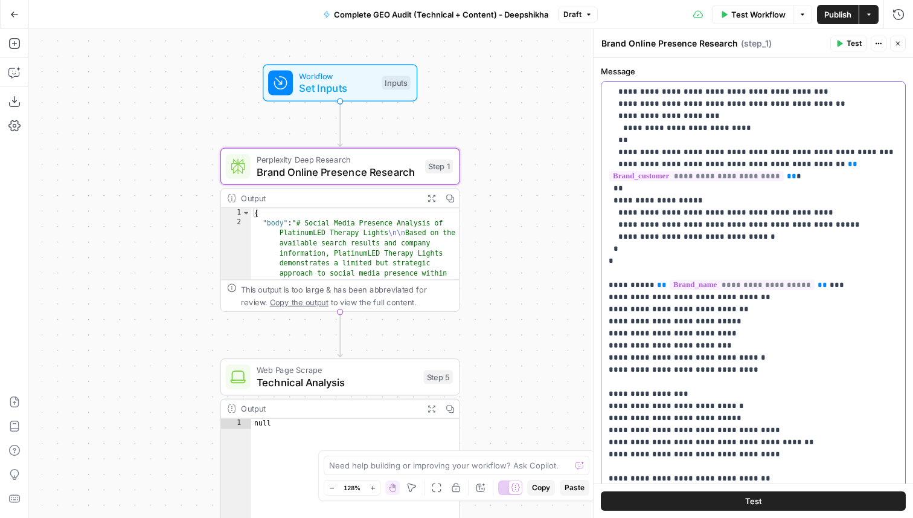
click at [689, 337] on p "**********" at bounding box center [753, 200] width 289 height 737
click at [764, 101] on p "**********" at bounding box center [753, 200] width 289 height 737
click at [896, 44] on icon "button" at bounding box center [897, 43] width 7 height 7
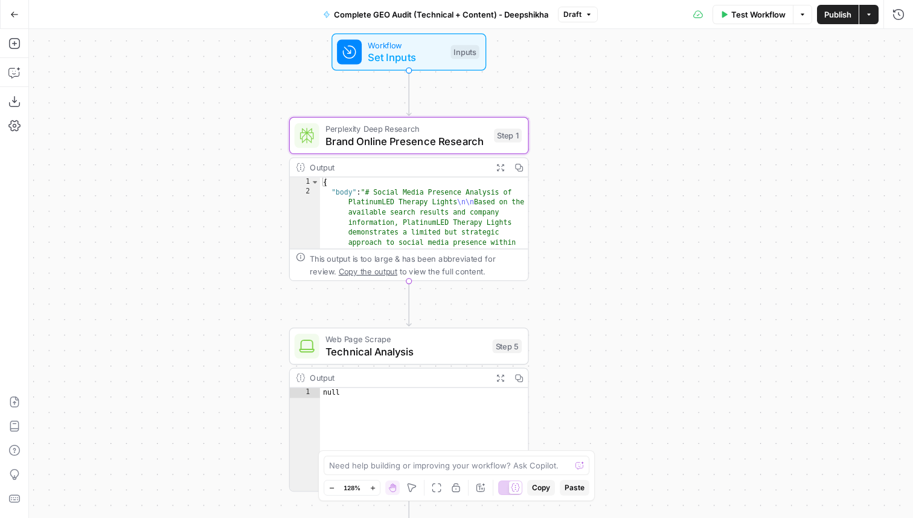
drag, startPoint x: 585, startPoint y: 193, endPoint x: 658, endPoint y: 155, distance: 82.4
click at [658, 155] on div "Workflow Set Inputs Inputs Perplexity Deep Research Brand Online Presence Resea…" at bounding box center [471, 273] width 884 height 489
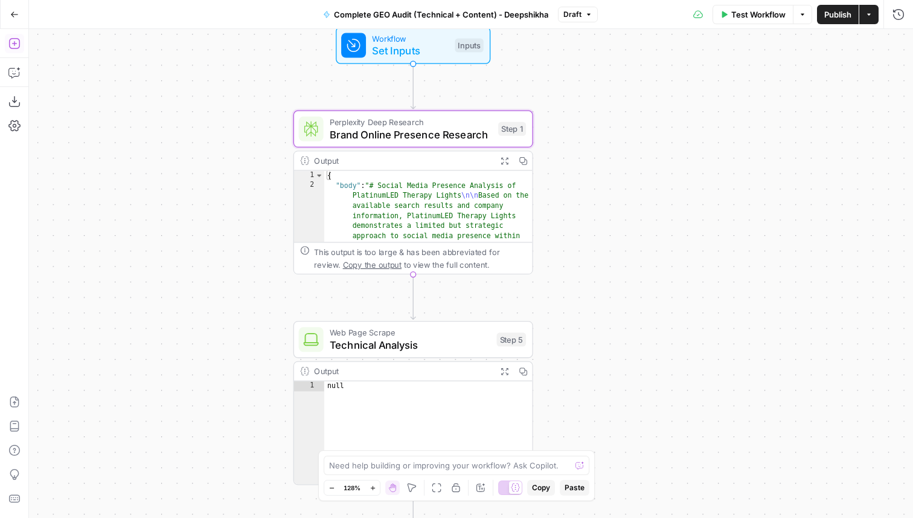
click at [15, 42] on icon "button" at bounding box center [14, 43] width 12 height 12
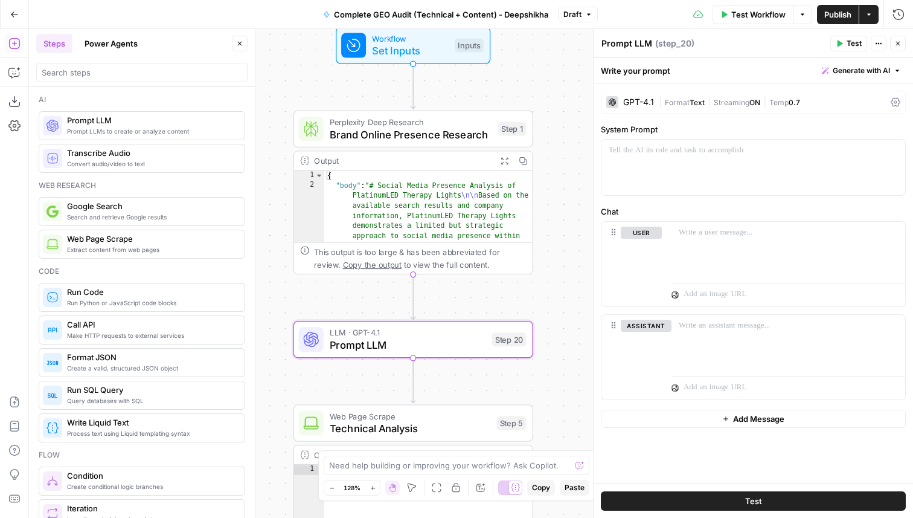
click at [646, 99] on div "GPT-4.1" at bounding box center [638, 102] width 31 height 8
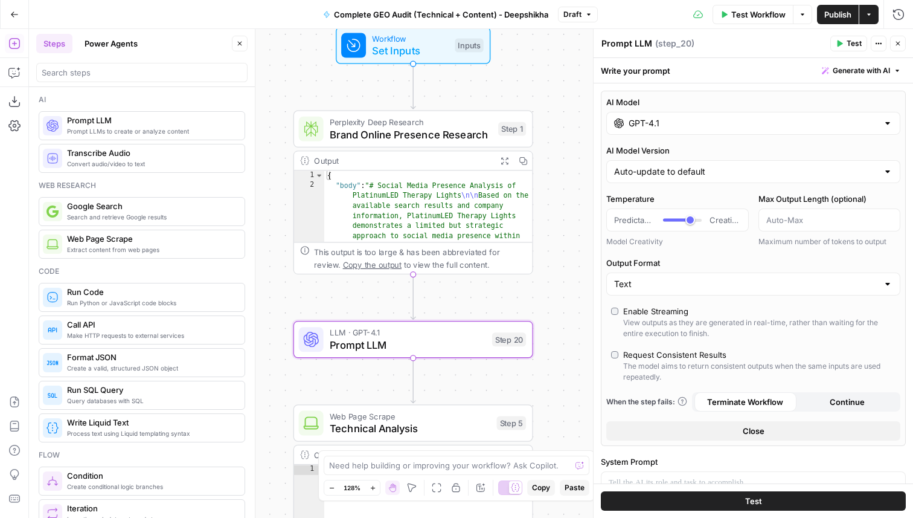
click at [715, 127] on input "GPT-4.1" at bounding box center [753, 123] width 249 height 12
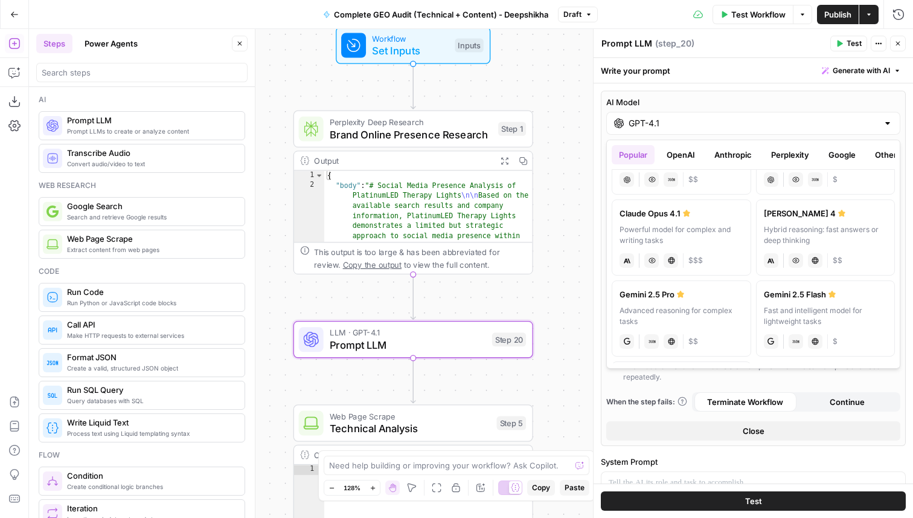
scroll to position [127, 0]
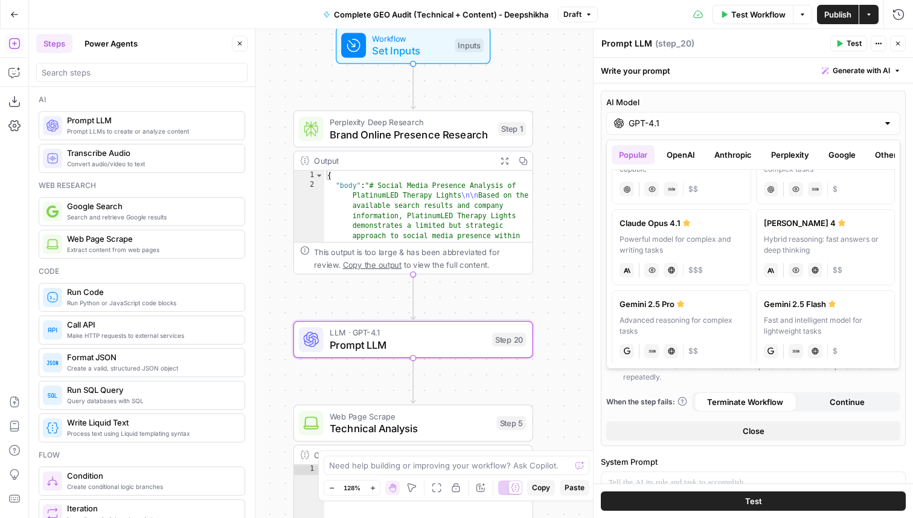
click at [684, 307] on div "Gemini 2.5 Pro" at bounding box center [682, 304] width 124 height 12
type input "Gemini 2.5 Pro"
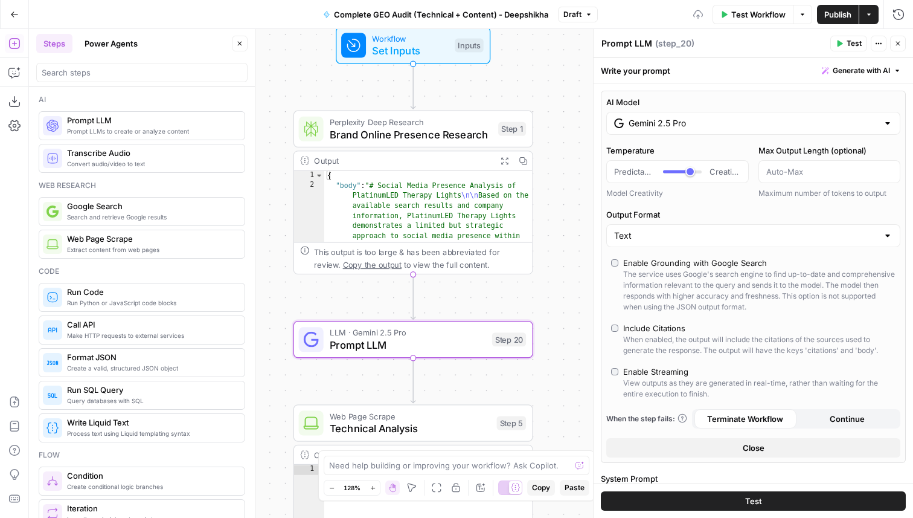
click at [667, 438] on button "Close" at bounding box center [753, 447] width 294 height 19
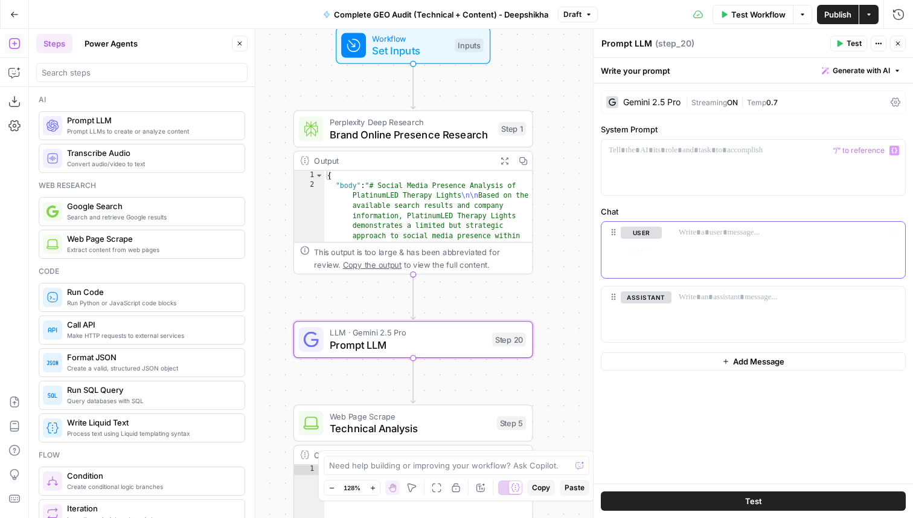
click at [709, 246] on div at bounding box center [788, 250] width 234 height 56
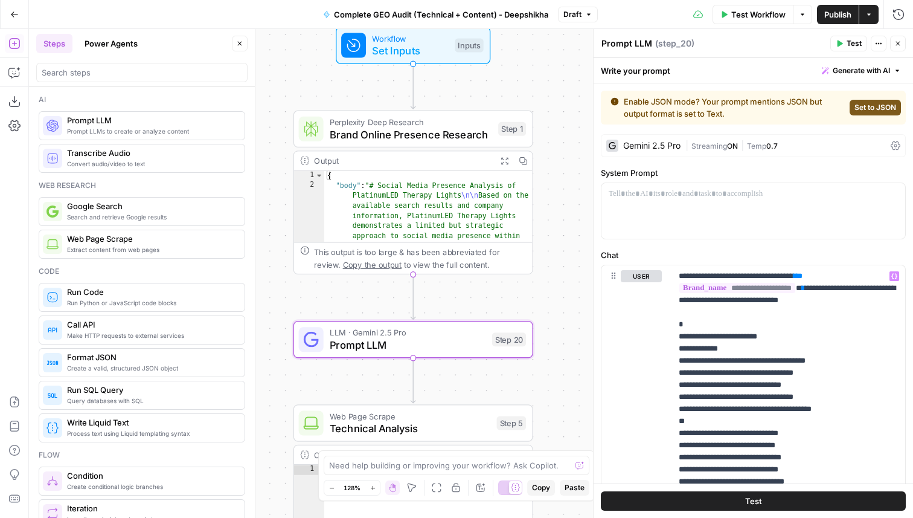
click at [874, 107] on span "Set to JSON" at bounding box center [875, 107] width 42 height 11
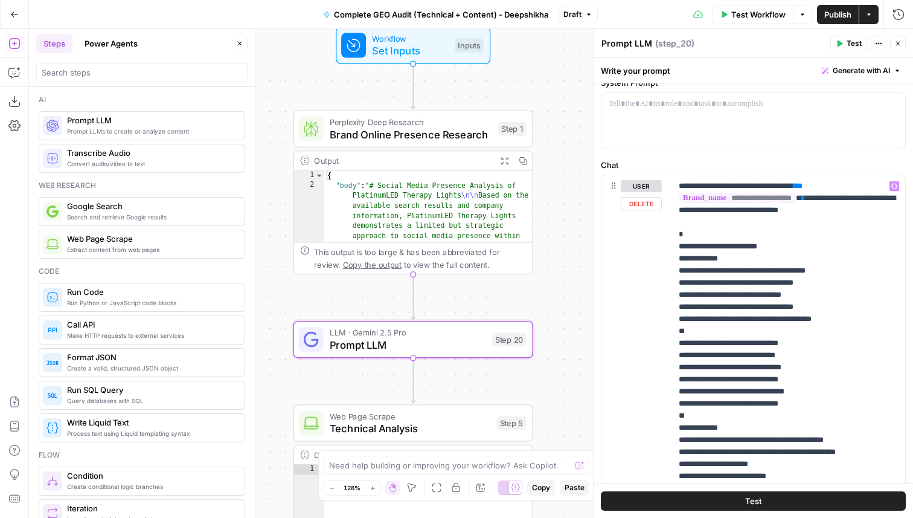
scroll to position [0, 0]
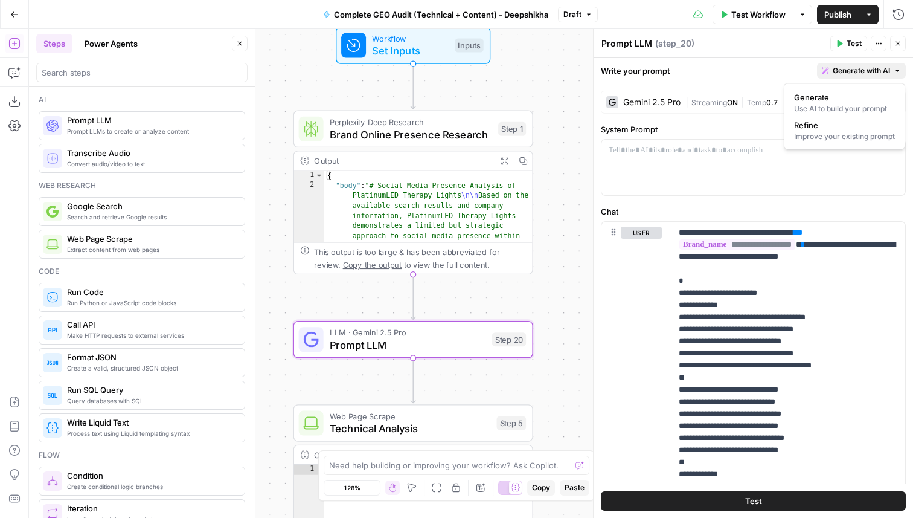
click at [856, 73] on span "Generate with AI" at bounding box center [861, 70] width 57 height 11
click at [814, 124] on span "Refine" at bounding box center [842, 125] width 96 height 12
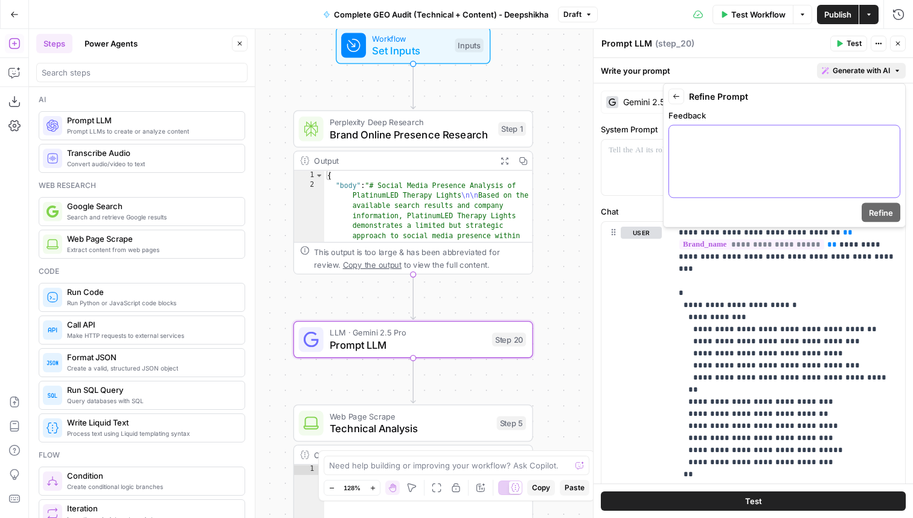
click at [731, 167] on div at bounding box center [784, 162] width 231 height 72
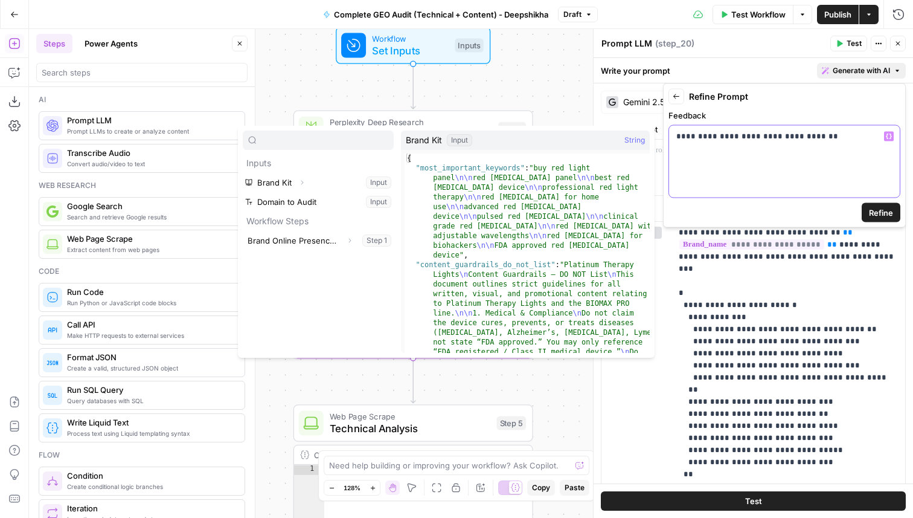
click at [853, 140] on p "**********" at bounding box center [784, 136] width 216 height 12
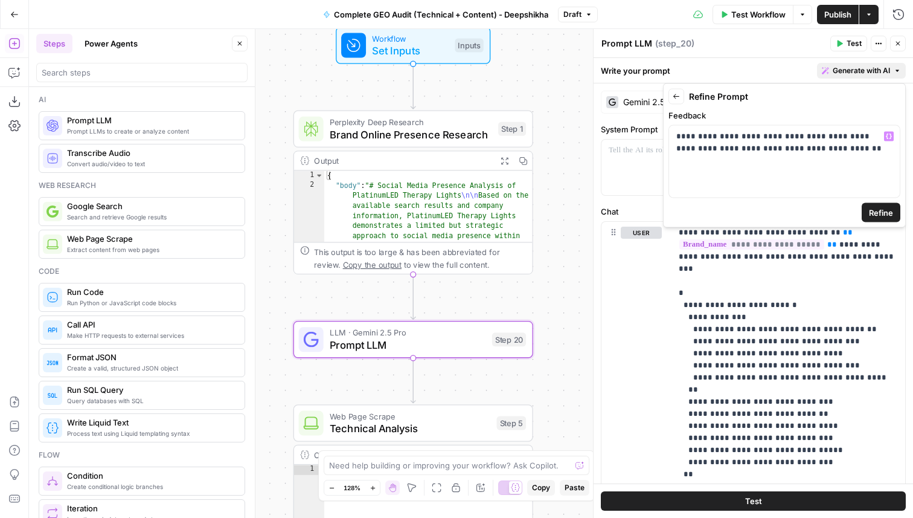
click at [891, 213] on span "Refine" at bounding box center [881, 213] width 24 height 12
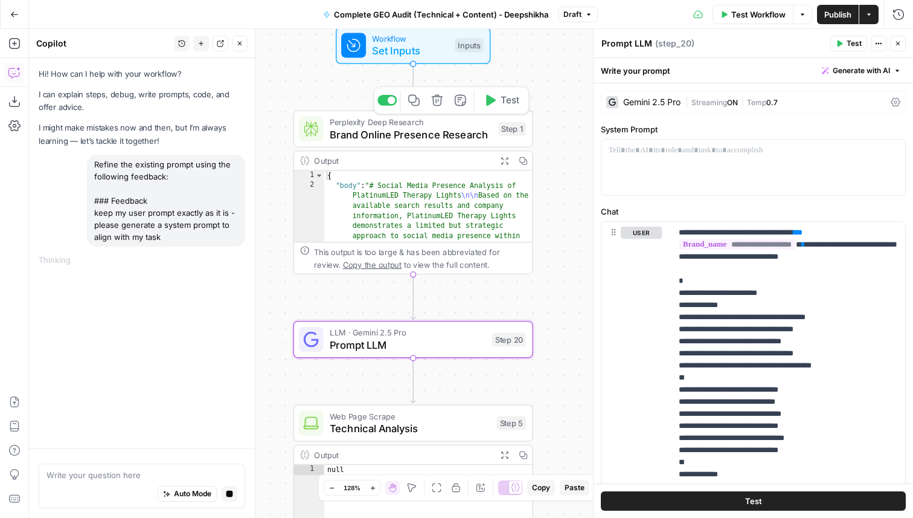
click at [389, 104] on div at bounding box center [386, 100] width 19 height 11
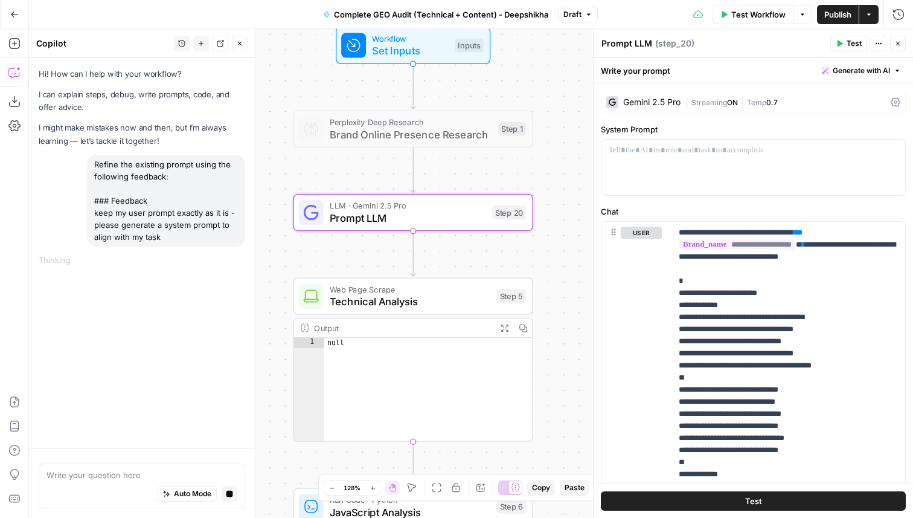
click at [618, 46] on textarea "Prompt LLM" at bounding box center [626, 43] width 51 height 12
type textarea "Research"
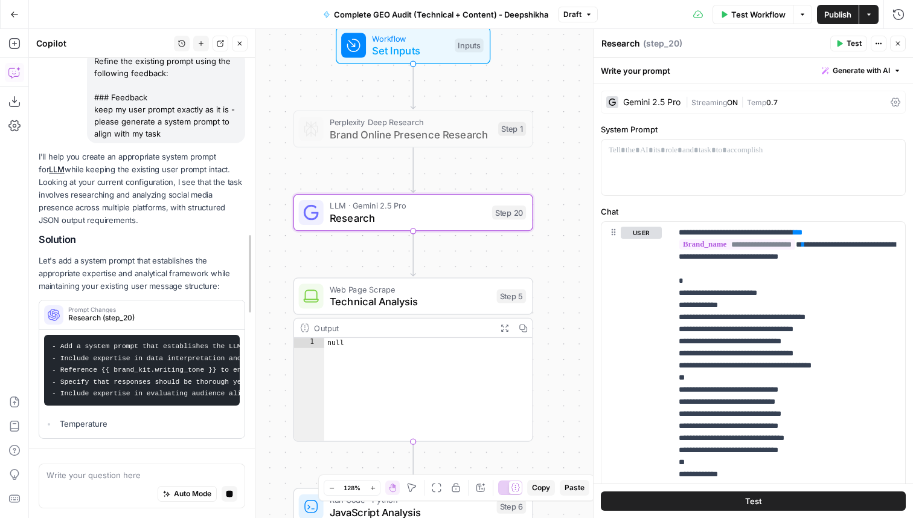
scroll to position [78, 0]
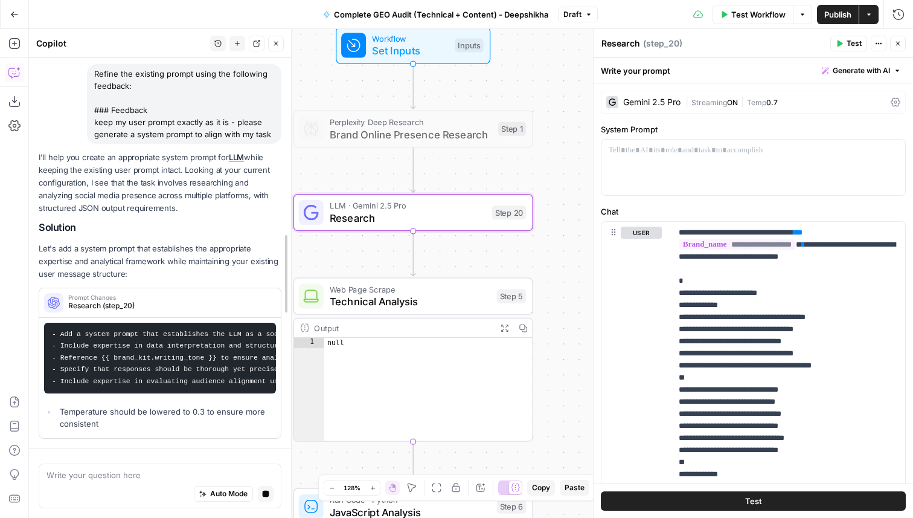
drag, startPoint x: 253, startPoint y: 229, endPoint x: 289, endPoint y: 228, distance: 35.6
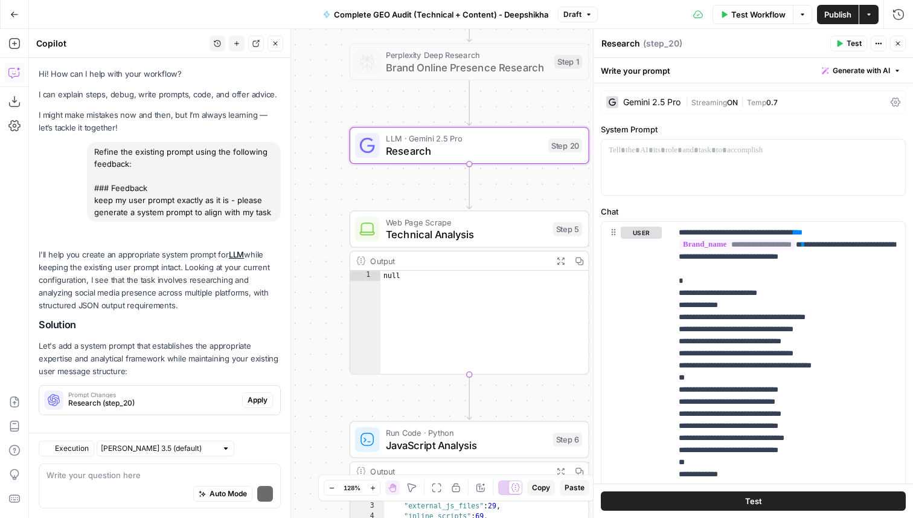
scroll to position [11, 0]
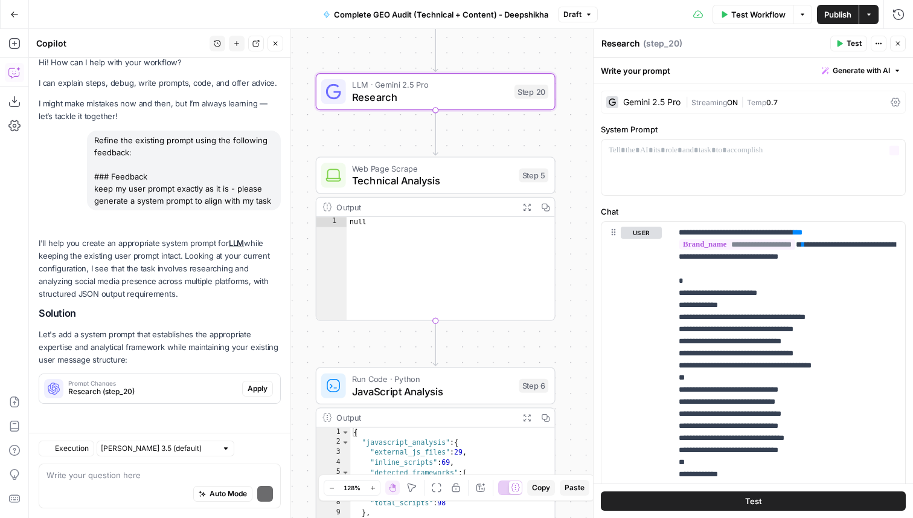
drag, startPoint x: 545, startPoint y: 248, endPoint x: 568, endPoint y: 121, distance: 128.9
click at [569, 121] on div "Workflow Set Inputs Inputs Perplexity Deep Research Brand Online Presence Resea…" at bounding box center [471, 273] width 884 height 489
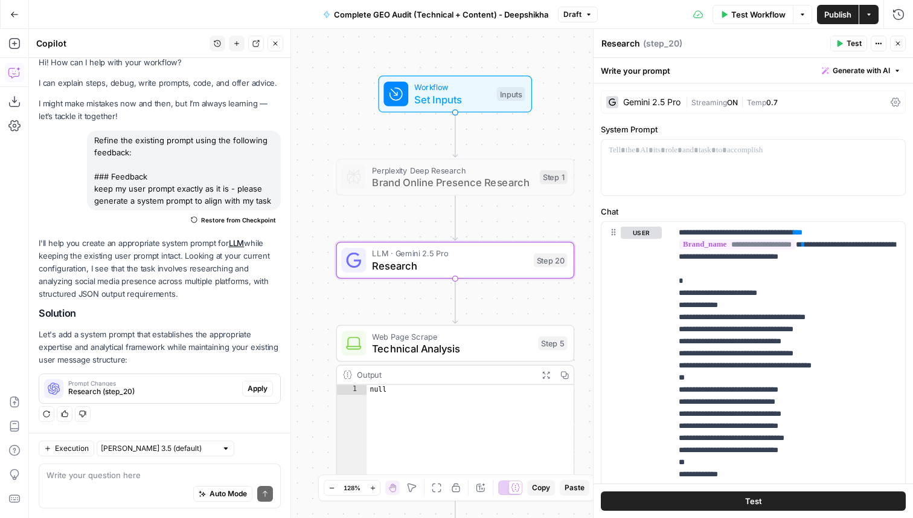
click at [254, 385] on span "Apply" at bounding box center [258, 388] width 20 height 11
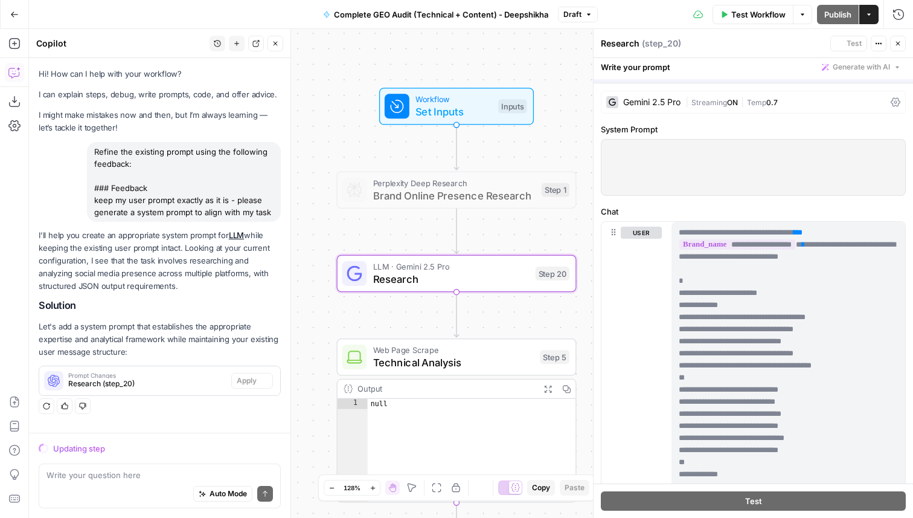
scroll to position [0, 0]
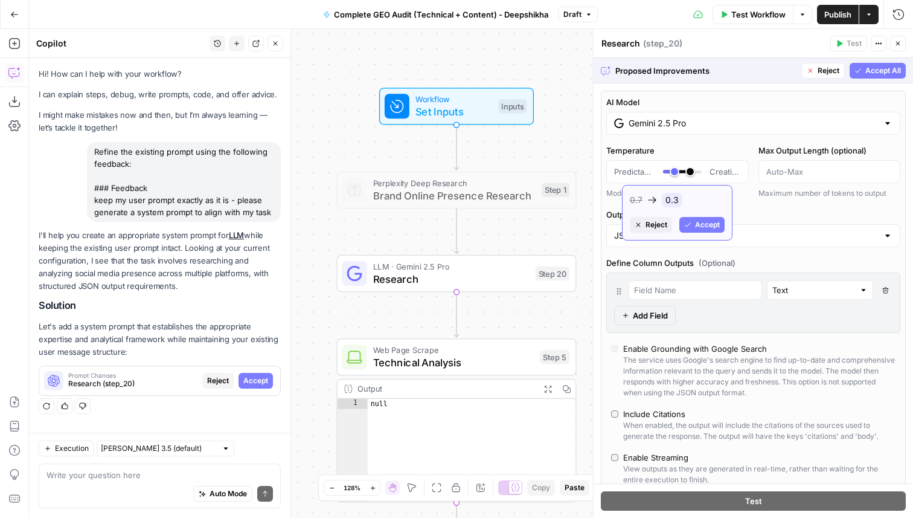
click at [701, 223] on span "Accept" at bounding box center [707, 224] width 25 height 11
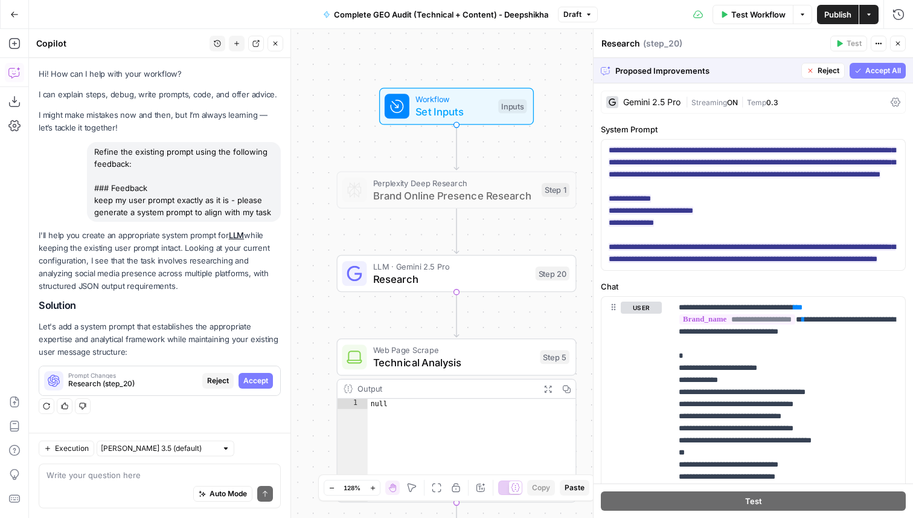
click at [886, 74] on span "Accept All" at bounding box center [883, 70] width 36 height 11
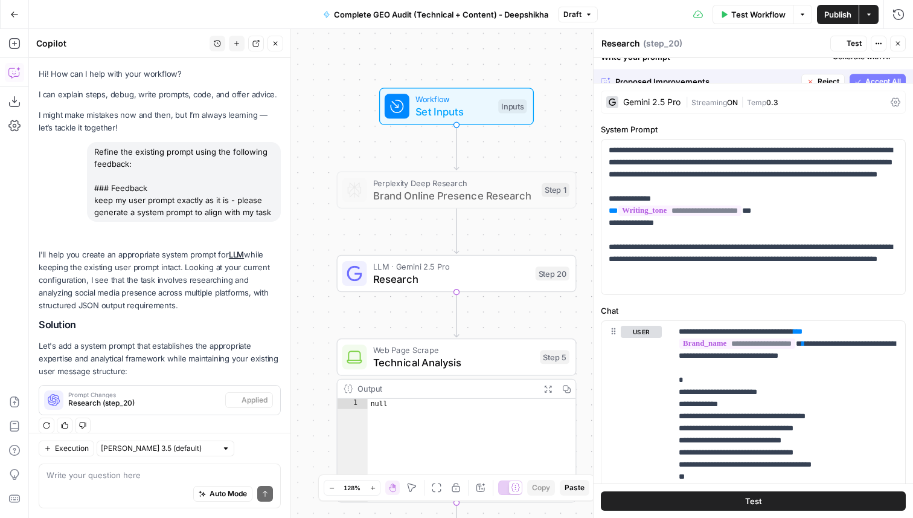
scroll to position [11, 0]
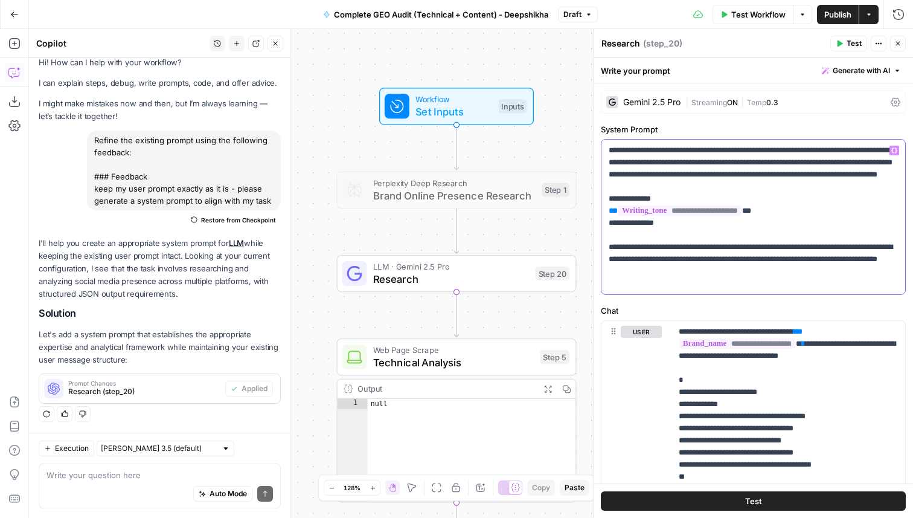
click at [748, 286] on p "**********" at bounding box center [753, 216] width 289 height 145
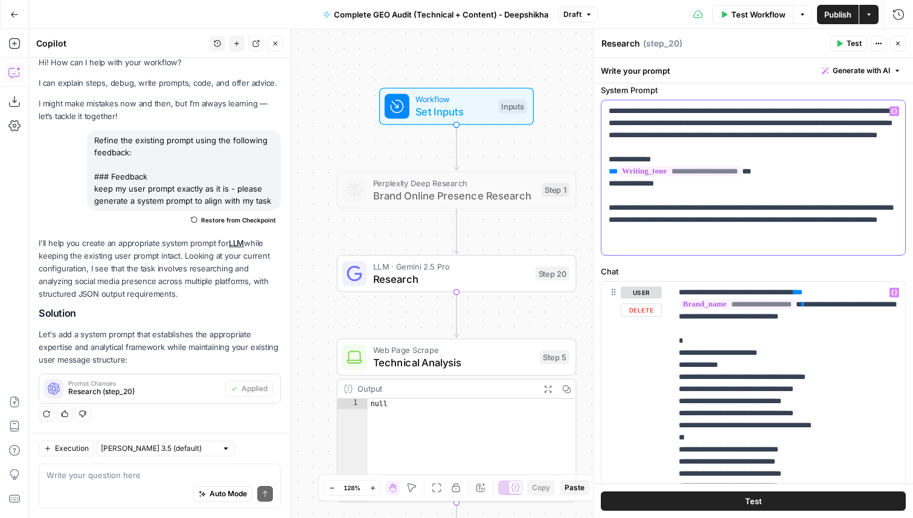
scroll to position [0, 0]
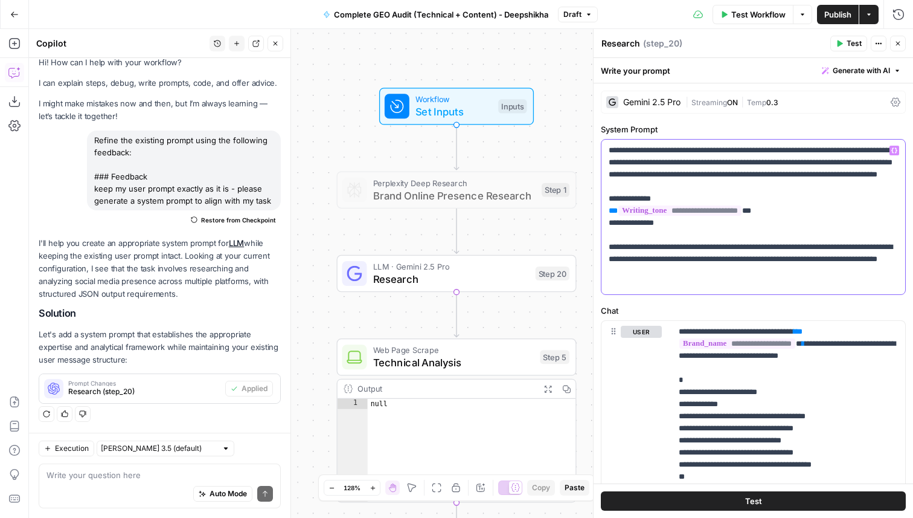
click at [705, 263] on p "**********" at bounding box center [753, 216] width 289 height 145
click at [274, 40] on icon "button" at bounding box center [275, 43] width 7 height 7
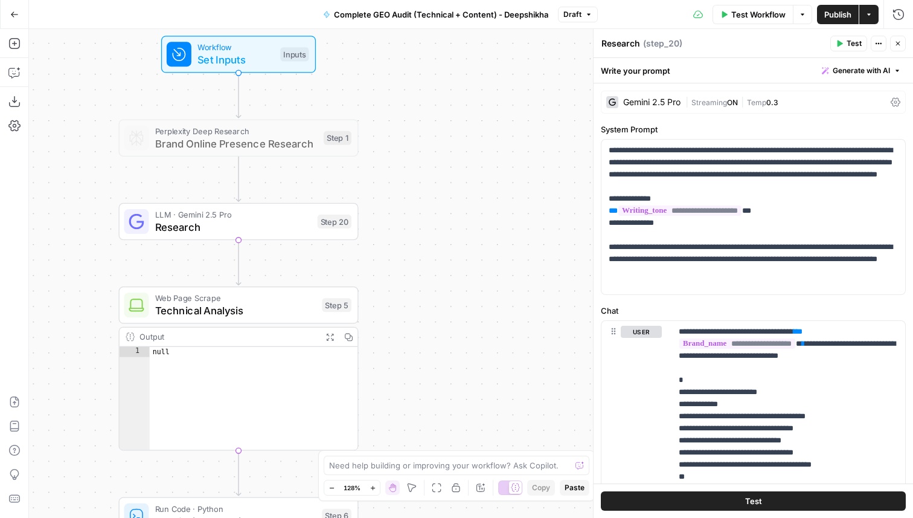
drag, startPoint x: 275, startPoint y: 237, endPoint x: 56, endPoint y: 185, distance: 225.4
click at [56, 185] on div "Workflow Set Inputs Inputs Perplexity Deep Research Brand Online Presence Resea…" at bounding box center [471, 273] width 884 height 489
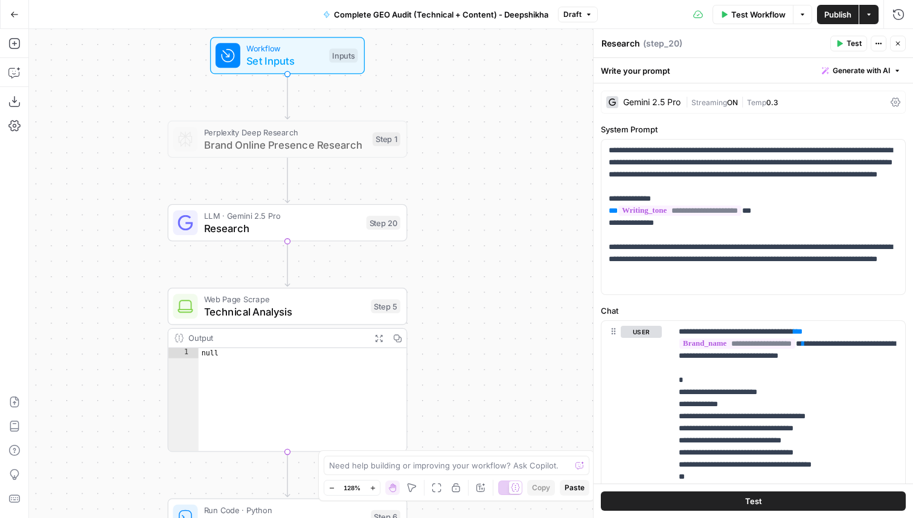
drag, startPoint x: 511, startPoint y: 161, endPoint x: 559, endPoint y: 162, distance: 48.3
click at [560, 163] on div "Workflow Set Inputs Inputs Perplexity Deep Research Brand Online Presence Resea…" at bounding box center [471, 273] width 884 height 489
click at [258, 109] on div at bounding box center [256, 110] width 8 height 8
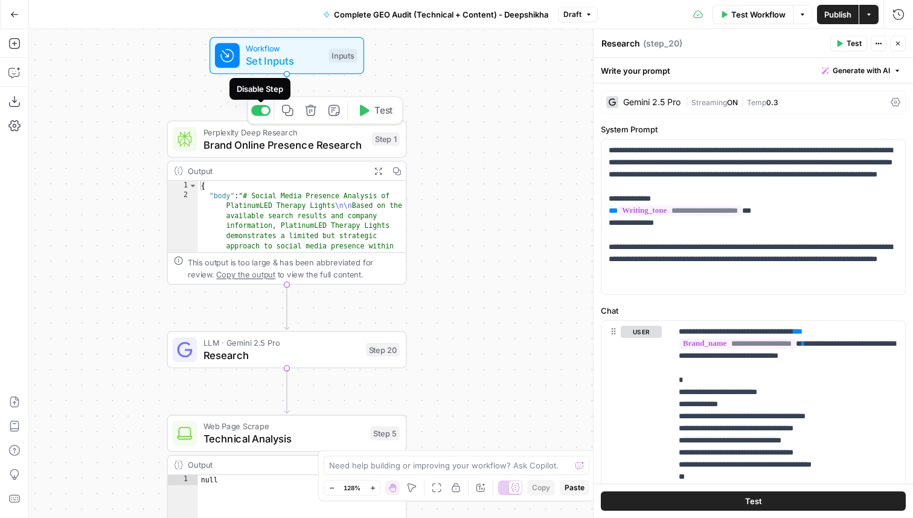
click at [264, 109] on div at bounding box center [265, 110] width 8 height 8
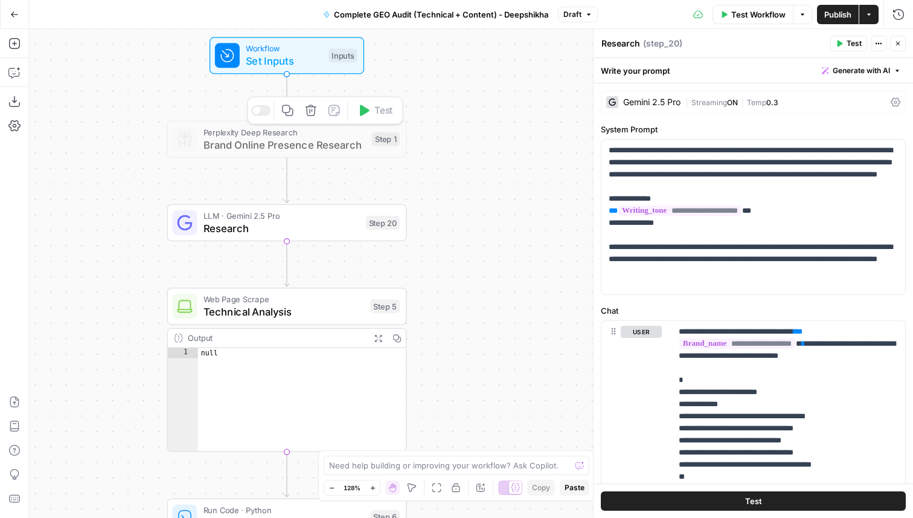
click at [264, 109] on div at bounding box center [260, 110] width 19 height 11
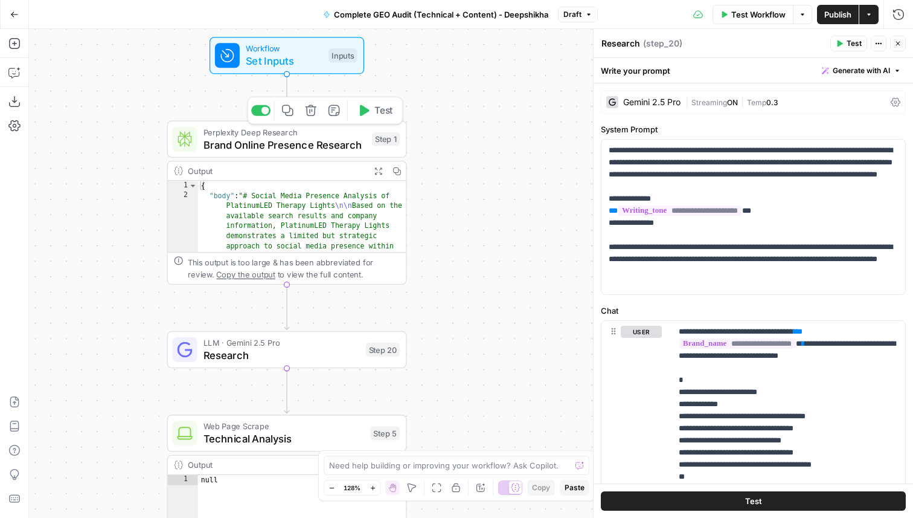
click at [254, 133] on span "Perplexity Deep Research" at bounding box center [285, 132] width 162 height 12
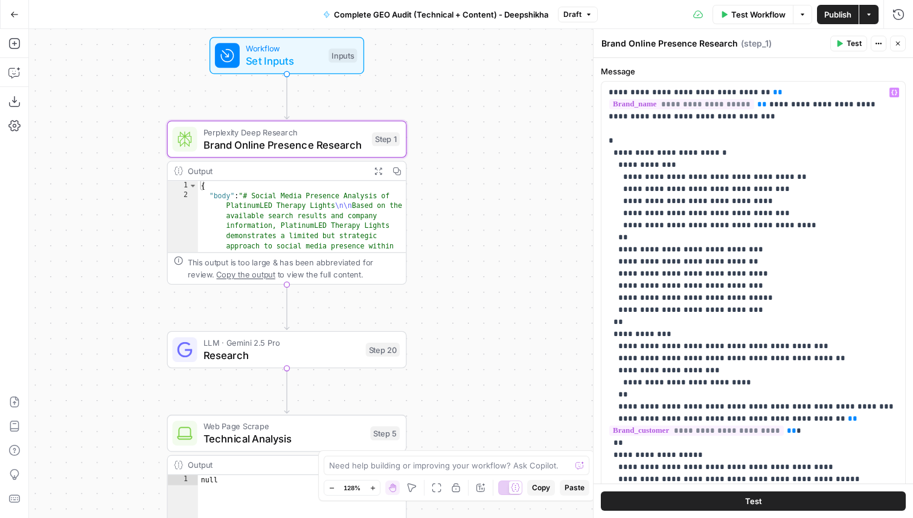
click at [900, 44] on icon "button" at bounding box center [897, 43] width 7 height 7
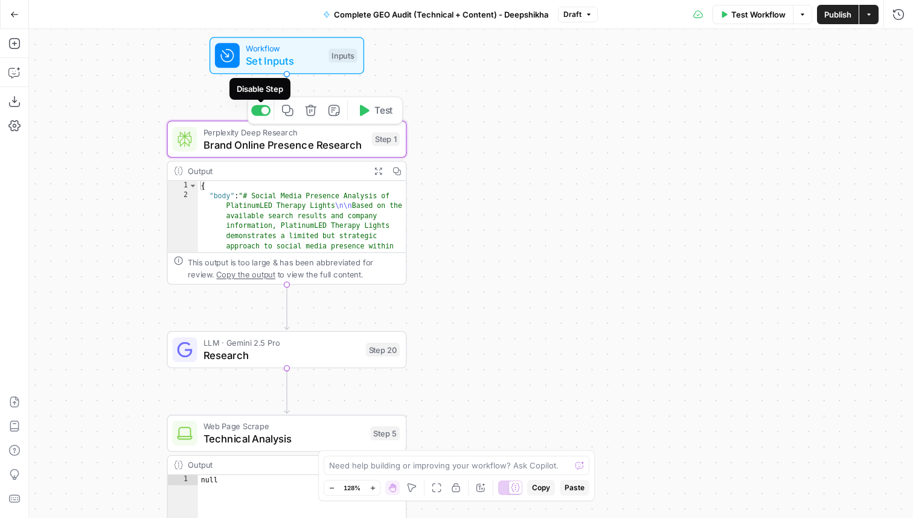
click at [263, 113] on div at bounding box center [265, 110] width 8 height 8
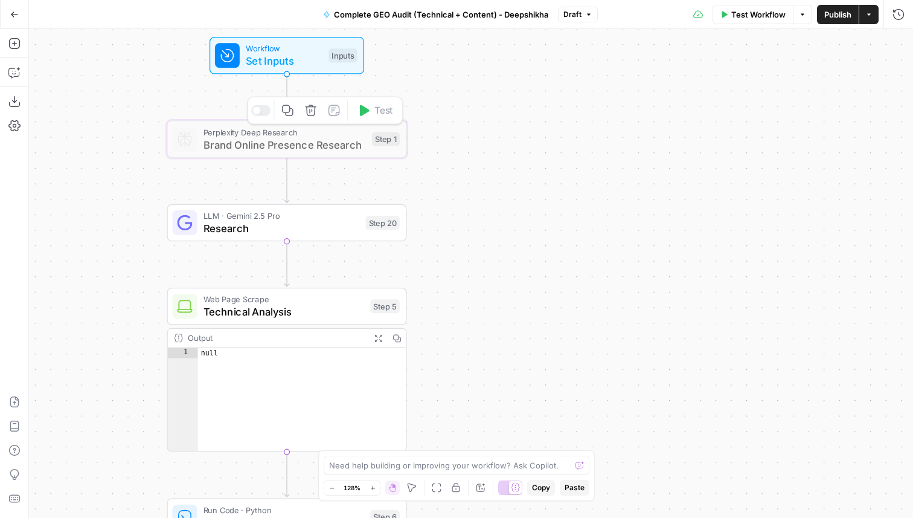
click at [261, 111] on div at bounding box center [260, 110] width 19 height 11
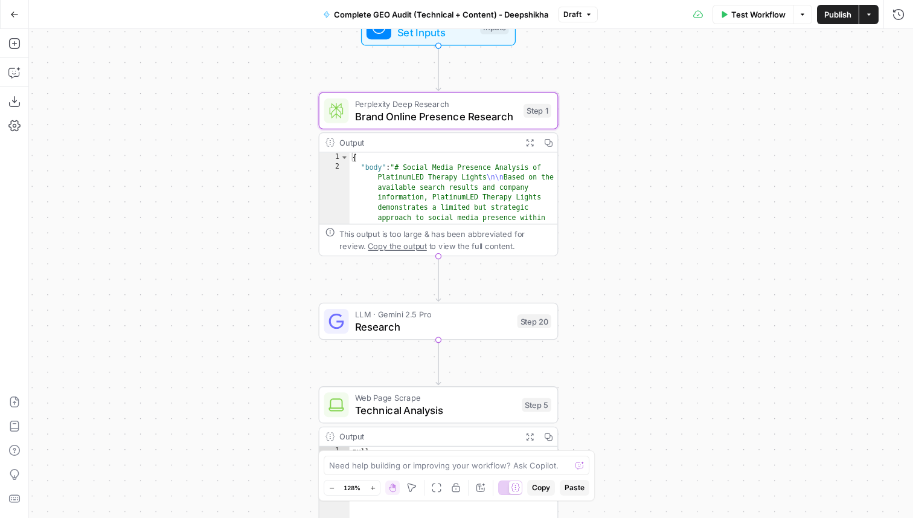
drag, startPoint x: 455, startPoint y: 145, endPoint x: 604, endPoint y: 117, distance: 151.8
click at [604, 117] on div "Workflow Set Inputs Inputs Perplexity Deep Research Brand Online Presence Resea…" at bounding box center [471, 273] width 884 height 489
click at [529, 139] on icon "button" at bounding box center [527, 142] width 8 height 8
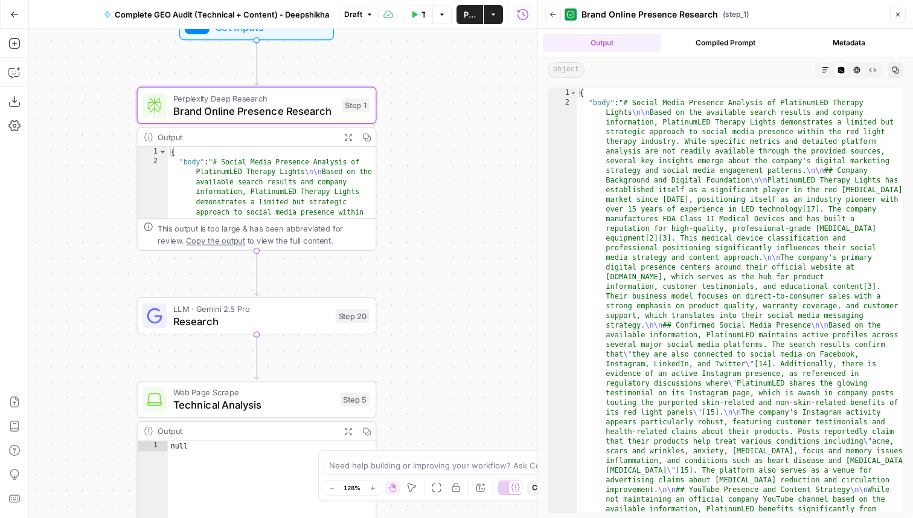
drag, startPoint x: 263, startPoint y: 205, endPoint x: 83, endPoint y: 199, distance: 180.0
click at [83, 199] on div "Workflow Set Inputs Inputs Perplexity Deep Research Brand Online Presence Resea…" at bounding box center [283, 273] width 508 height 489
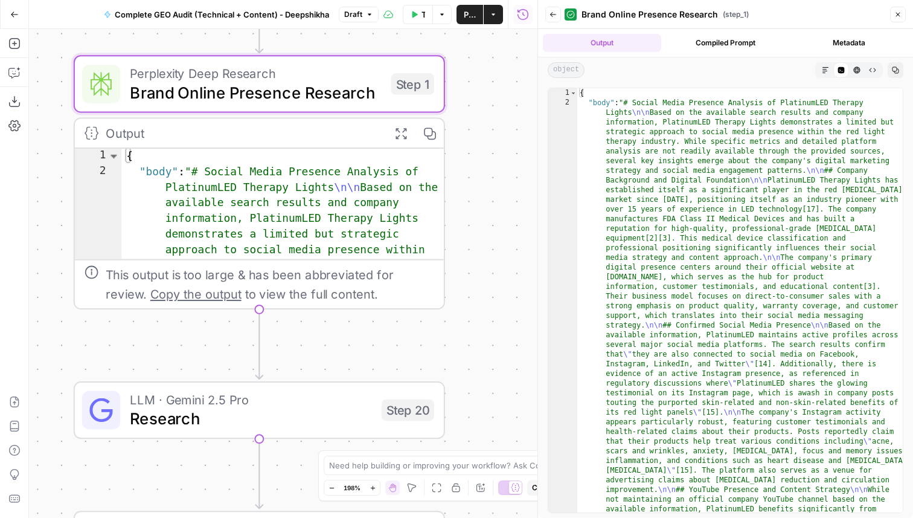
drag, startPoint x: 404, startPoint y: 167, endPoint x: 472, endPoint y: 173, distance: 68.5
click at [473, 173] on div "Workflow Set Inputs Inputs Perplexity Deep Research Brand Online Presence Resea…" at bounding box center [283, 273] width 508 height 489
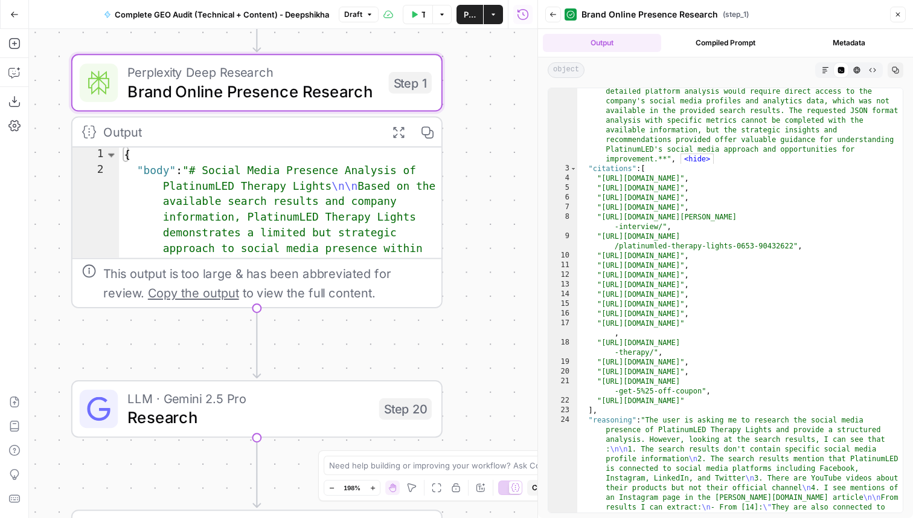
scroll to position [1751, 0]
click at [278, 90] on span "Brand Online Presence Research" at bounding box center [253, 91] width 252 height 24
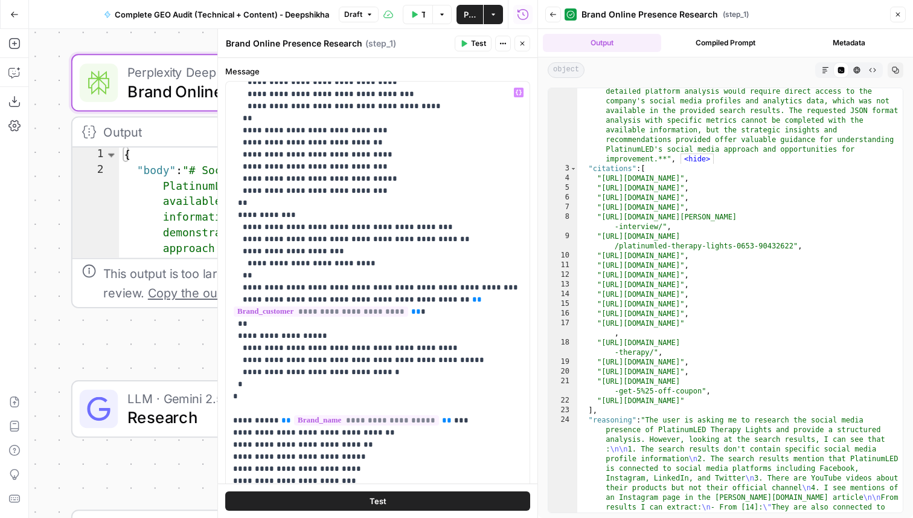
scroll to position [254, 0]
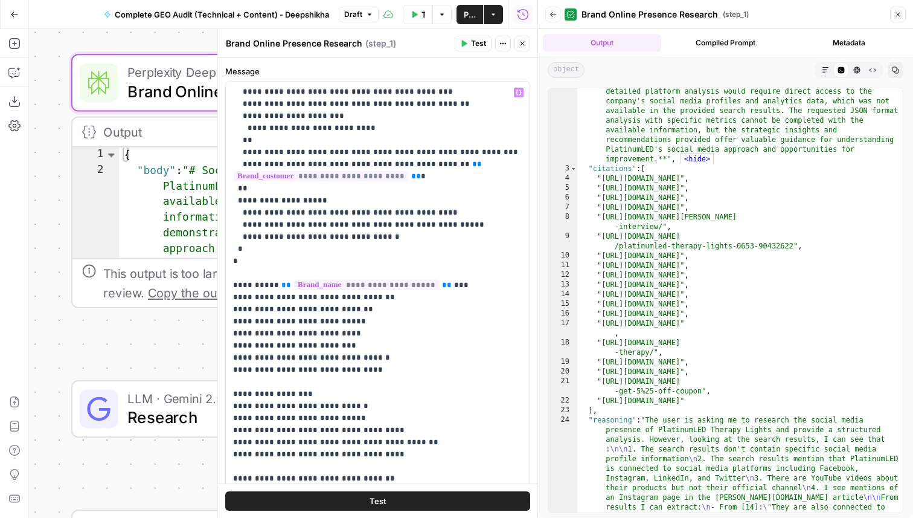
click at [522, 44] on icon "button" at bounding box center [522, 43] width 7 height 7
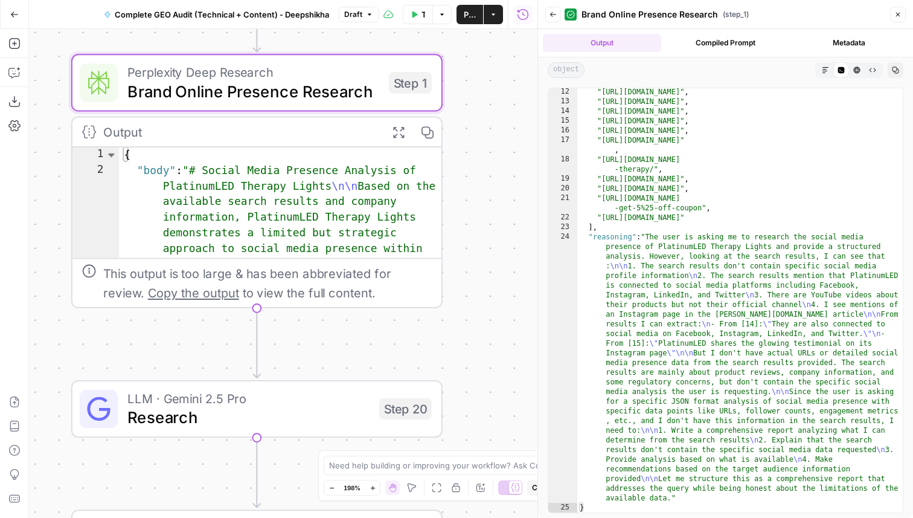
scroll to position [1934, 0]
click at [821, 70] on button "Markdown" at bounding box center [826, 70] width 16 height 16
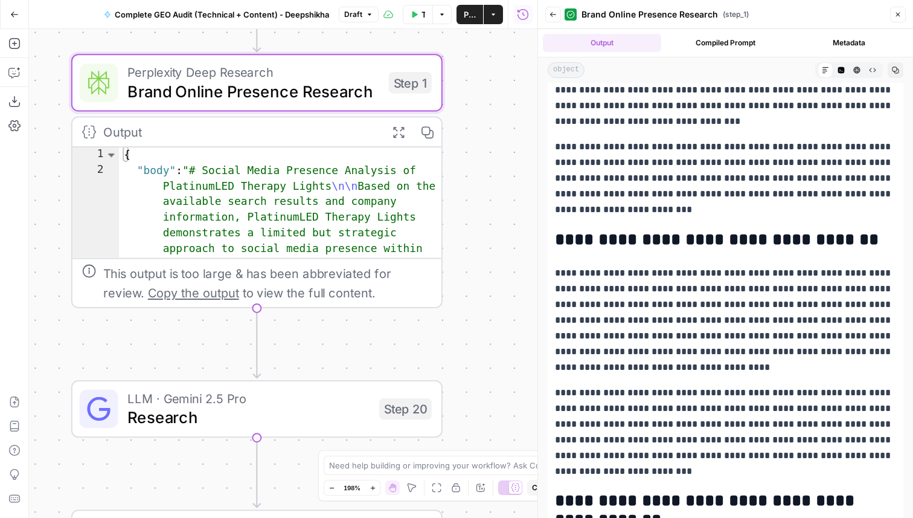
scroll to position [2353, 0]
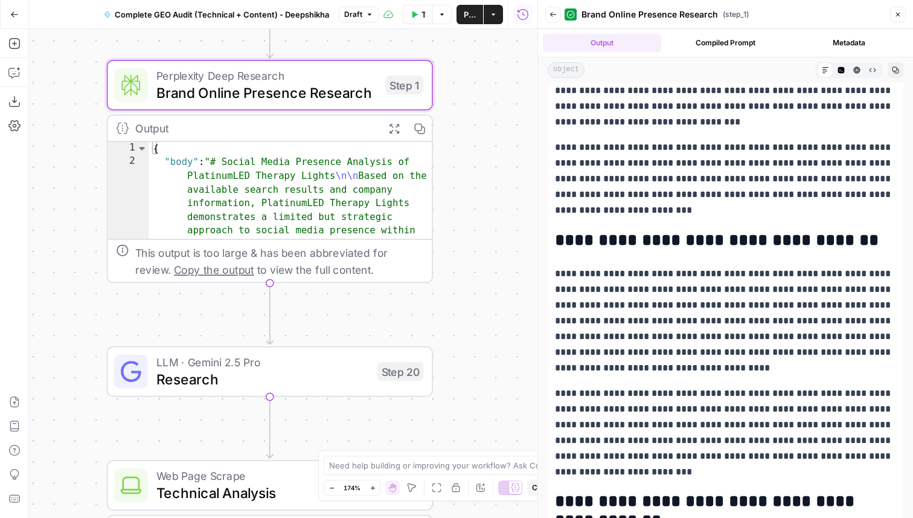
drag, startPoint x: 466, startPoint y: 333, endPoint x: 454, endPoint y: 298, distance: 37.4
click at [454, 296] on div "Workflow Set Inputs Inputs Perplexity Deep Research Brand Online Presence Resea…" at bounding box center [283, 273] width 508 height 489
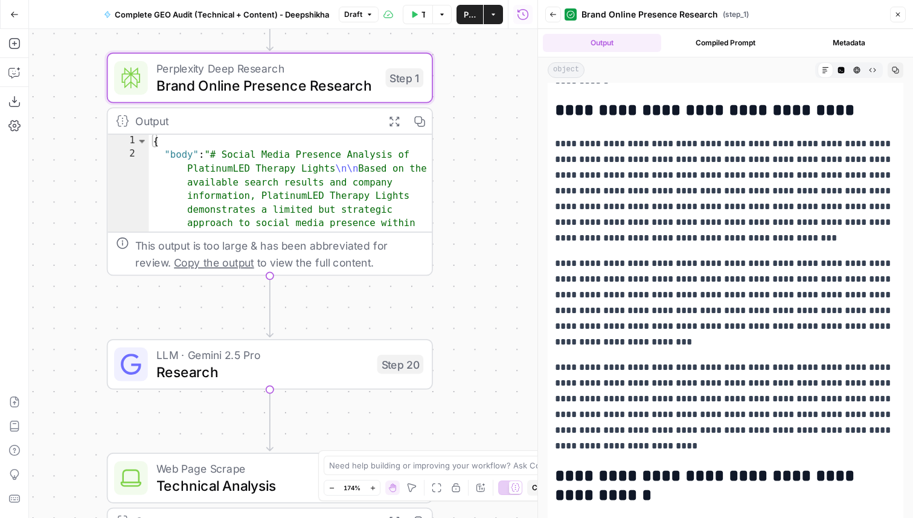
scroll to position [1604, 0]
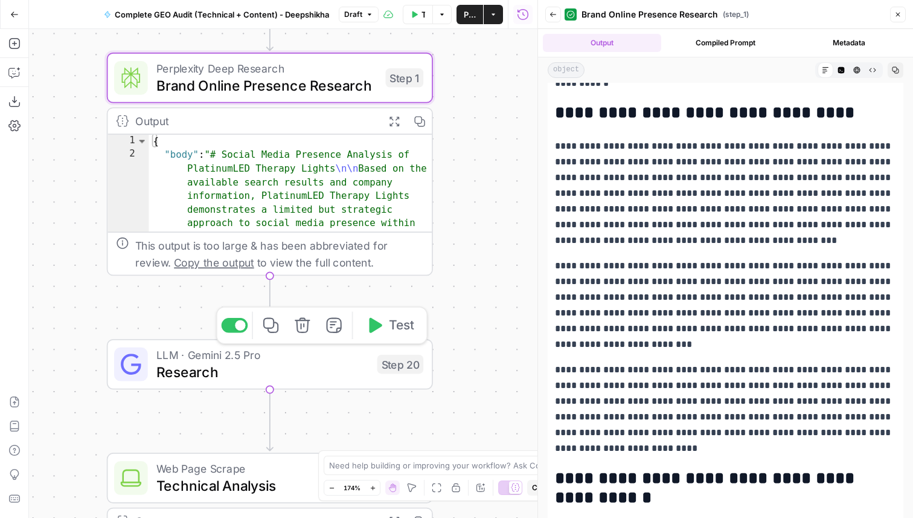
click at [345, 362] on span "Research" at bounding box center [262, 371] width 213 height 21
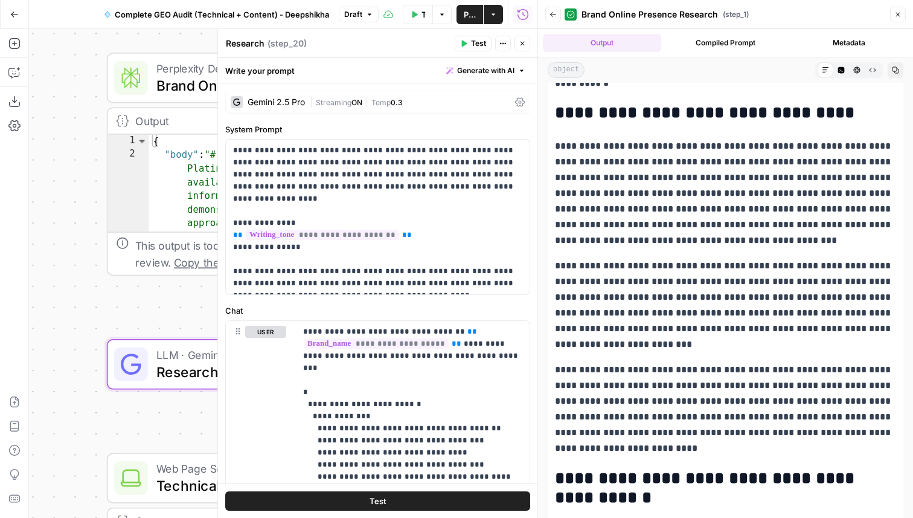
click at [275, 106] on div "Gemini 2.5 Pro" at bounding box center [268, 102] width 74 height 12
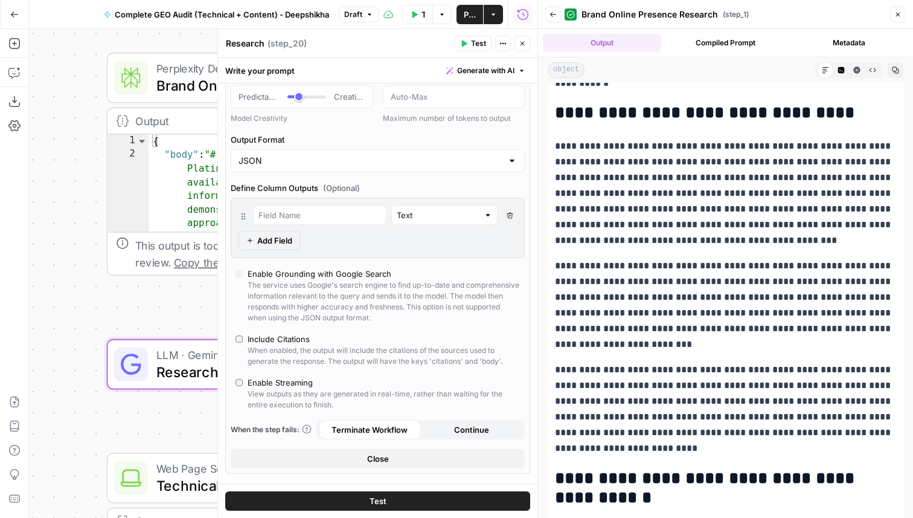
scroll to position [94, 0]
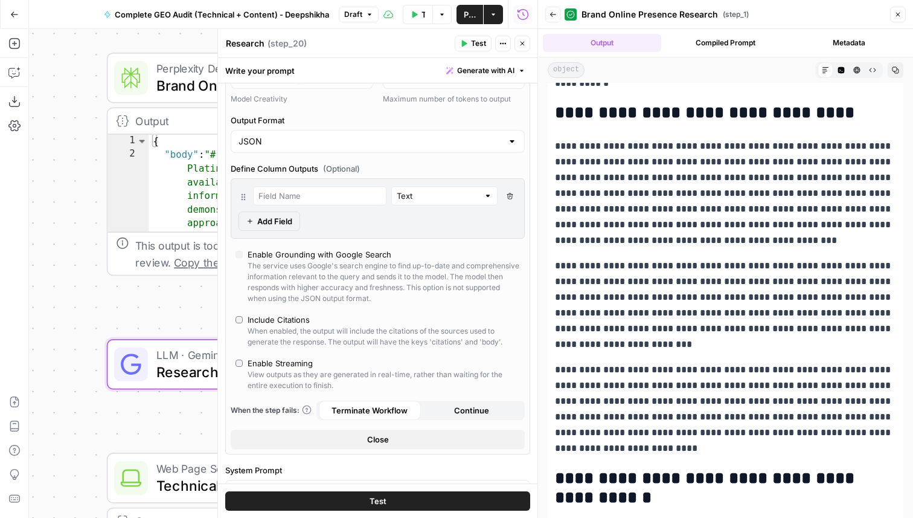
click at [521, 46] on icon "button" at bounding box center [522, 43] width 7 height 7
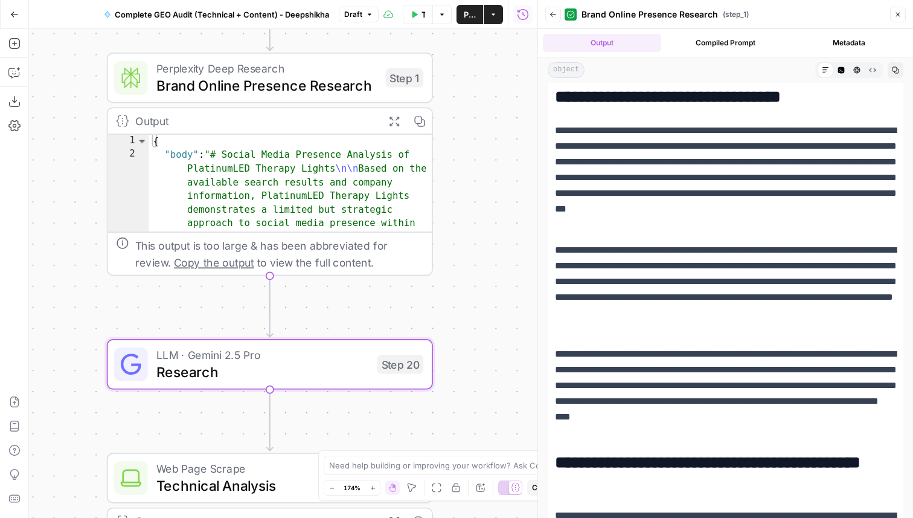
click at [345, 373] on span "Research" at bounding box center [262, 371] width 213 height 21
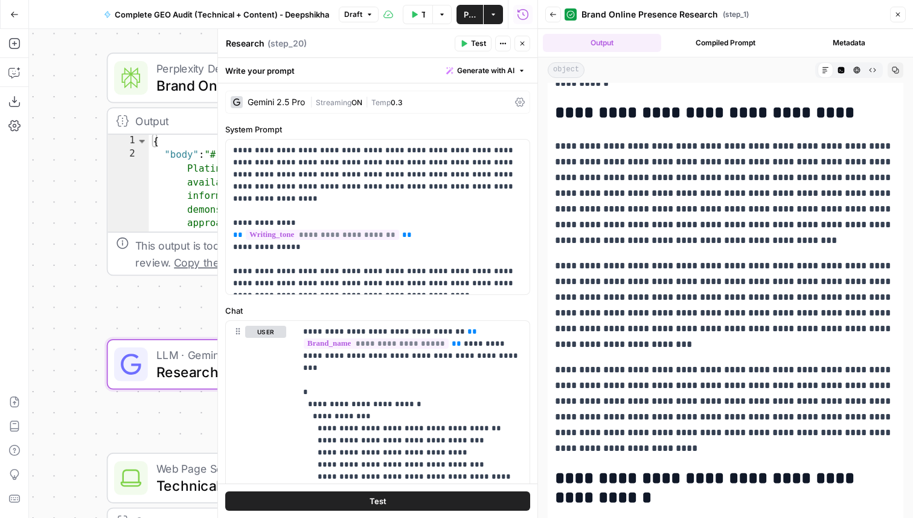
click at [524, 45] on icon "button" at bounding box center [522, 43] width 7 height 7
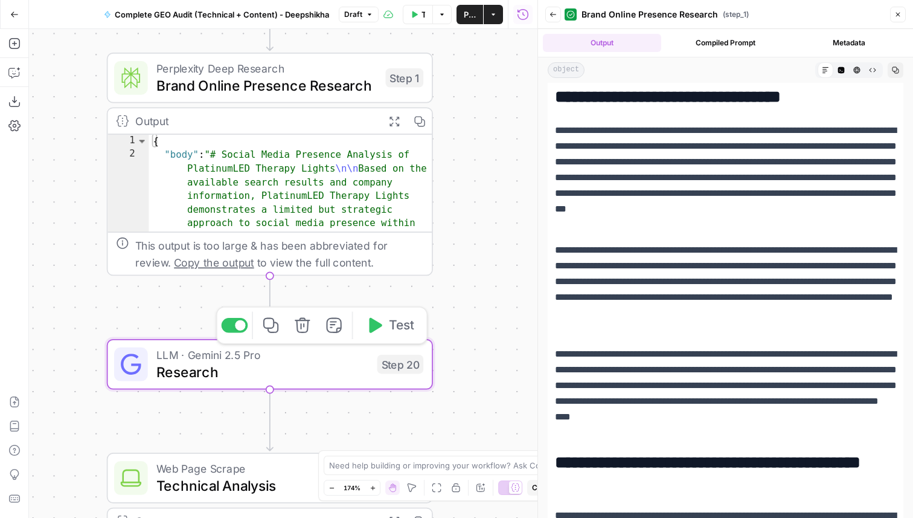
click at [327, 358] on span "LLM · Gemini 2.5 Pro" at bounding box center [262, 354] width 213 height 17
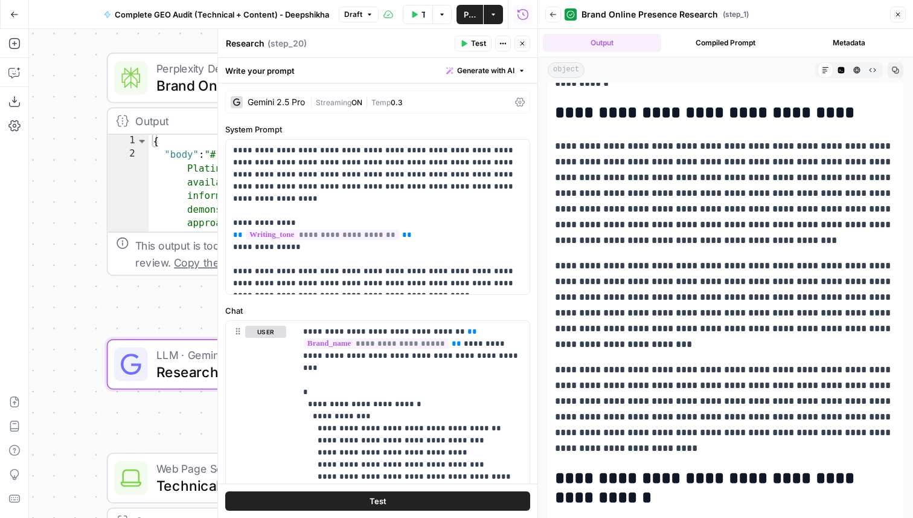
click at [525, 48] on button "Close" at bounding box center [522, 44] width 16 height 16
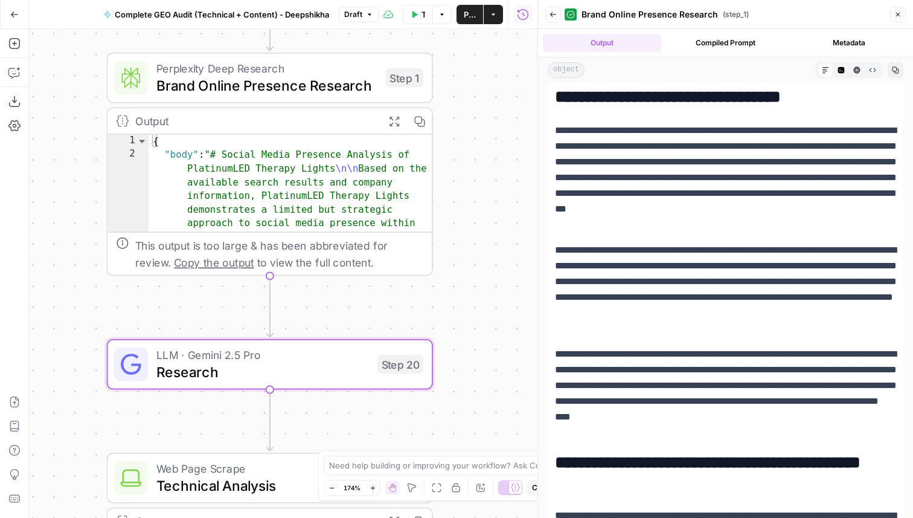
click at [897, 11] on icon "button" at bounding box center [897, 14] width 7 height 7
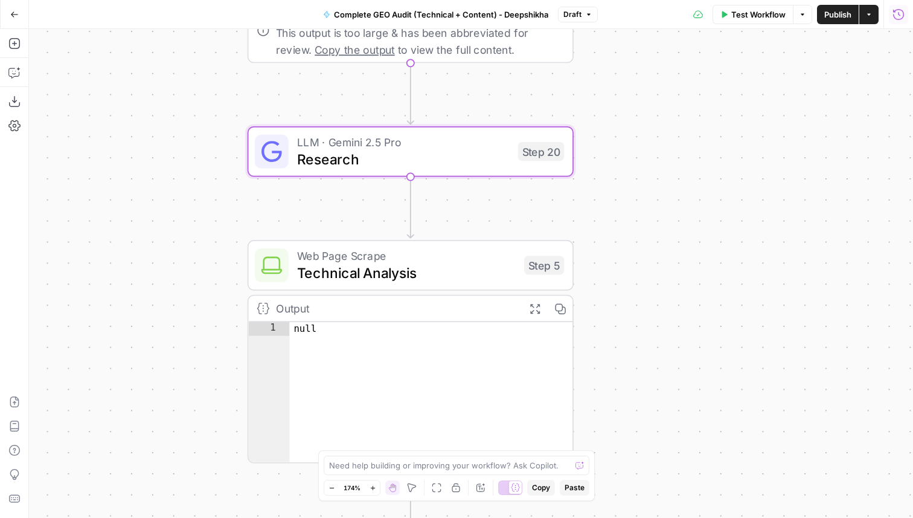
drag, startPoint x: 532, startPoint y: 225, endPoint x: 653, endPoint y: 13, distance: 243.4
click at [653, 13] on div "Go Back Complete GEO Audit (Technical + Content) - [PERSON_NAME] Draft Test Wor…" at bounding box center [456, 259] width 913 height 518
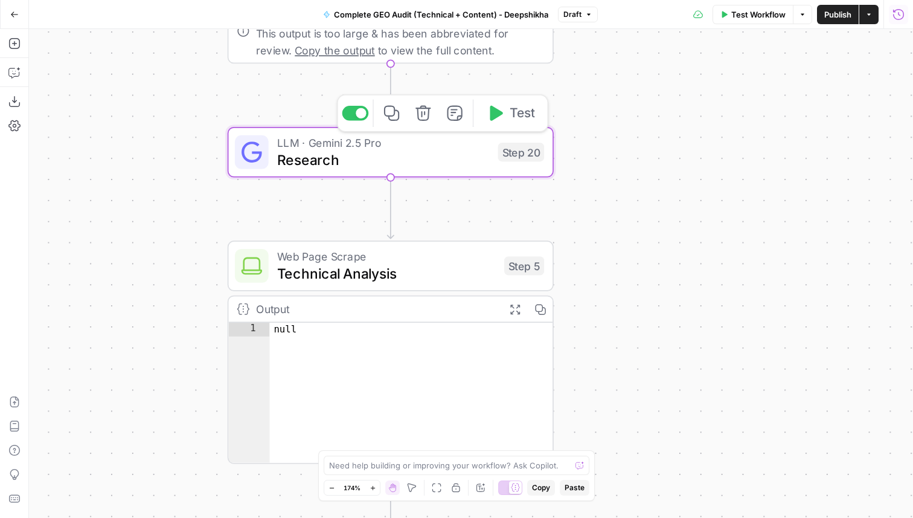
click at [458, 155] on span "Research" at bounding box center [383, 159] width 213 height 21
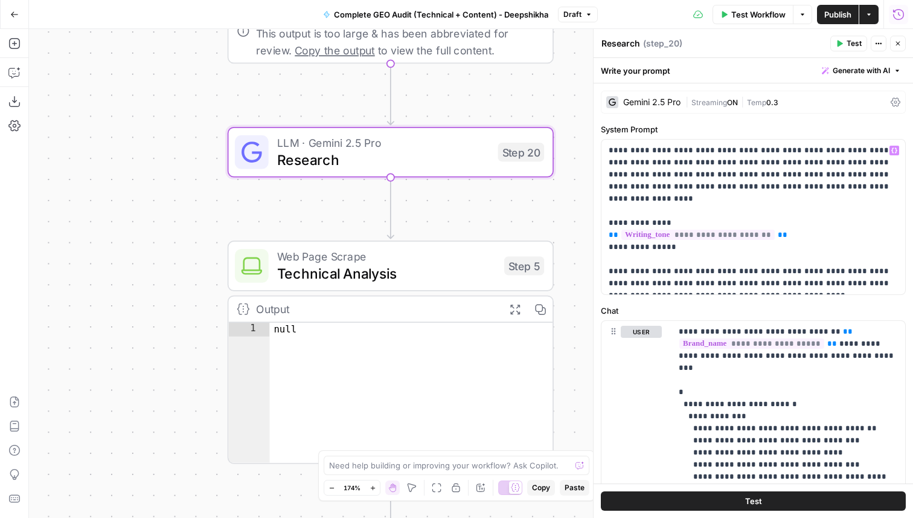
click at [646, 103] on div "Gemini 2.5 Pro" at bounding box center [651, 102] width 57 height 8
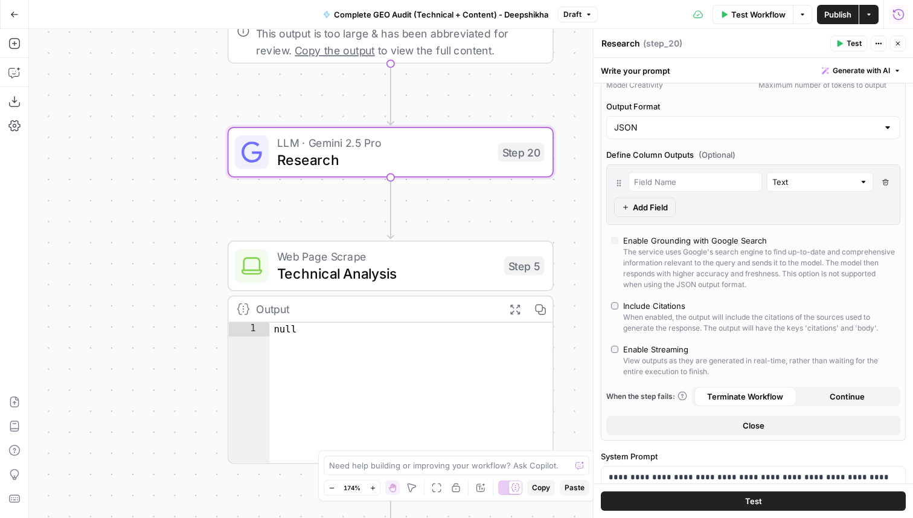
scroll to position [0, 0]
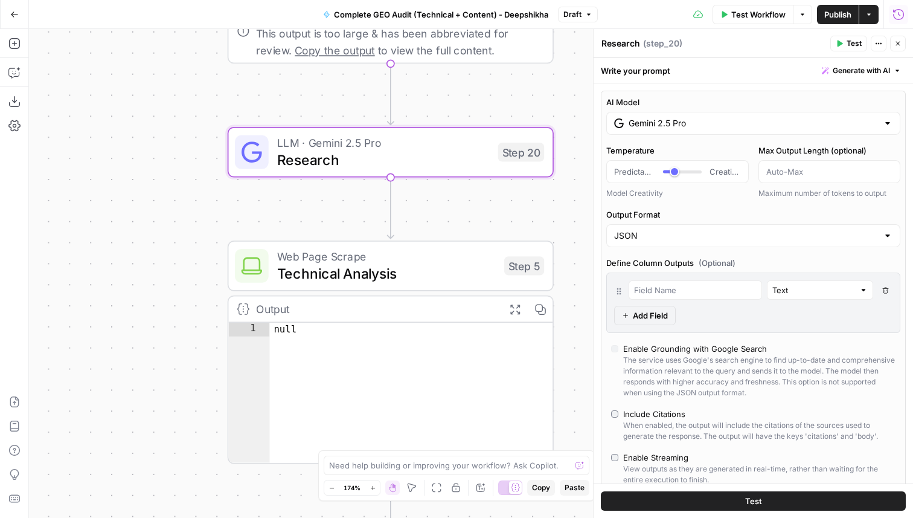
click at [687, 120] on input "Gemini 2.5 Pro" at bounding box center [753, 123] width 249 height 12
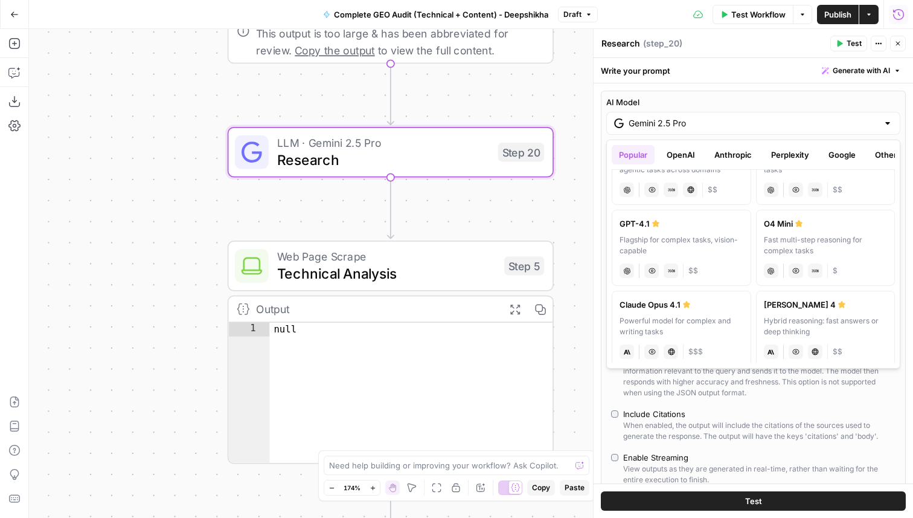
scroll to position [71, 0]
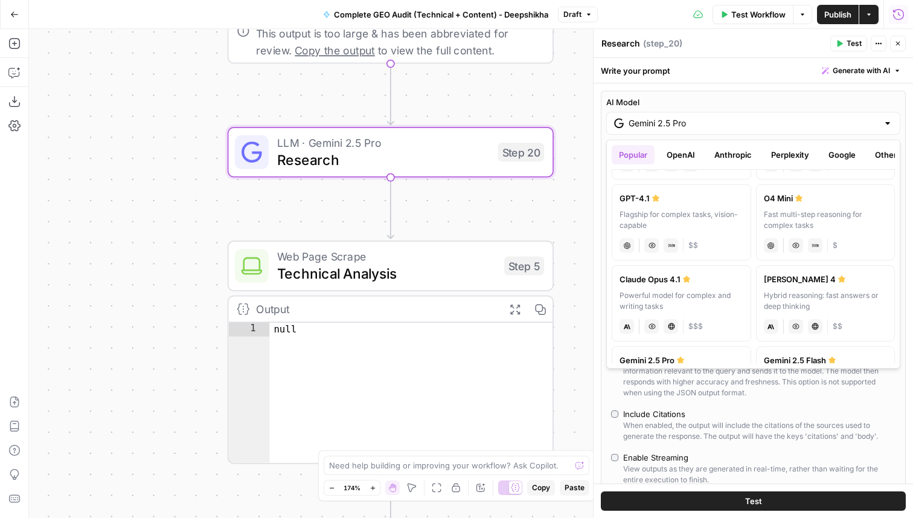
click at [807, 294] on div "Hybrid reasoning: fast answers or deep thinking" at bounding box center [826, 301] width 124 height 22
type input "[PERSON_NAME] 4"
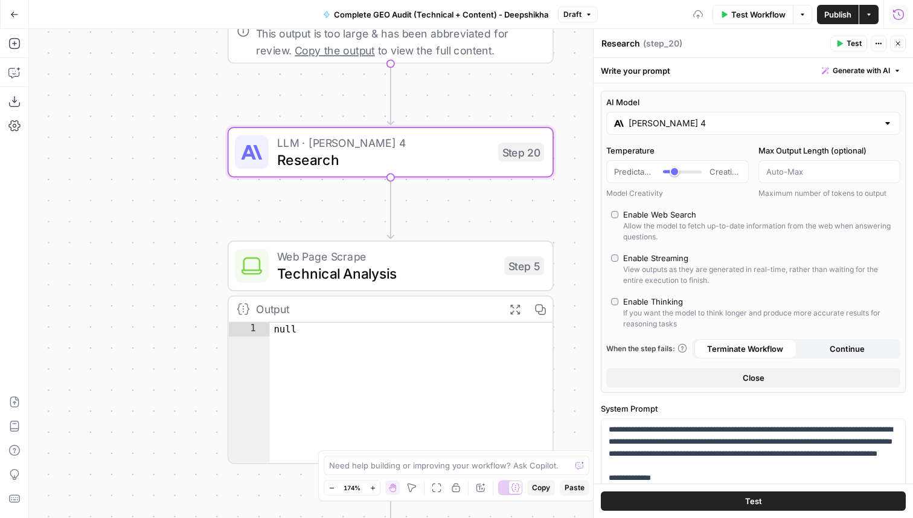
click at [688, 379] on button "Close" at bounding box center [753, 377] width 294 height 19
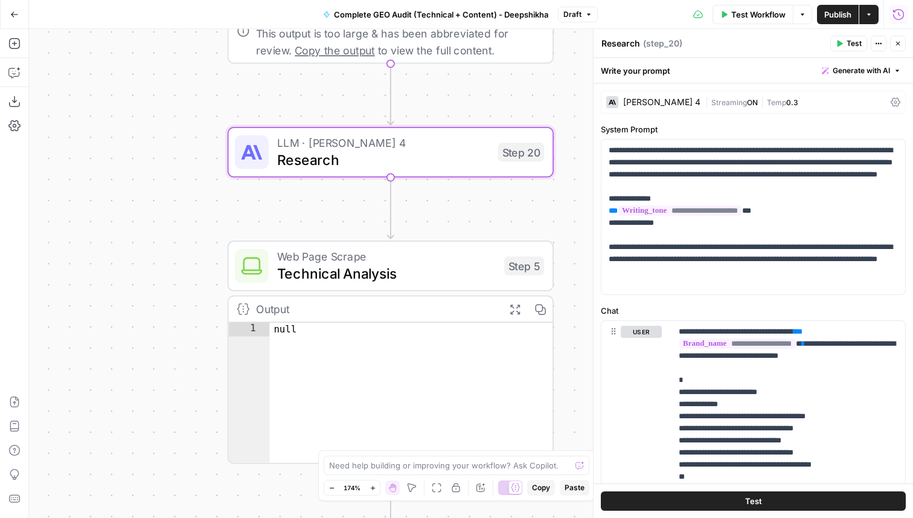
click at [902, 39] on button "Close" at bounding box center [898, 44] width 16 height 16
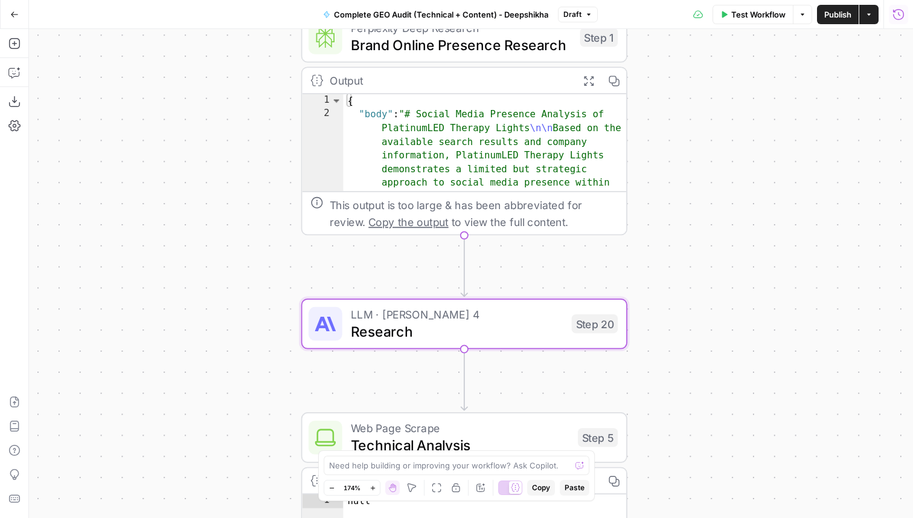
drag, startPoint x: 653, startPoint y: 116, endPoint x: 722, endPoint y: 291, distance: 187.9
click at [724, 291] on div "Workflow Set Inputs Inputs Perplexity Deep Research Brand Online Presence Resea…" at bounding box center [471, 273] width 884 height 489
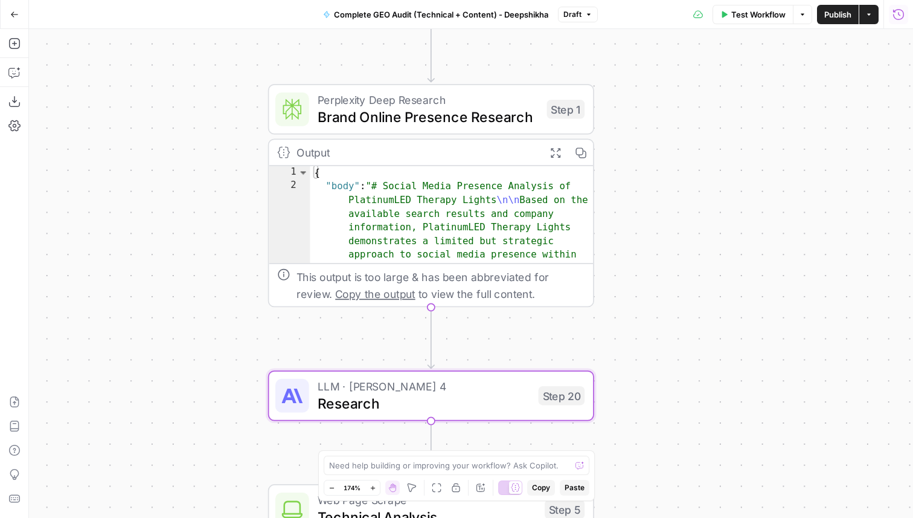
drag, startPoint x: 726, startPoint y: 135, endPoint x: 695, endPoint y: 199, distance: 71.3
click at [695, 199] on div "Workflow Set Inputs Inputs Perplexity Deep Research Brand Online Presence Resea…" at bounding box center [471, 273] width 884 height 489
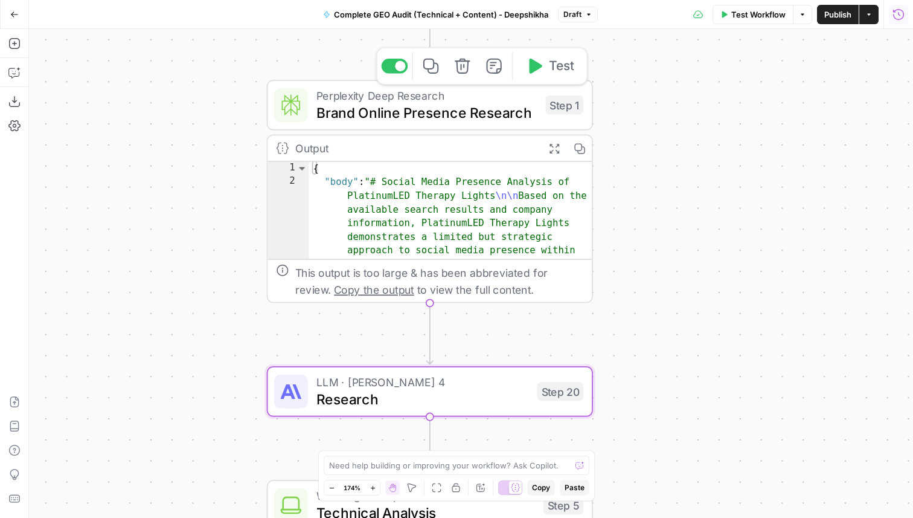
click at [388, 65] on div at bounding box center [394, 66] width 27 height 14
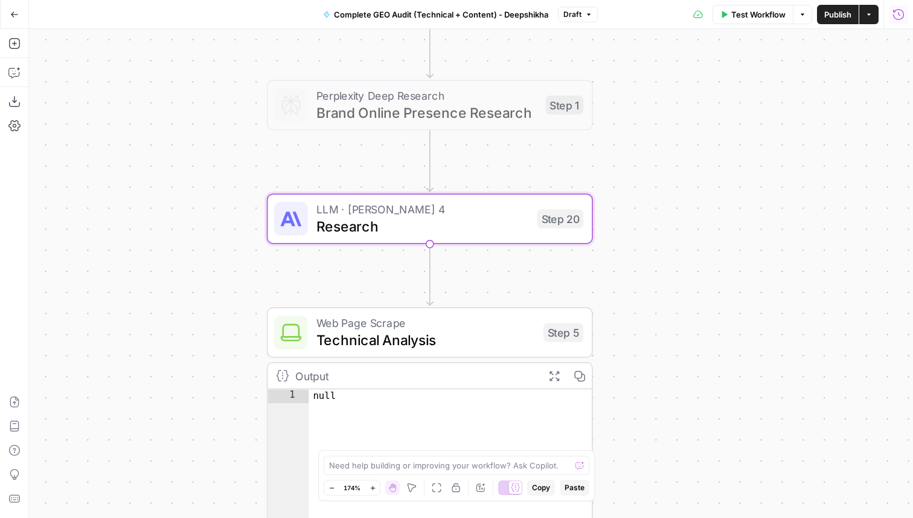
click at [828, 10] on span "Publish" at bounding box center [837, 14] width 27 height 12
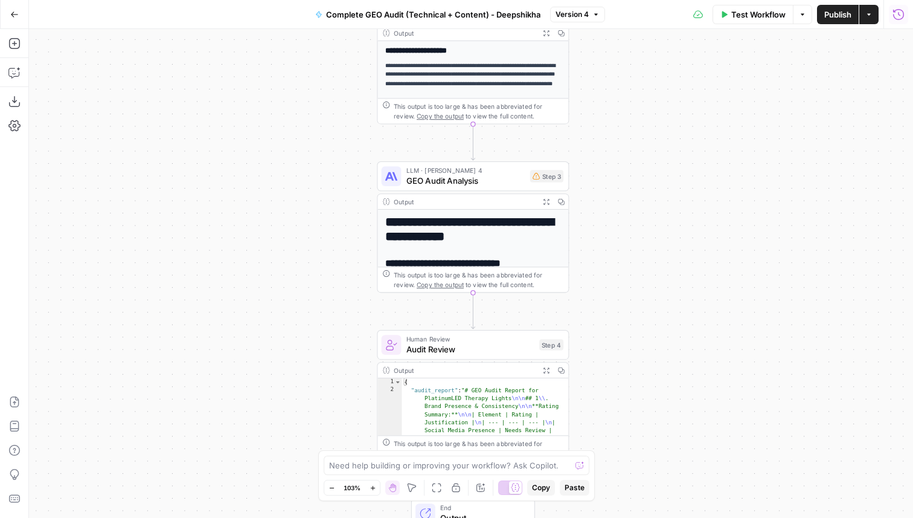
drag, startPoint x: 642, startPoint y: 213, endPoint x: 530, endPoint y: 205, distance: 112.6
click at [530, 205] on div "Workflow Set Inputs Inputs Perplexity Deep Research Brand Online Presence Resea…" at bounding box center [471, 273] width 884 height 489
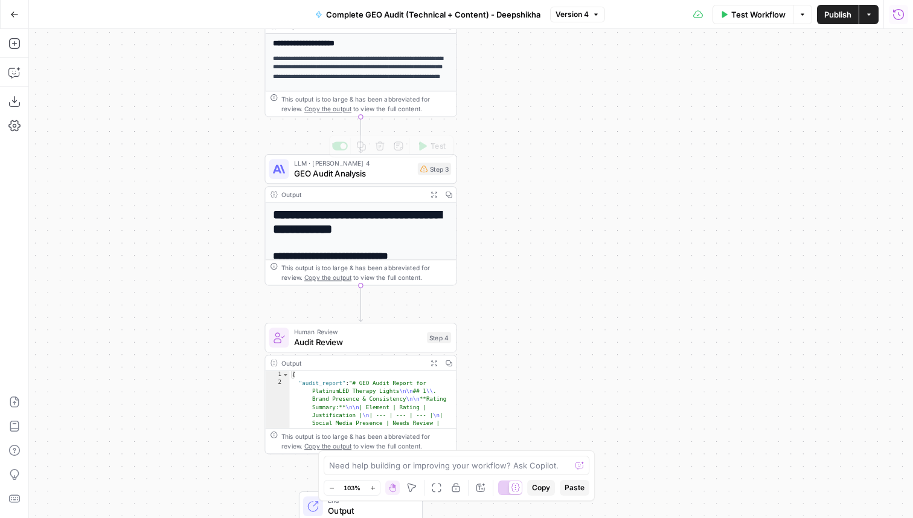
click at [353, 175] on span "GEO Audit Analysis" at bounding box center [353, 173] width 119 height 13
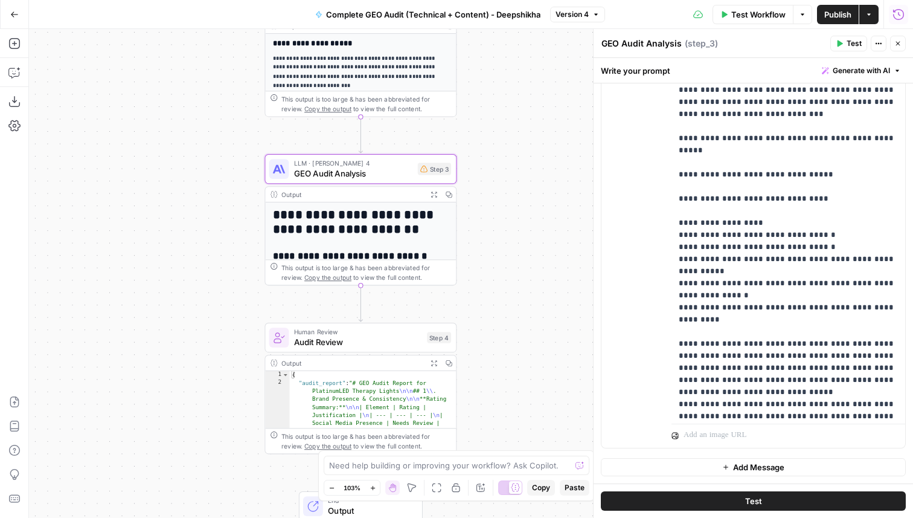
scroll to position [409, 0]
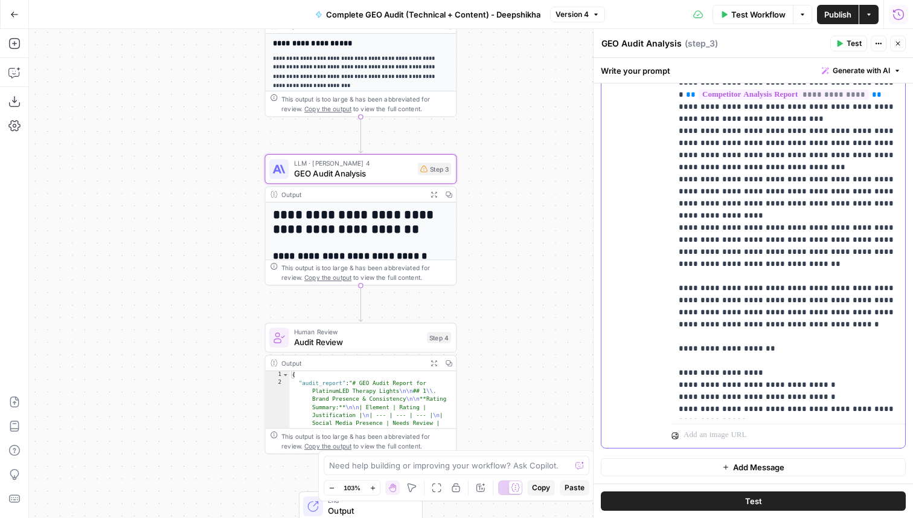
scroll to position [1713, 0]
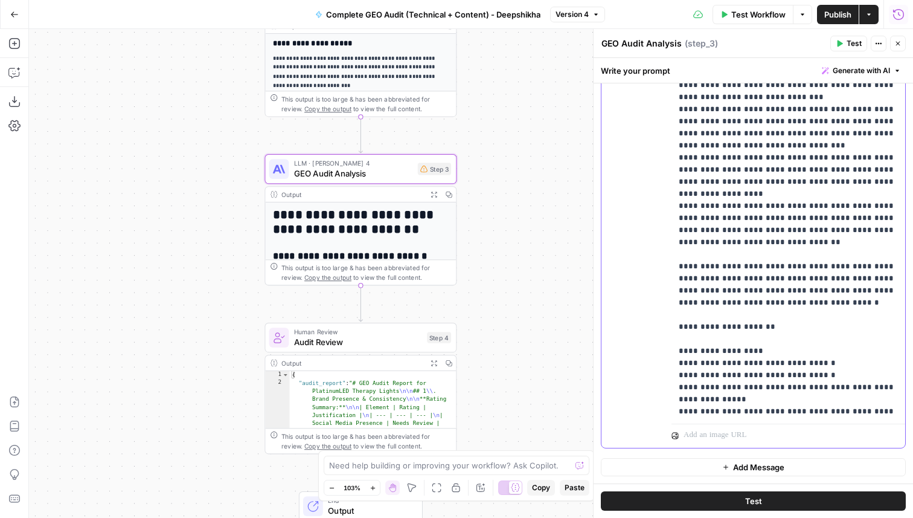
drag, startPoint x: 769, startPoint y: 220, endPoint x: 671, endPoint y: 220, distance: 98.4
click at [671, 220] on div "**********" at bounding box center [753, 187] width 304 height 521
click at [704, 237] on p "**********" at bounding box center [788, 495] width 219 height 4553
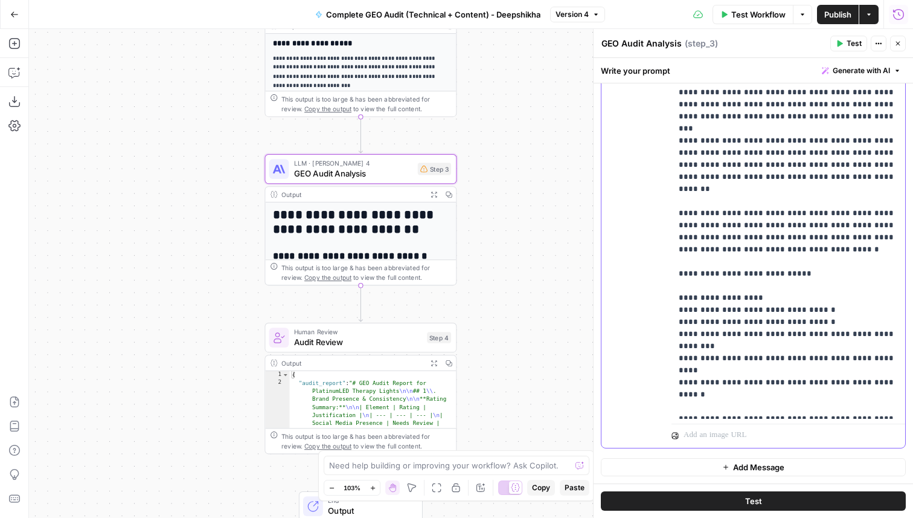
scroll to position [2082, 0]
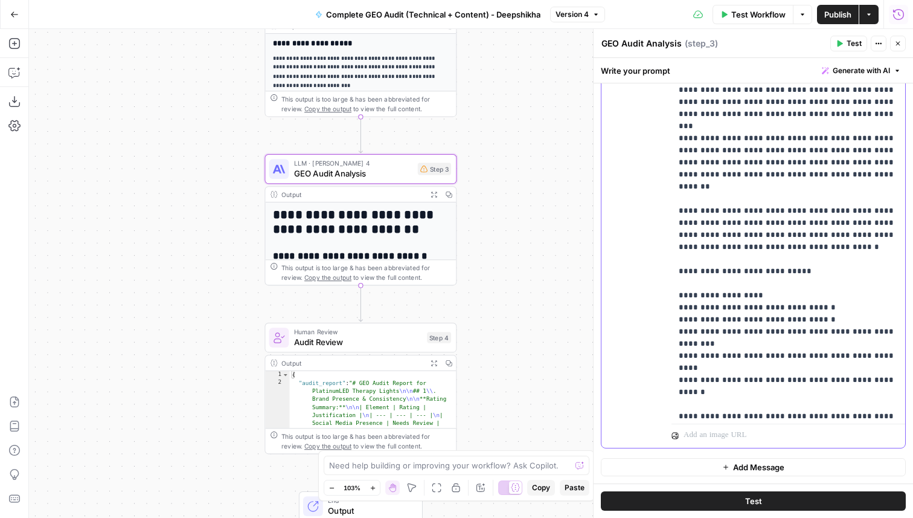
click at [704, 295] on p "**********" at bounding box center [788, 126] width 219 height 4553
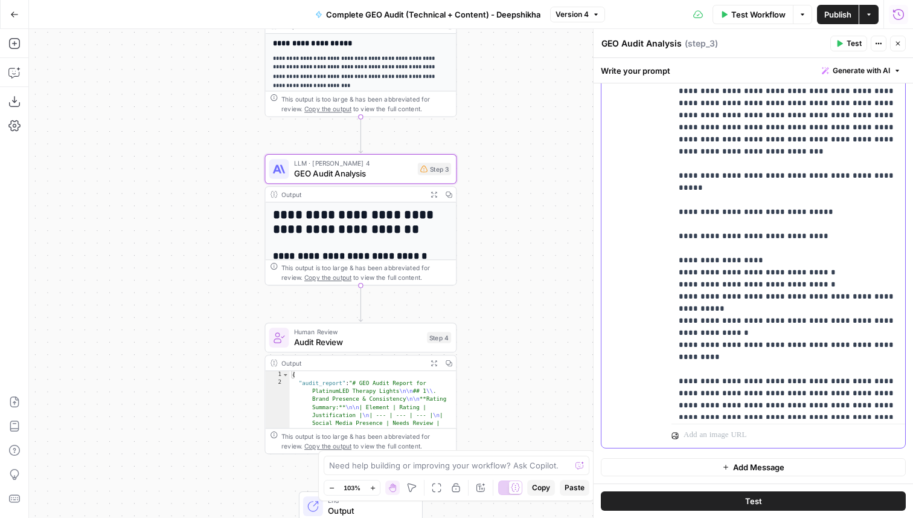
scroll to position [357, 0]
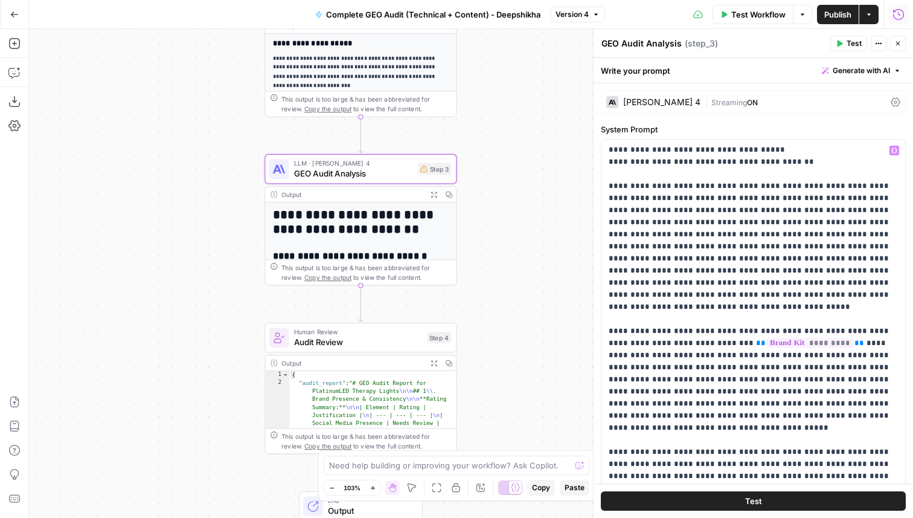
scroll to position [128, 0]
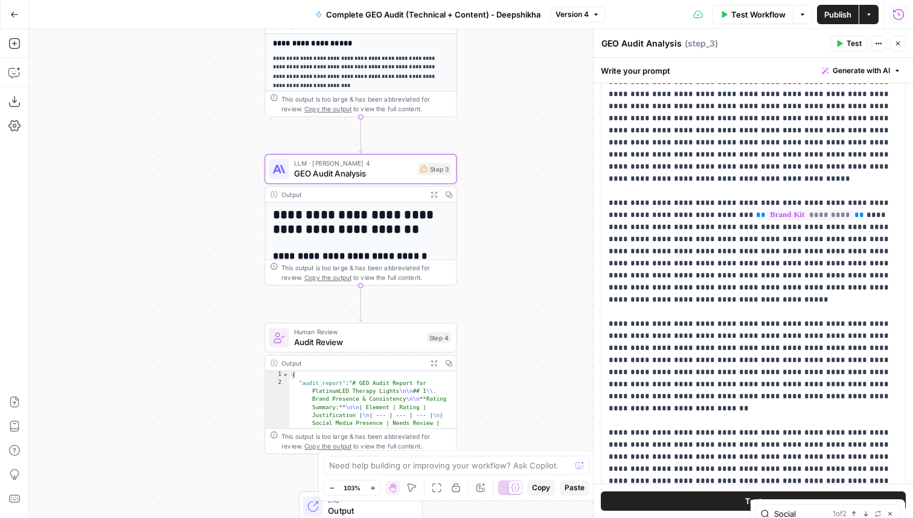
type input "Social"
click at [852, 514] on icon "button" at bounding box center [854, 513] width 6 height 6
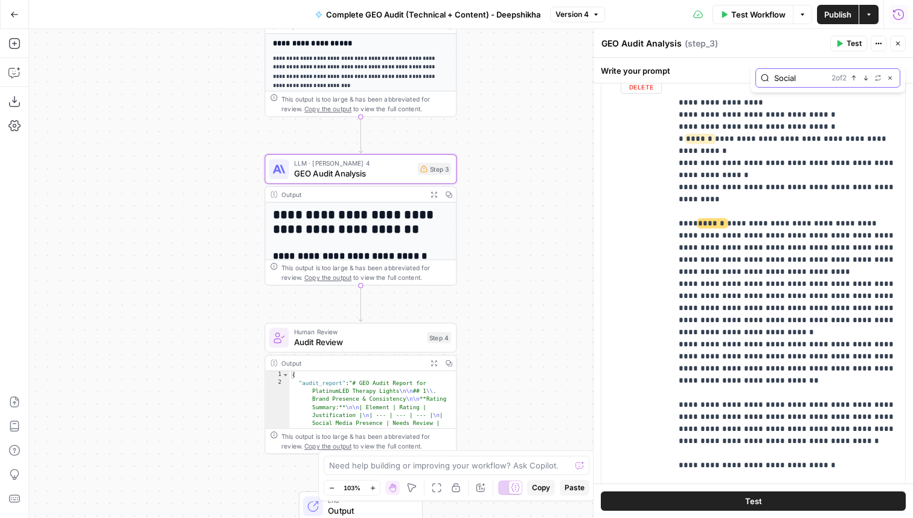
scroll to position [667, 0]
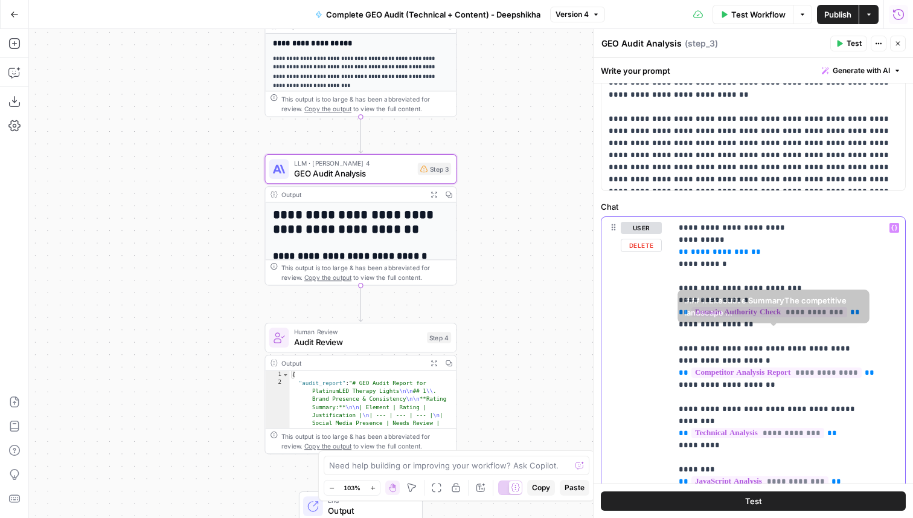
scroll to position [434, 0]
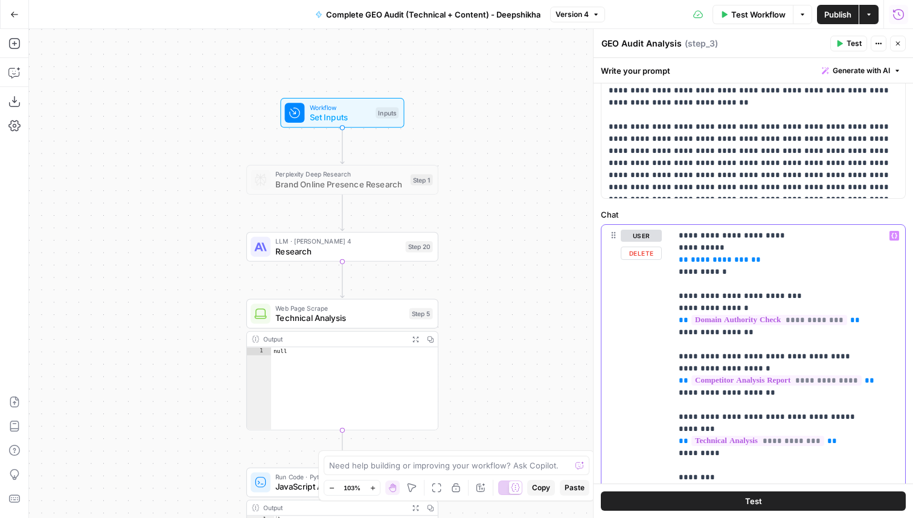
click at [710, 261] on span "**********" at bounding box center [720, 259] width 58 height 8
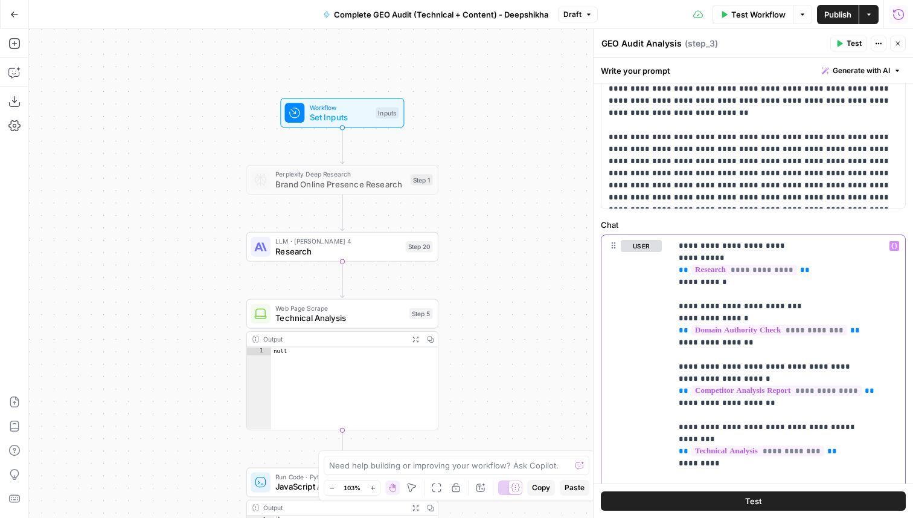
scroll to position [622, 0]
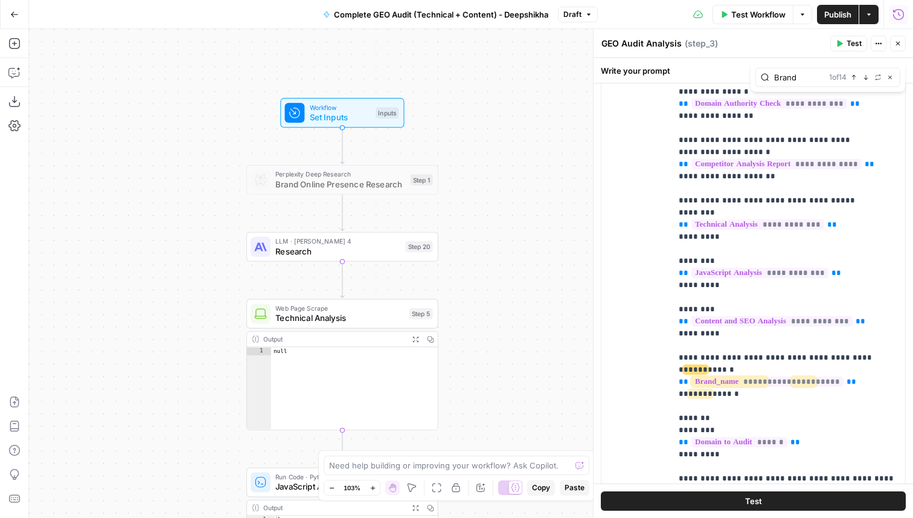
scroll to position [92, 0]
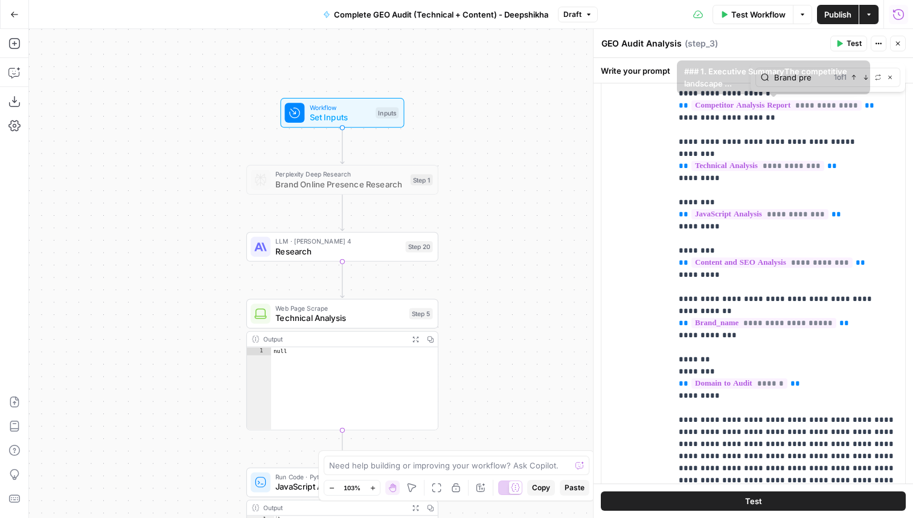
type input "Brand pre"
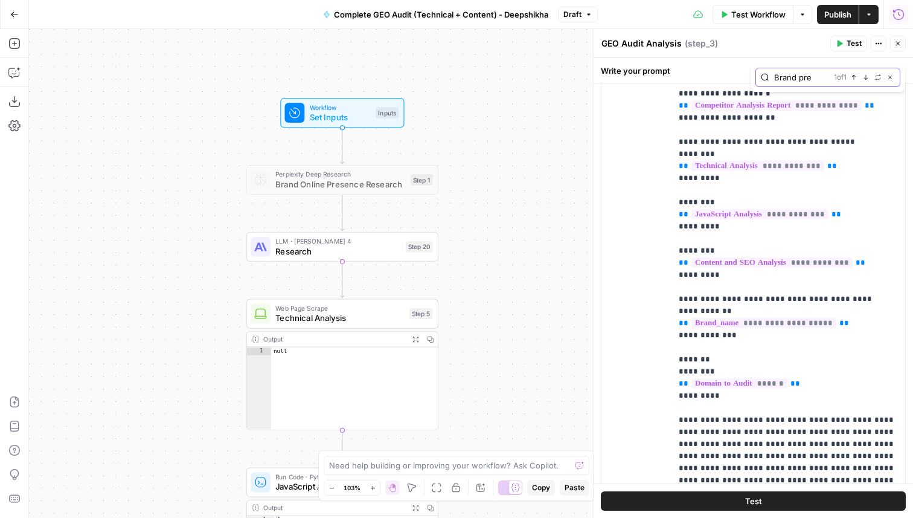
click at [863, 80] on icon "button" at bounding box center [866, 77] width 6 height 6
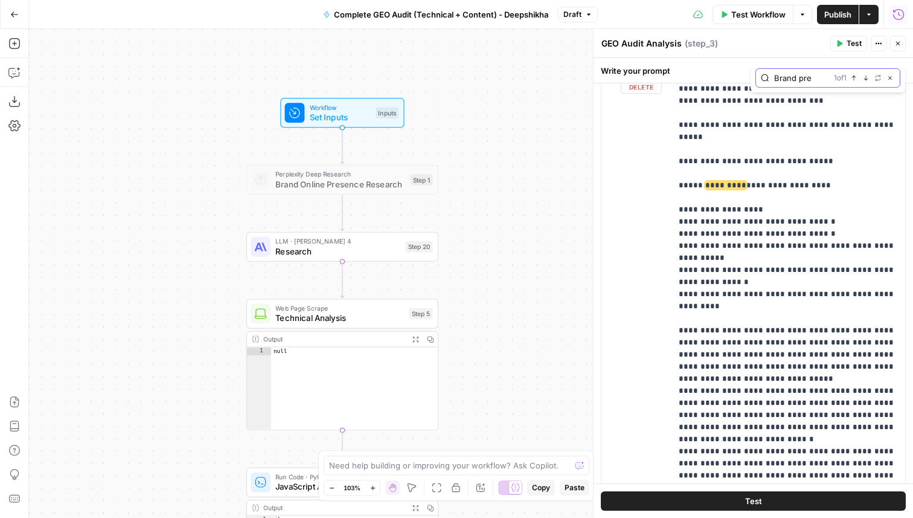
scroll to position [557, 0]
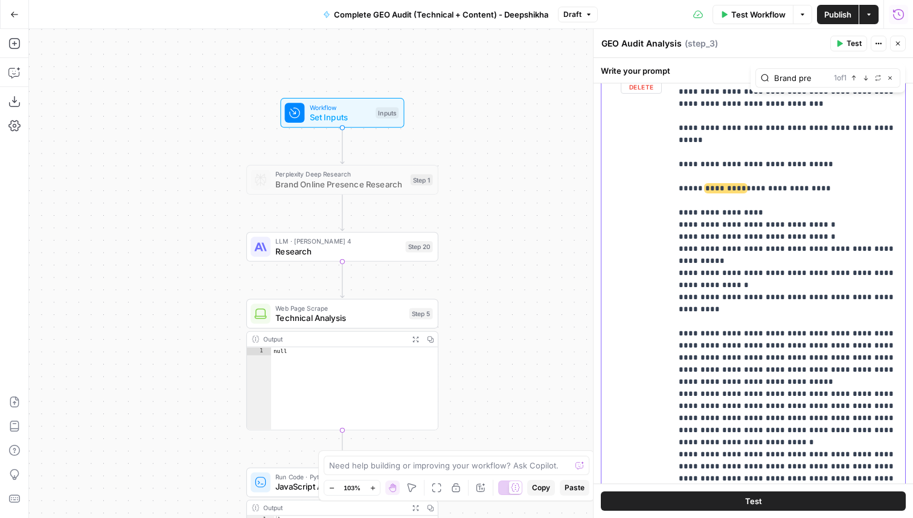
drag, startPoint x: 835, startPoint y: 165, endPoint x: 657, endPoint y: 170, distance: 177.6
click at [657, 170] on div "**********" at bounding box center [753, 319] width 304 height 521
drag, startPoint x: 829, startPoint y: 155, endPoint x: 820, endPoint y: 164, distance: 13.2
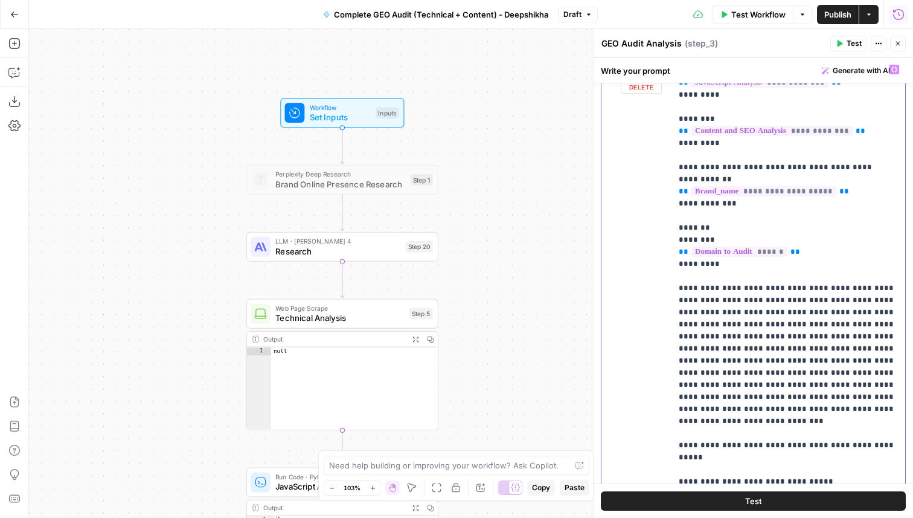
scroll to position [239, 0]
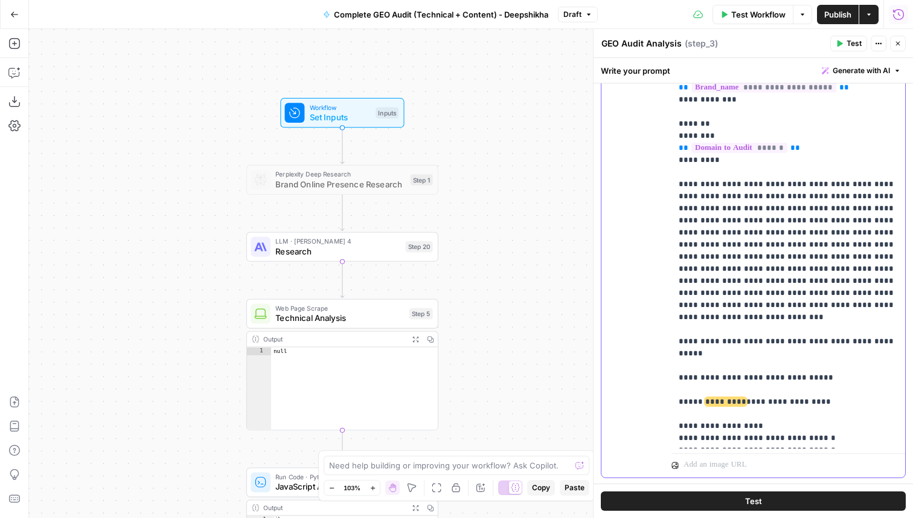
scroll to position [182, 0]
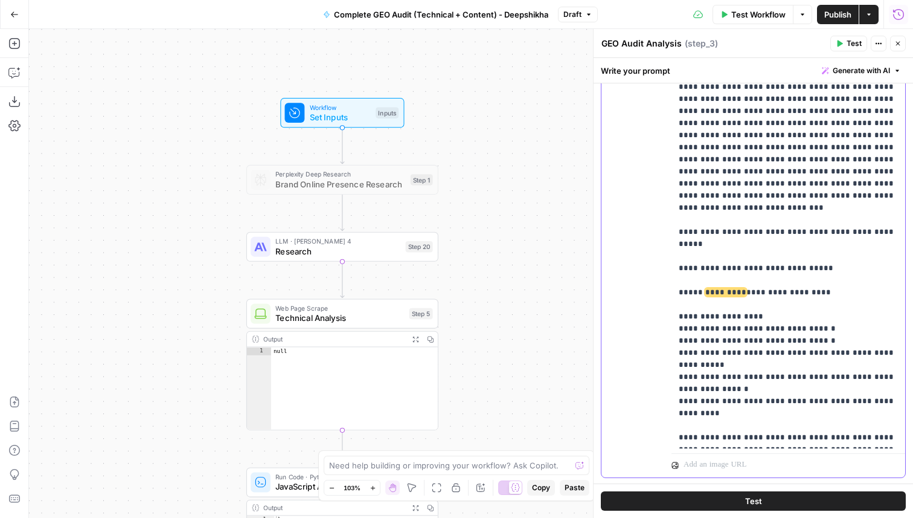
scroll to position [345, 0]
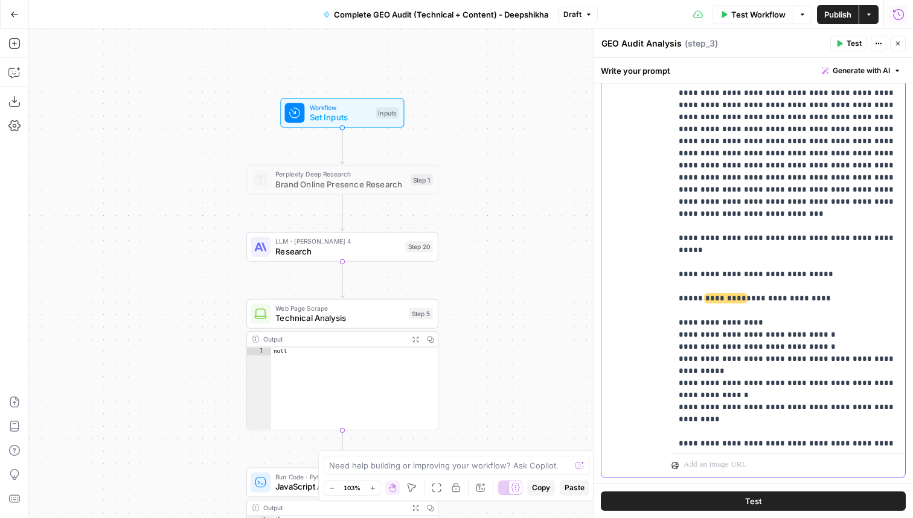
drag, startPoint x: 821, startPoint y: 272, endPoint x: 659, endPoint y: 273, distance: 162.4
click at [659, 273] on div "**********" at bounding box center [753, 217] width 304 height 521
drag, startPoint x: 782, startPoint y: 273, endPoint x: 646, endPoint y: 273, distance: 135.9
click at [646, 273] on div "**********" at bounding box center [753, 217] width 304 height 521
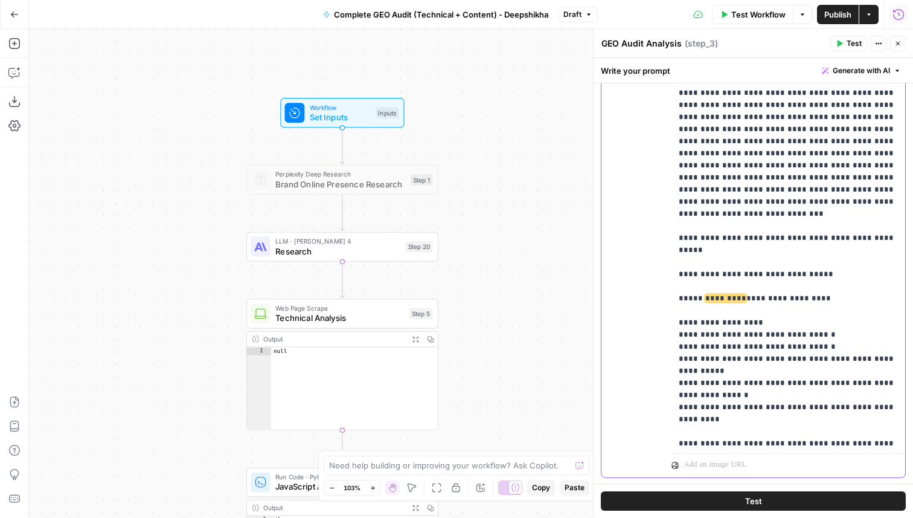
drag, startPoint x: 819, startPoint y: 277, endPoint x: 676, endPoint y: 276, distance: 142.5
click at [676, 276] on div "**********" at bounding box center [788, 203] width 234 height 492
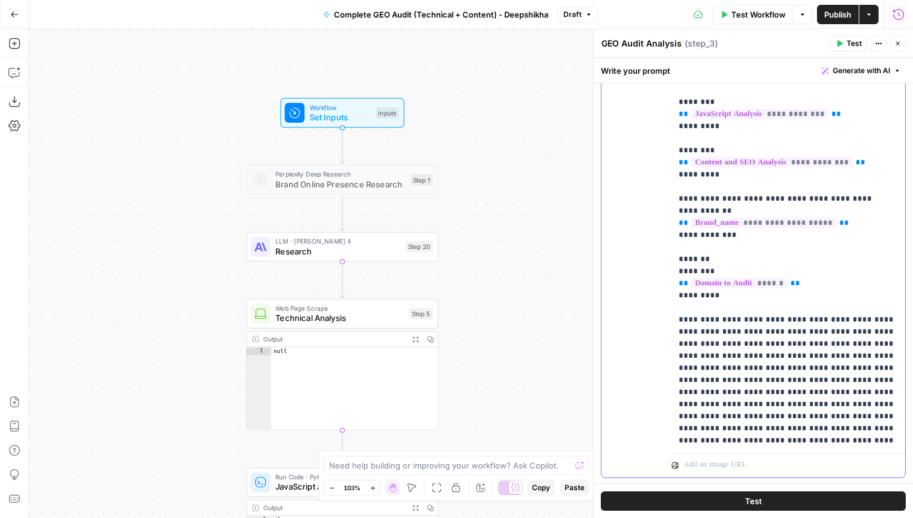
scroll to position [97, 0]
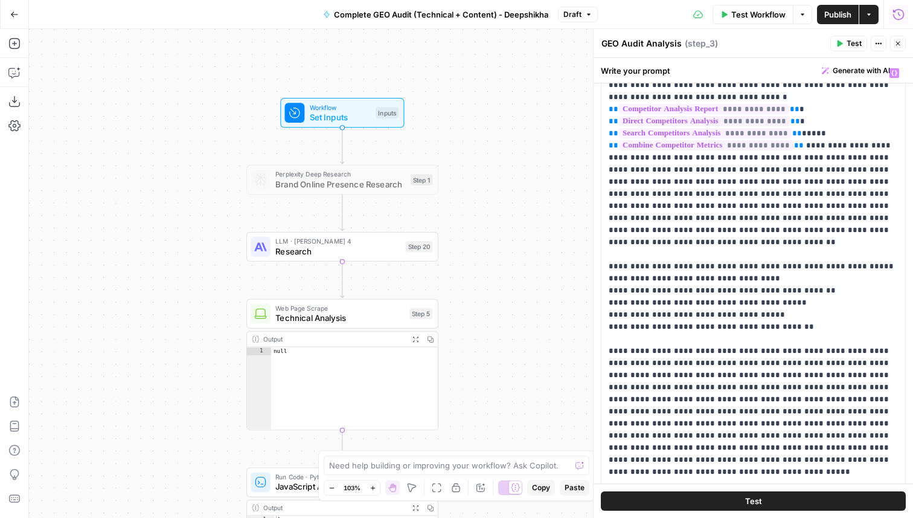
scroll to position [0, 0]
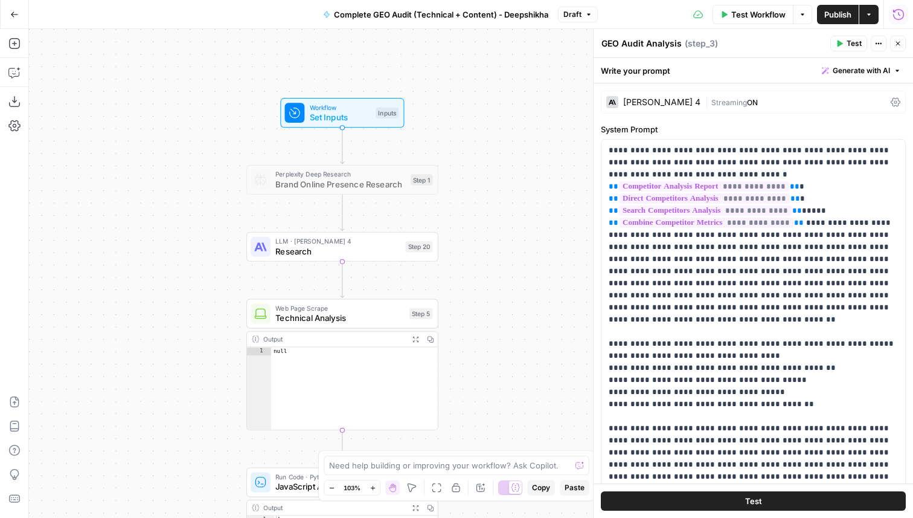
click at [668, 106] on div "[PERSON_NAME] 4" at bounding box center [661, 102] width 77 height 8
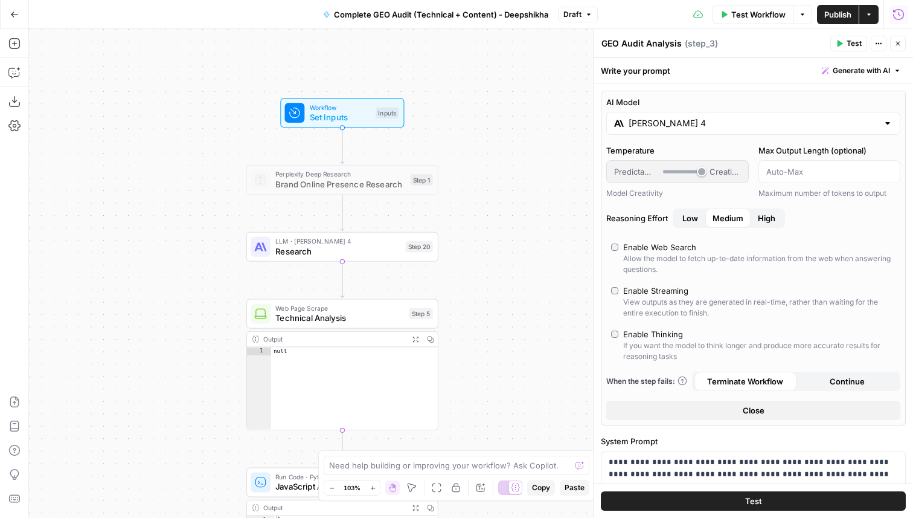
drag, startPoint x: 703, startPoint y: 175, endPoint x: 694, endPoint y: 175, distance: 9.1
click at [694, 175] on div "Predictable Creative" at bounding box center [677, 171] width 127 height 12
click at [736, 414] on button "Close" at bounding box center [753, 409] width 294 height 19
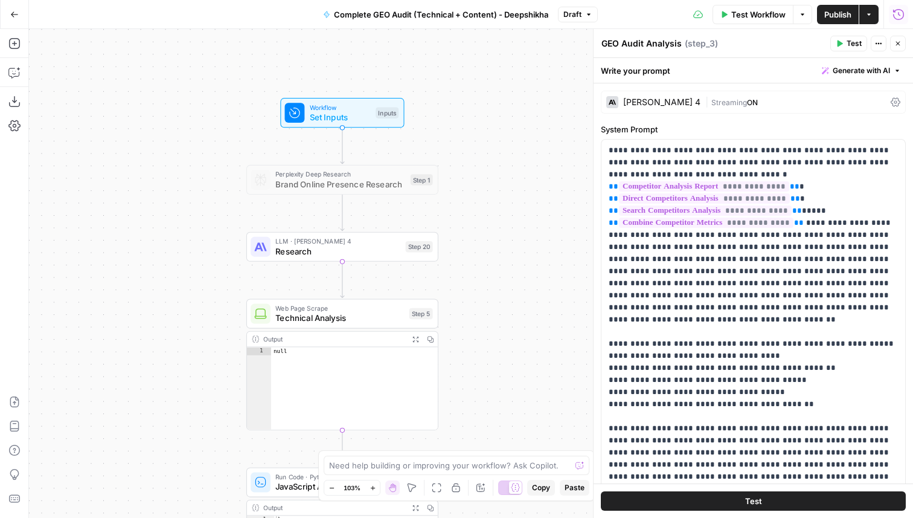
click at [649, 103] on div "[PERSON_NAME] 4" at bounding box center [661, 102] width 77 height 8
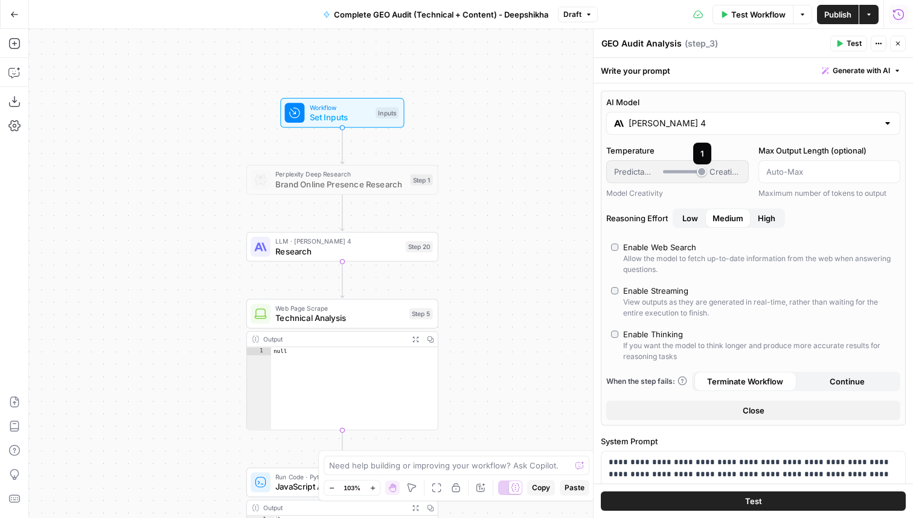
click at [670, 173] on div at bounding box center [682, 171] width 39 height 12
click at [671, 407] on button "Close" at bounding box center [753, 409] width 294 height 19
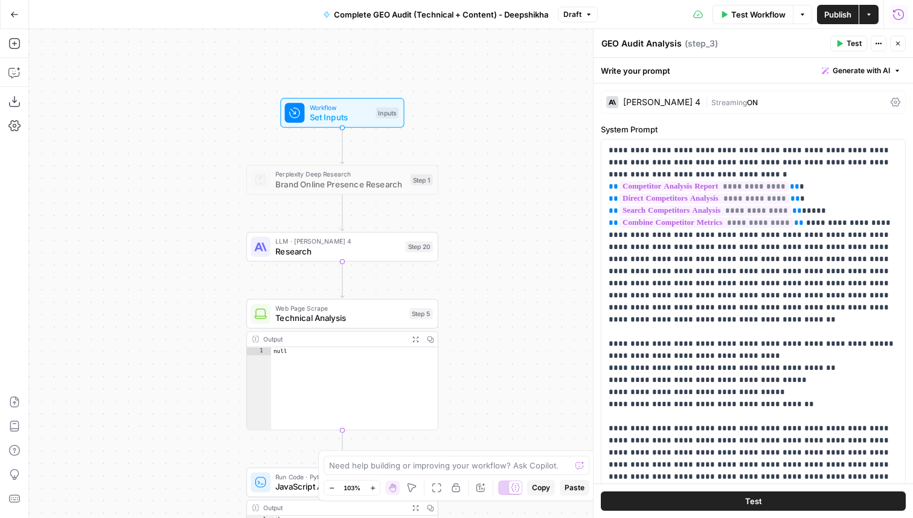
click at [900, 43] on icon "button" at bounding box center [897, 43] width 7 height 7
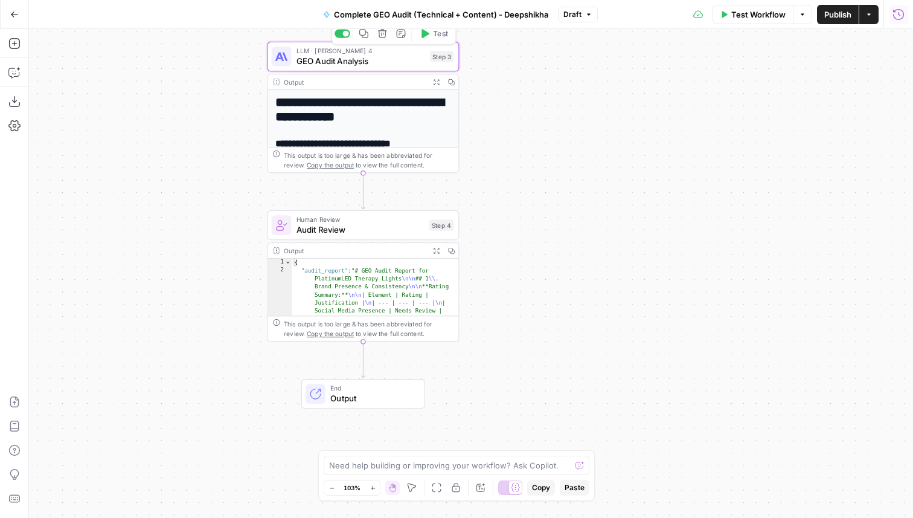
click at [423, 59] on span "GEO Audit Analysis" at bounding box center [360, 60] width 129 height 13
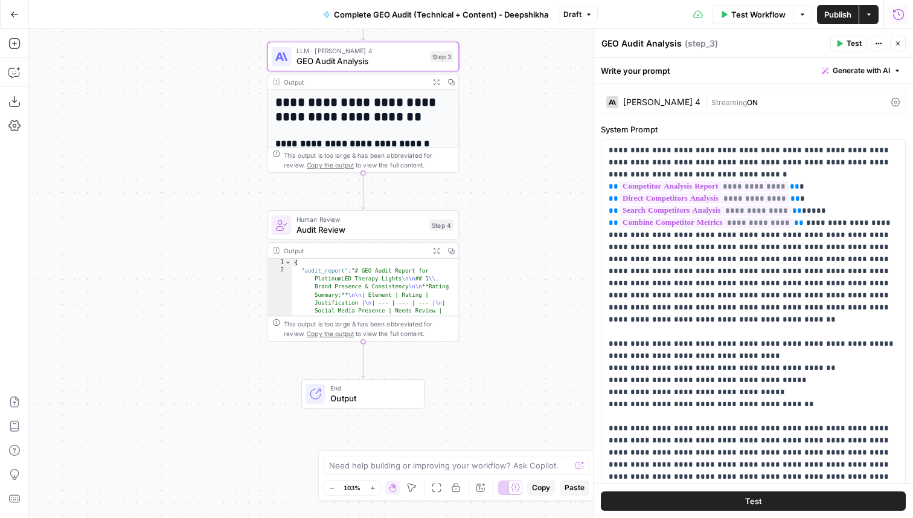
click at [668, 105] on div "[PERSON_NAME] 4" at bounding box center [661, 102] width 77 height 8
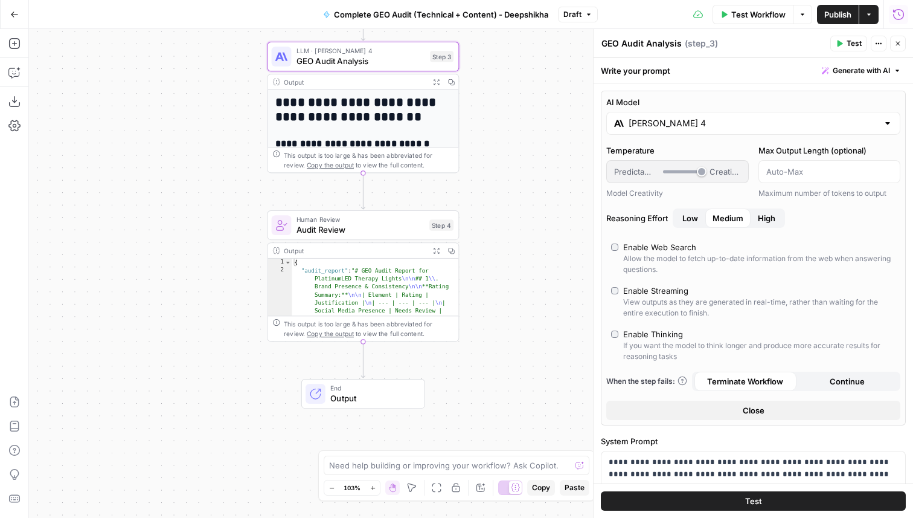
drag, startPoint x: 702, startPoint y: 174, endPoint x: 648, endPoint y: 174, distance: 54.3
click at [648, 174] on div "Predictable Creative" at bounding box center [677, 171] width 127 height 12
click at [714, 407] on button "Close" at bounding box center [753, 409] width 294 height 19
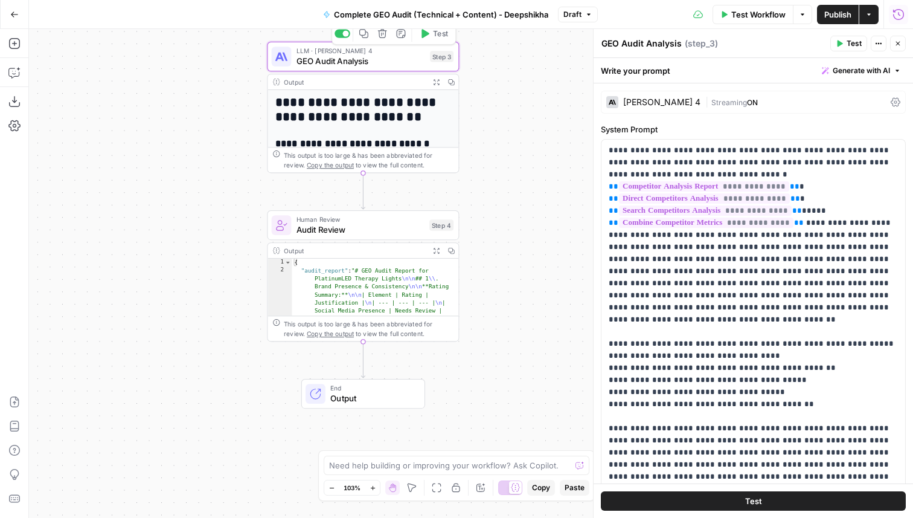
click at [365, 34] on icon "button" at bounding box center [363, 33] width 9 height 9
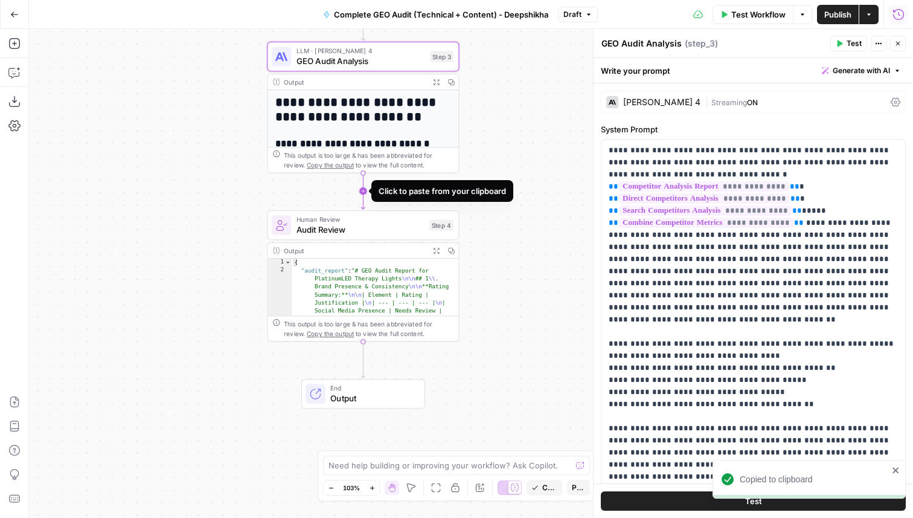
click at [362, 190] on icon "Edge from step_3 to step_4" at bounding box center [363, 191] width 4 height 36
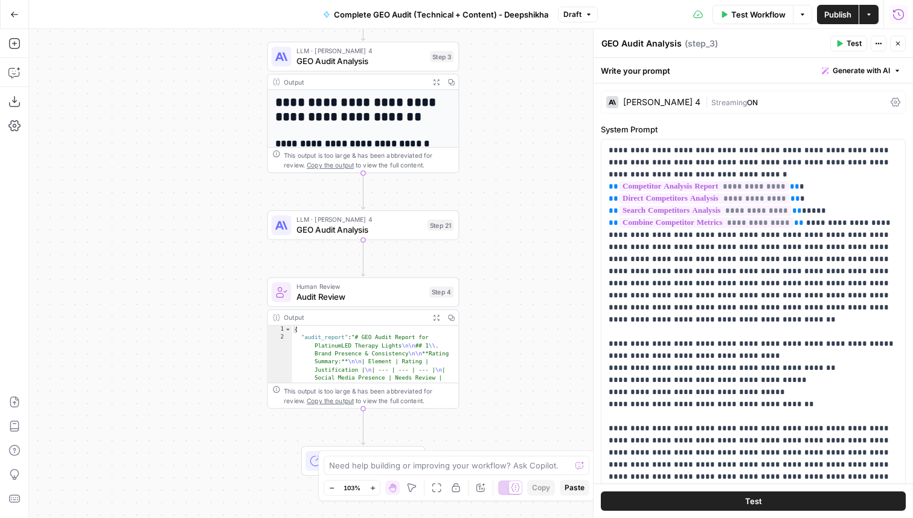
click at [903, 46] on button "Close" at bounding box center [898, 44] width 16 height 16
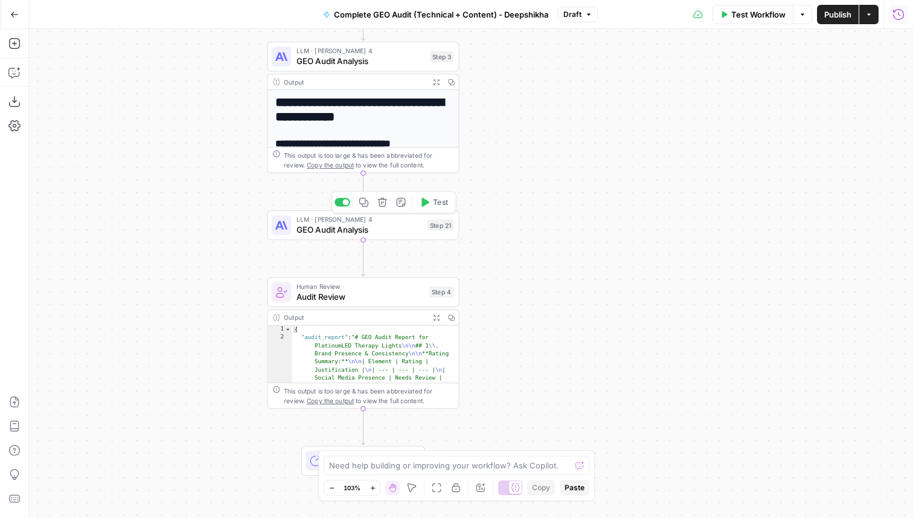
click at [373, 216] on span "LLM · [PERSON_NAME] 4" at bounding box center [359, 219] width 126 height 10
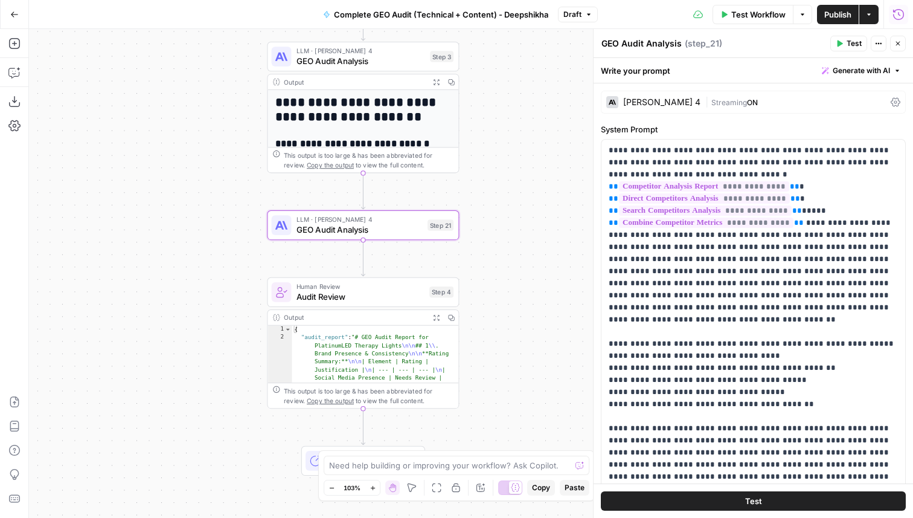
click at [656, 94] on div "[PERSON_NAME] 4 | Streaming ON" at bounding box center [753, 102] width 305 height 23
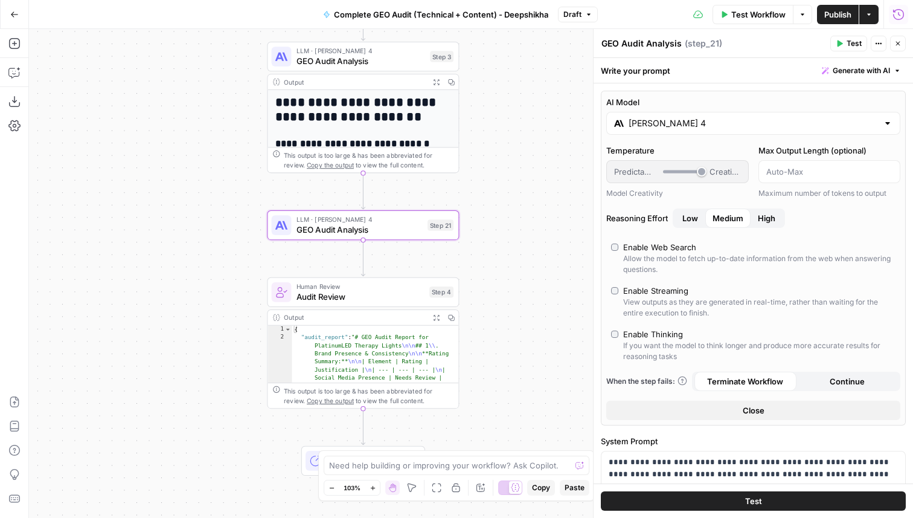
drag, startPoint x: 704, startPoint y: 173, endPoint x: 679, endPoint y: 173, distance: 24.8
click at [679, 173] on div "Predictable Creative" at bounding box center [677, 171] width 127 height 12
click at [713, 407] on button "Close" at bounding box center [753, 409] width 294 height 19
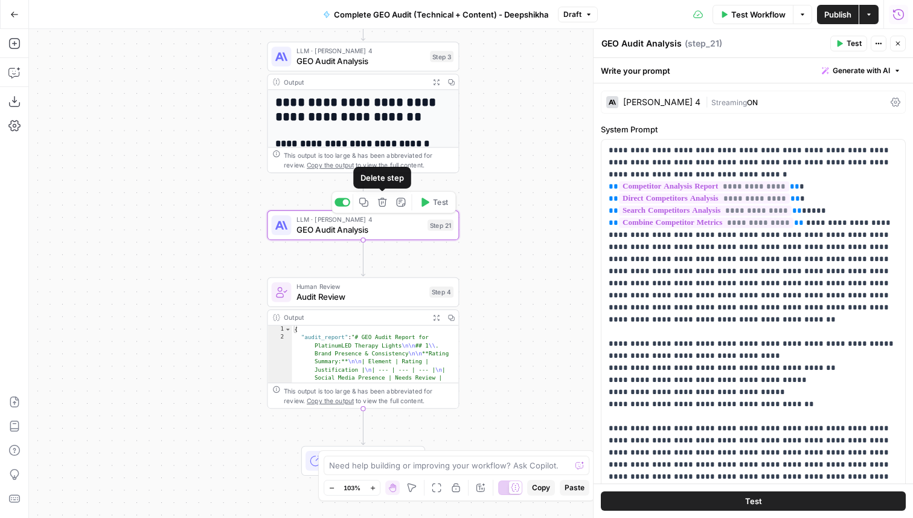
click at [383, 205] on icon "button" at bounding box center [382, 202] width 10 height 10
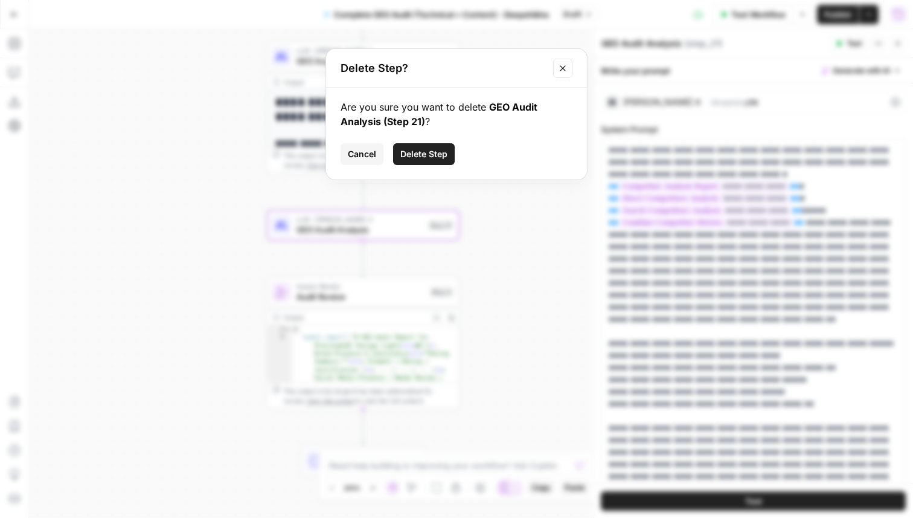
click at [420, 150] on span "Delete Step" at bounding box center [423, 154] width 47 height 12
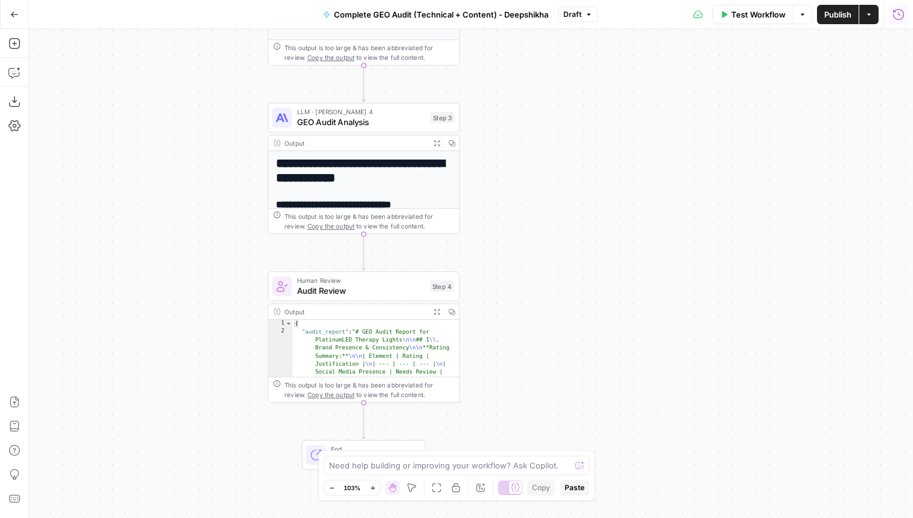
drag, startPoint x: 500, startPoint y: 91, endPoint x: 499, endPoint y: 151, distance: 60.4
click at [500, 151] on div "Workflow Set Inputs Inputs Perplexity Deep Research Brand Online Presence Resea…" at bounding box center [471, 273] width 884 height 489
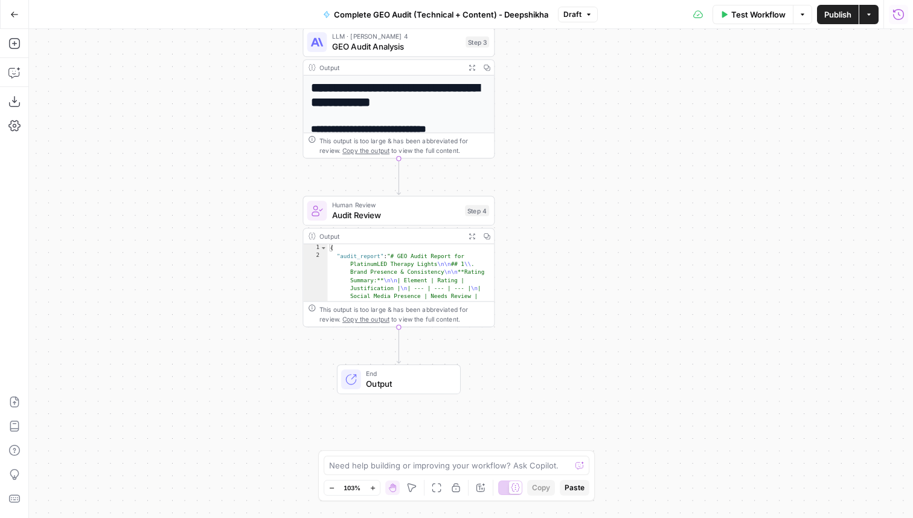
drag, startPoint x: 489, startPoint y: 173, endPoint x: 524, endPoint y: 98, distance: 82.7
click at [524, 98] on div "Workflow Set Inputs Inputs Perplexity Deep Research Brand Online Presence Resea…" at bounding box center [471, 273] width 884 height 489
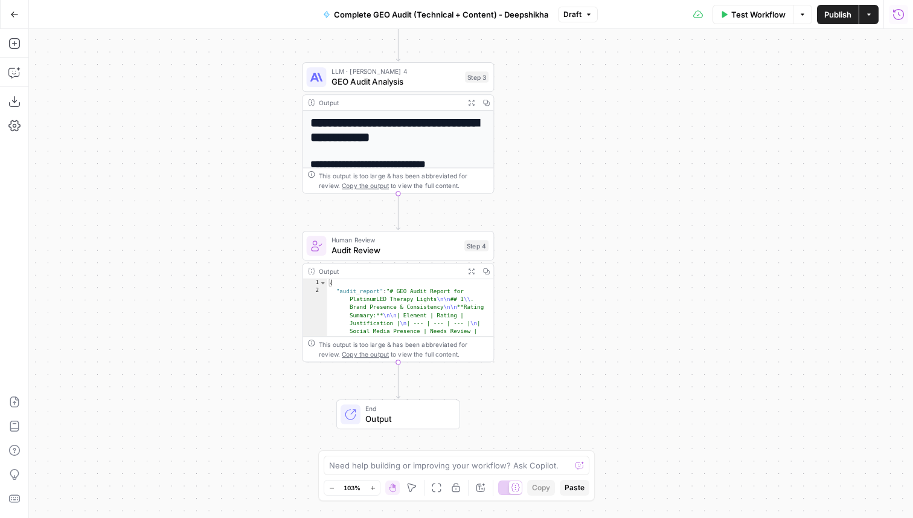
drag, startPoint x: 524, startPoint y: 108, endPoint x: 524, endPoint y: 143, distance: 34.4
click at [524, 143] on div "Workflow Set Inputs Inputs Perplexity Deep Research Brand Online Presence Resea…" at bounding box center [471, 273] width 884 height 489
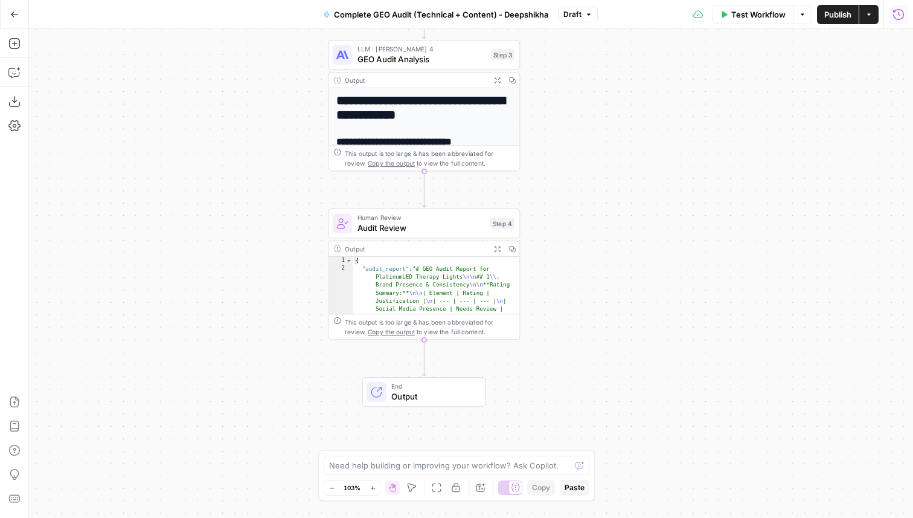
drag, startPoint x: 524, startPoint y: 158, endPoint x: 549, endPoint y: 135, distance: 33.8
click at [550, 135] on div "Workflow Set Inputs Inputs Perplexity Deep Research Brand Online Presence Resea…" at bounding box center [471, 273] width 884 height 489
click at [16, 16] on icon "button" at bounding box center [14, 14] width 8 height 8
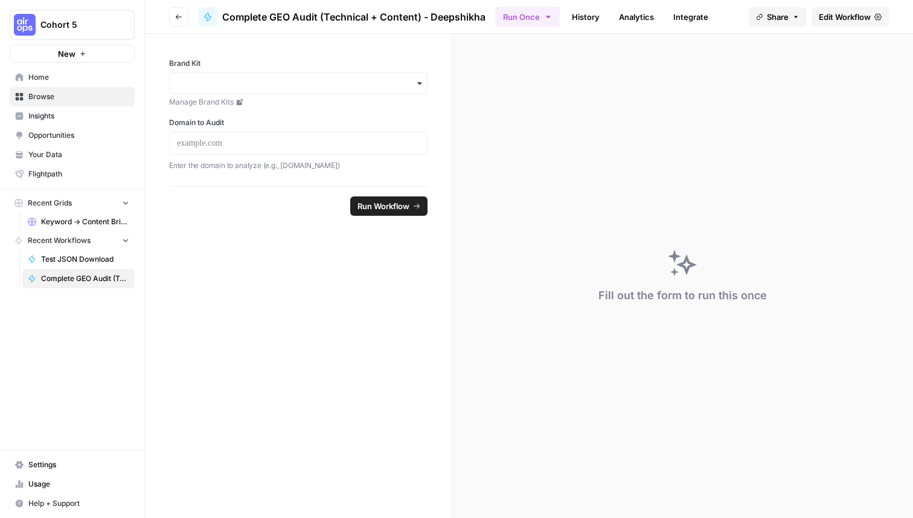
click at [83, 82] on span "Home" at bounding box center [78, 77] width 101 height 11
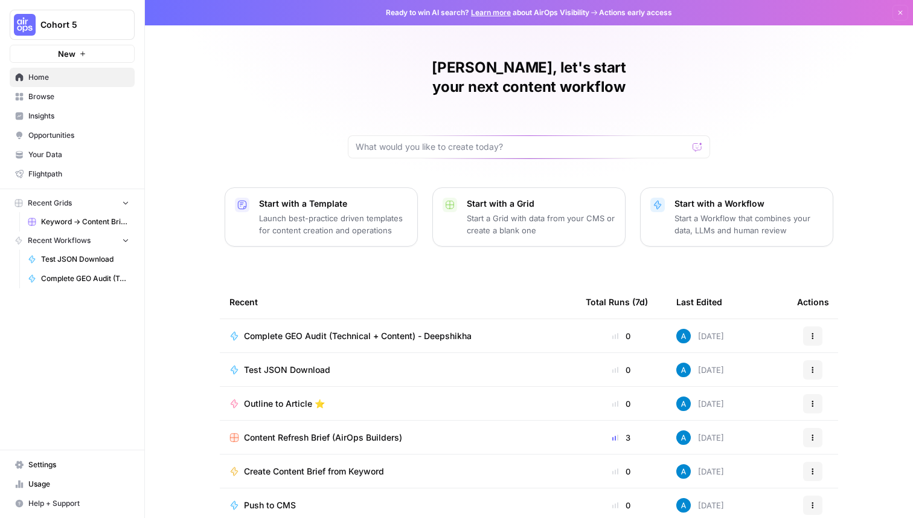
click at [88, 158] on span "Your Data" at bounding box center [78, 154] width 101 height 11
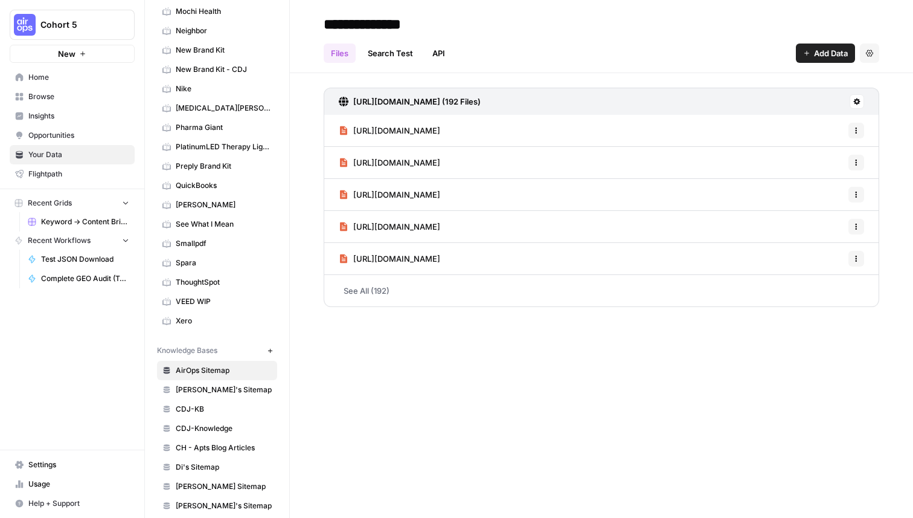
scroll to position [499, 0]
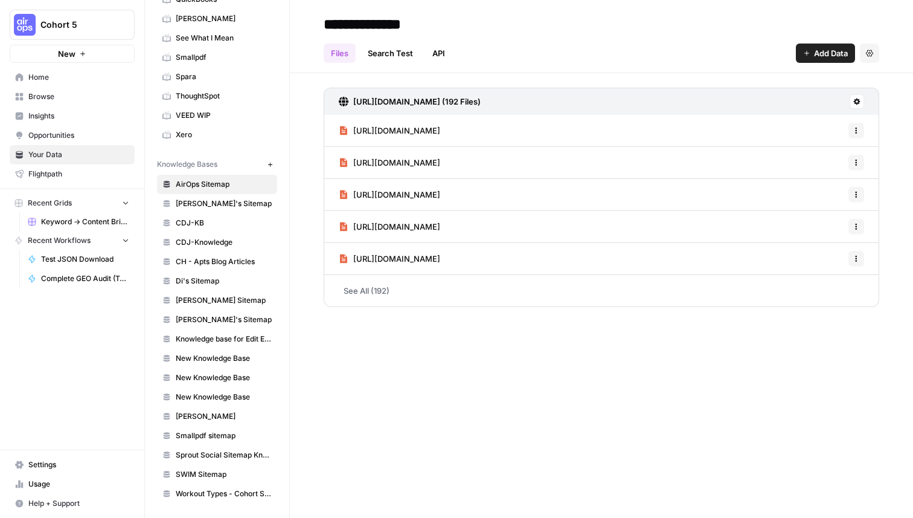
click at [74, 460] on span "Settings" at bounding box center [78, 464] width 101 height 11
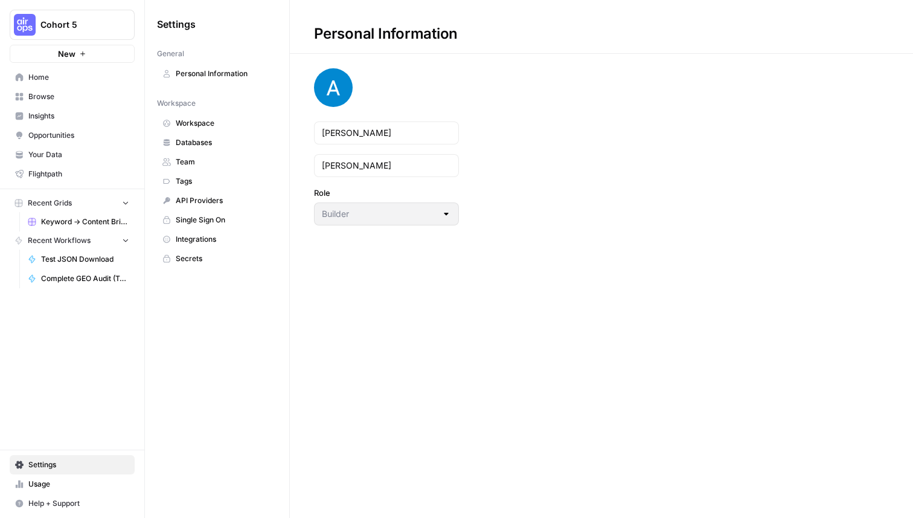
click at [222, 257] on span "Secrets" at bounding box center [224, 258] width 96 height 11
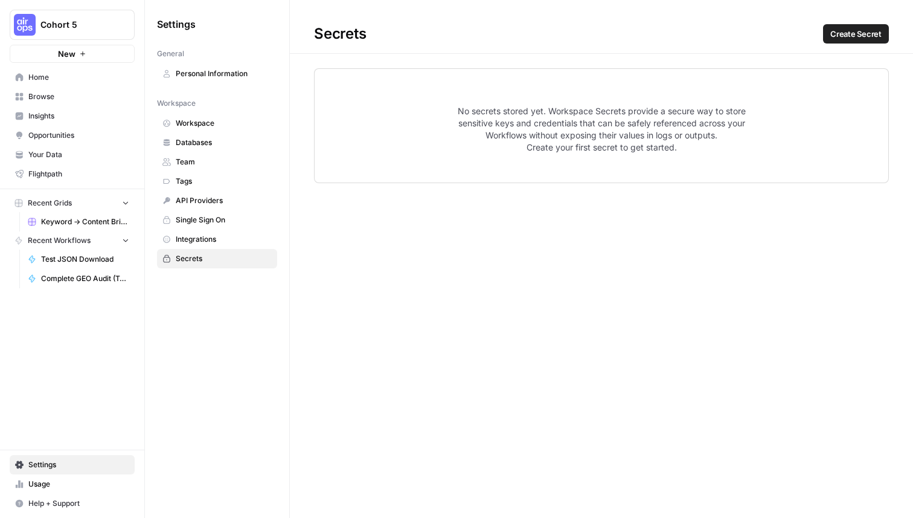
click at [850, 34] on span "Create Secret" at bounding box center [855, 34] width 51 height 12
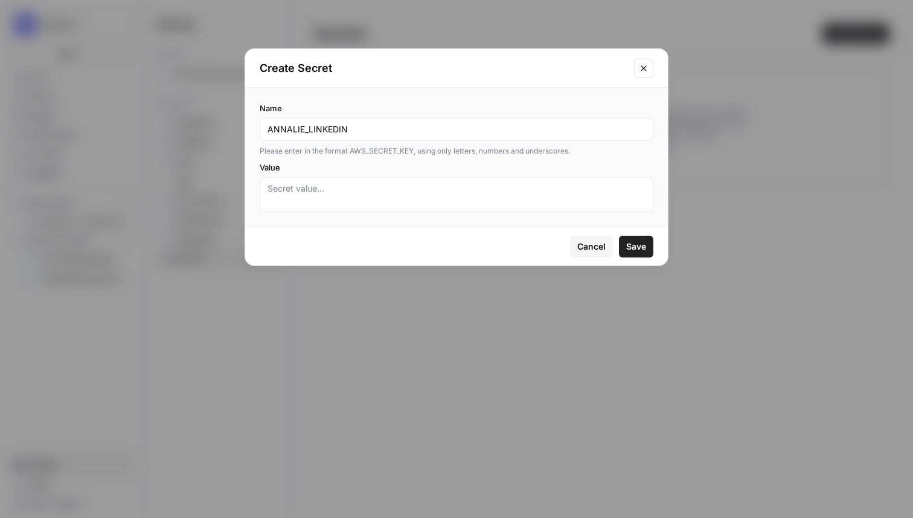
type input "ANNALIE_LINKEDIN"
click at [317, 195] on textarea "Value" at bounding box center [457, 194] width 378 height 24
click at [641, 244] on span "Save" at bounding box center [636, 246] width 20 height 12
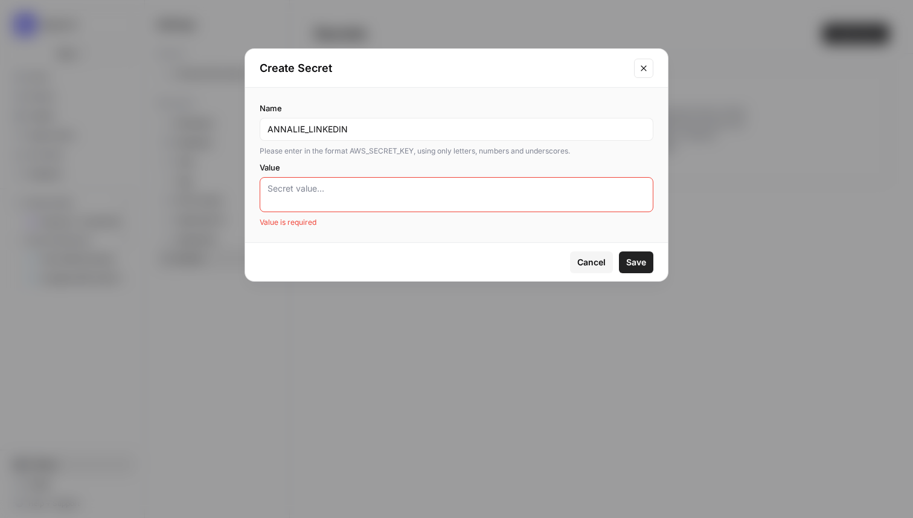
click at [431, 193] on textarea "Value" at bounding box center [457, 194] width 378 height 24
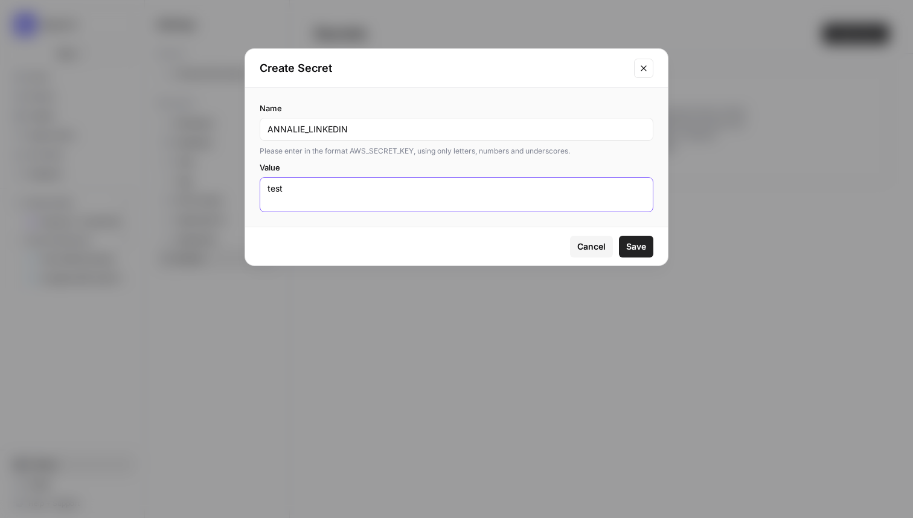
type textarea "test"
click at [636, 253] on button "Save" at bounding box center [636, 247] width 34 height 22
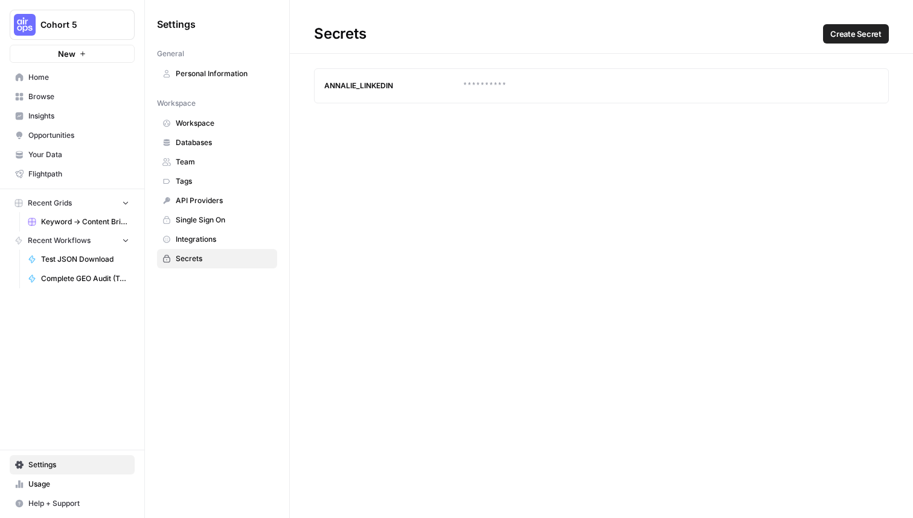
drag, startPoint x: 395, startPoint y: 85, endPoint x: 325, endPoint y: 85, distance: 69.4
click at [325, 85] on div "ANNALIE_LINKEDIN" at bounding box center [393, 85] width 139 height 11
click at [333, 88] on div "ANNALIE_LINKEDIN" at bounding box center [393, 85] width 139 height 11
click at [400, 217] on div "**********" at bounding box center [601, 259] width 623 height 518
click at [871, 87] on icon "button" at bounding box center [869, 86] width 7 height 7
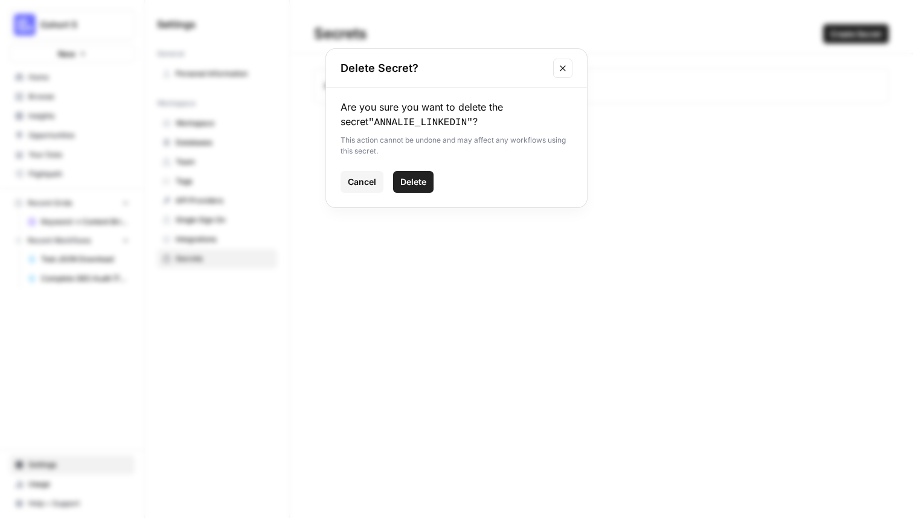
click at [420, 179] on span "Delete" at bounding box center [413, 182] width 26 height 12
